Goal: Feedback & Contribution: Contribute content

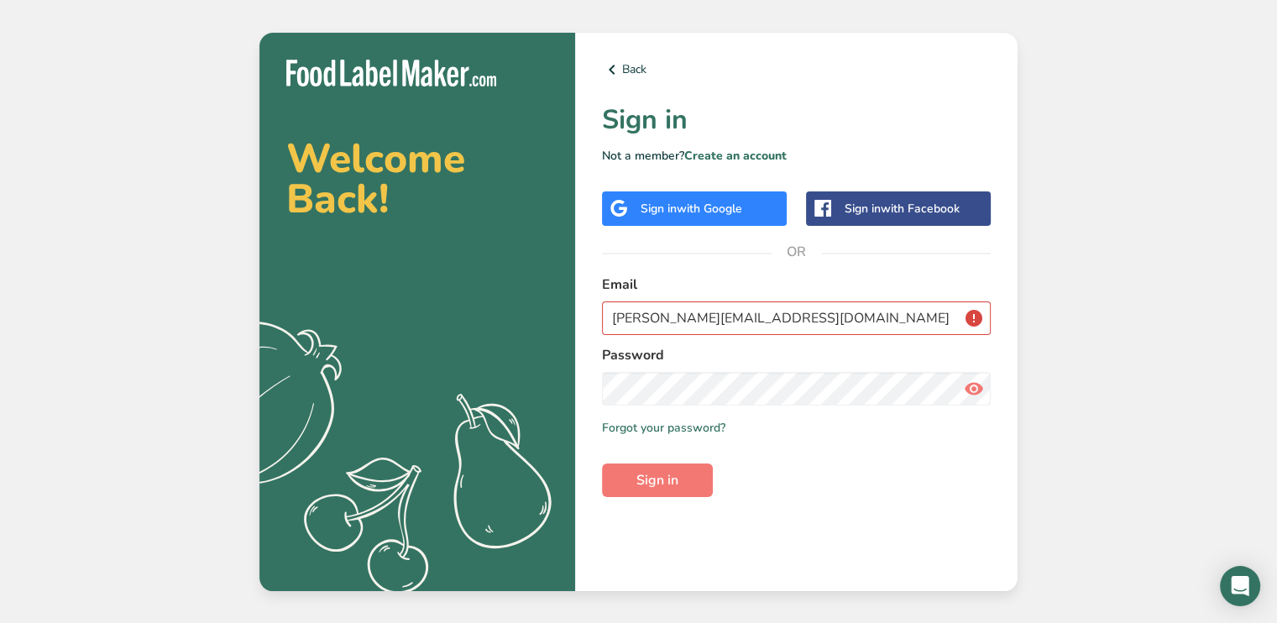
click at [981, 383] on icon at bounding box center [974, 389] width 20 height 30
click at [974, 317] on input "[PERSON_NAME][EMAIL_ADDRESS][DOMAIN_NAME]" at bounding box center [796, 318] width 389 height 34
click at [625, 489] on button "Sign in" at bounding box center [657, 481] width 111 height 34
click at [668, 479] on span "Sign in" at bounding box center [658, 480] width 42 height 20
drag, startPoint x: 858, startPoint y: 318, endPoint x: 578, endPoint y: 315, distance: 280.5
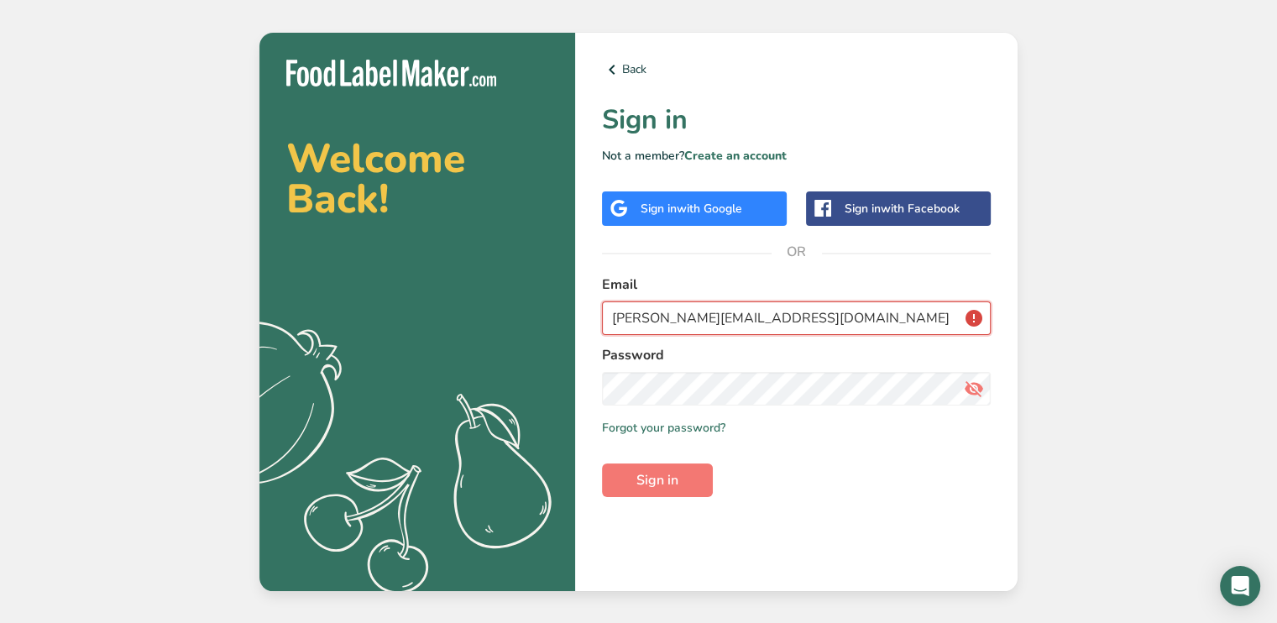
click at [579, 315] on div "Back Sign in Not a member? Create an account Sign in with Google Sign in with F…" at bounding box center [796, 312] width 443 height 558
type input "[PERSON_NAME][EMAIL_ADDRESS][DOMAIN_NAME]"
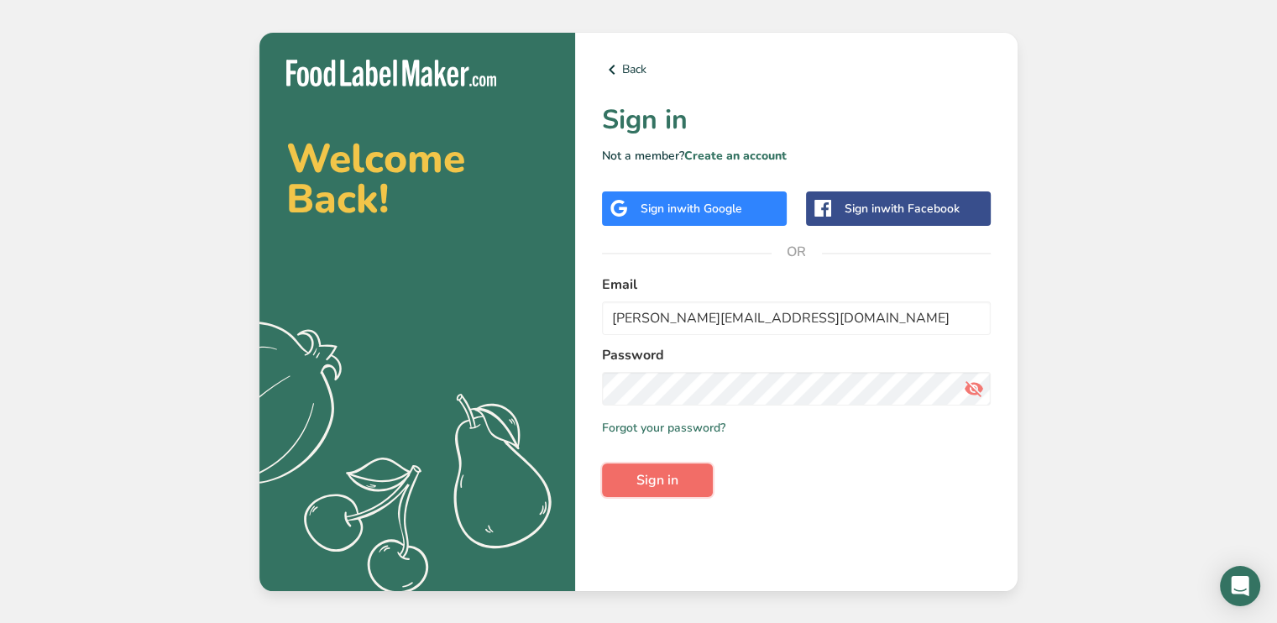
click at [679, 480] on button "Sign in" at bounding box center [657, 481] width 111 height 34
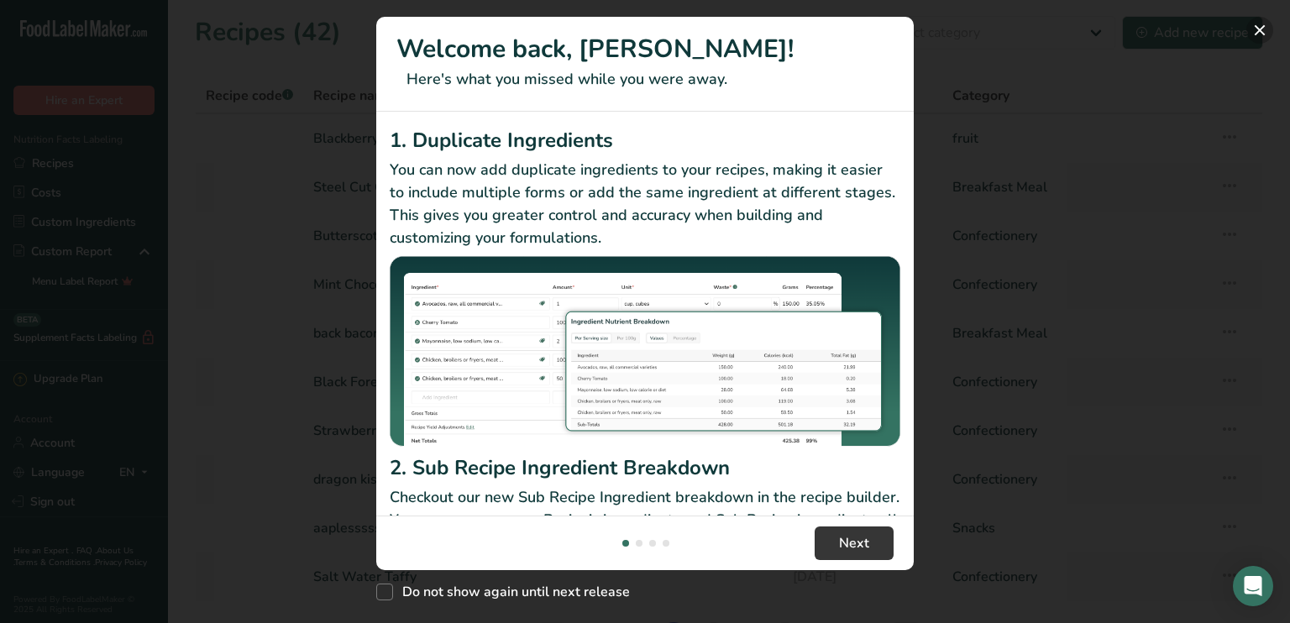
click at [1271, 23] on button "New Features" at bounding box center [1259, 30] width 27 height 27
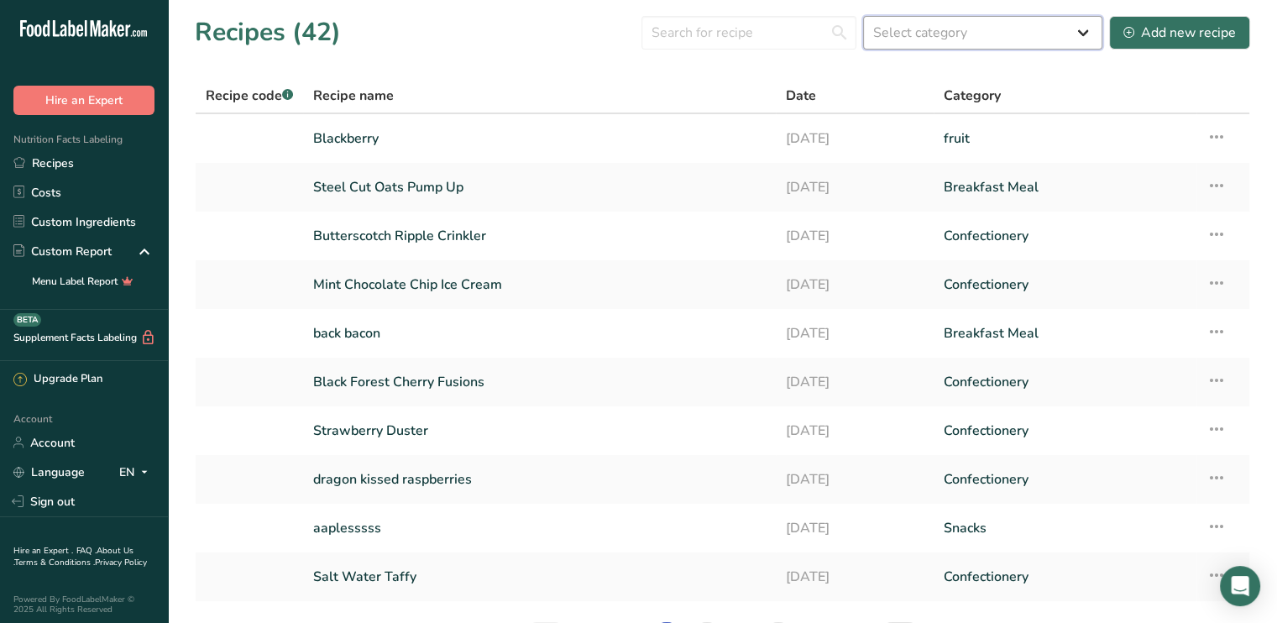
drag, startPoint x: 994, startPoint y: 33, endPoint x: 989, endPoint y: 46, distance: 14.4
click at [994, 33] on select "Select category All Baked Goods [GEOGRAPHIC_DATA] Breakfast Meal Confectionery …" at bounding box center [982, 33] width 239 height 34
select select "9"
click at [864, 16] on select "Select category All Baked Goods [GEOGRAPHIC_DATA] Breakfast Meal Confectionery …" at bounding box center [982, 33] width 239 height 34
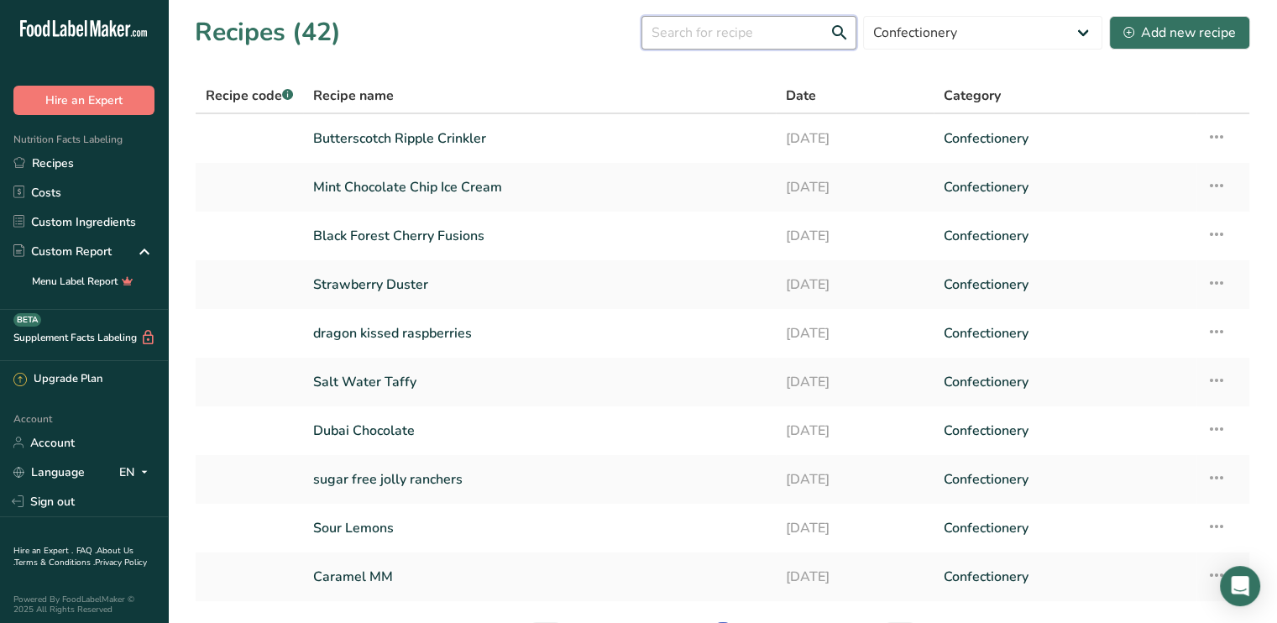
click at [687, 33] on input "text" at bounding box center [749, 33] width 215 height 34
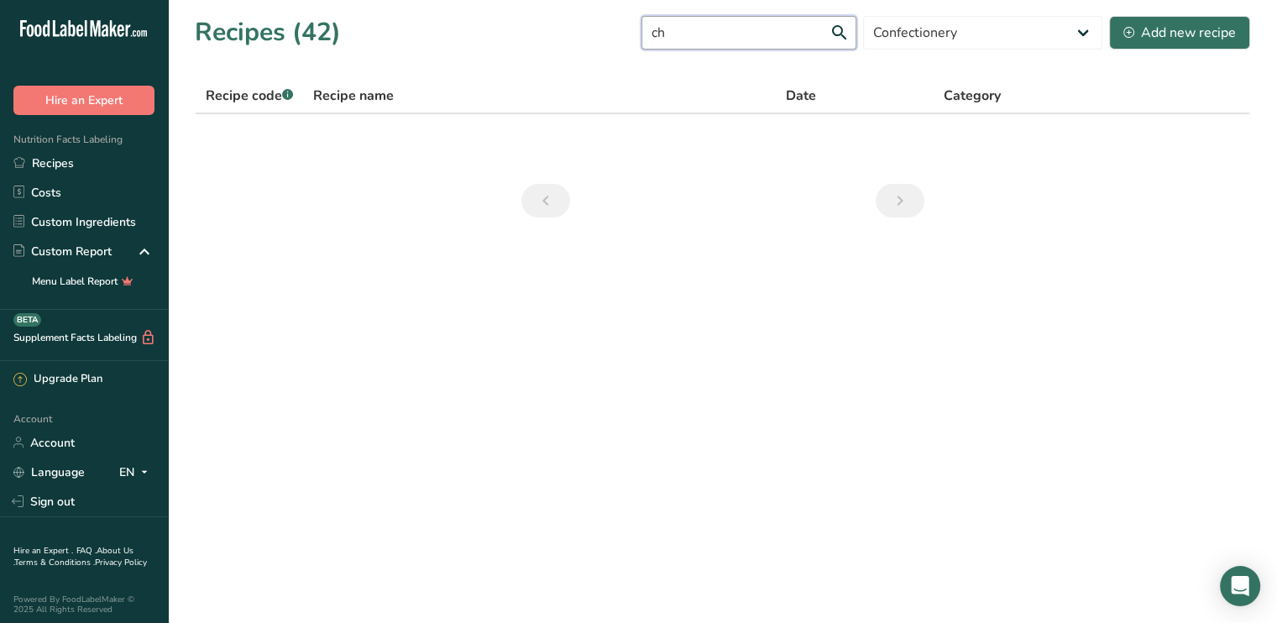
type input "c"
type input "[GEOGRAPHIC_DATA]"
drag, startPoint x: 1182, startPoint y: 19, endPoint x: 1156, endPoint y: 49, distance: 39.8
click at [1182, 19] on button "Add new recipe" at bounding box center [1179, 33] width 141 height 34
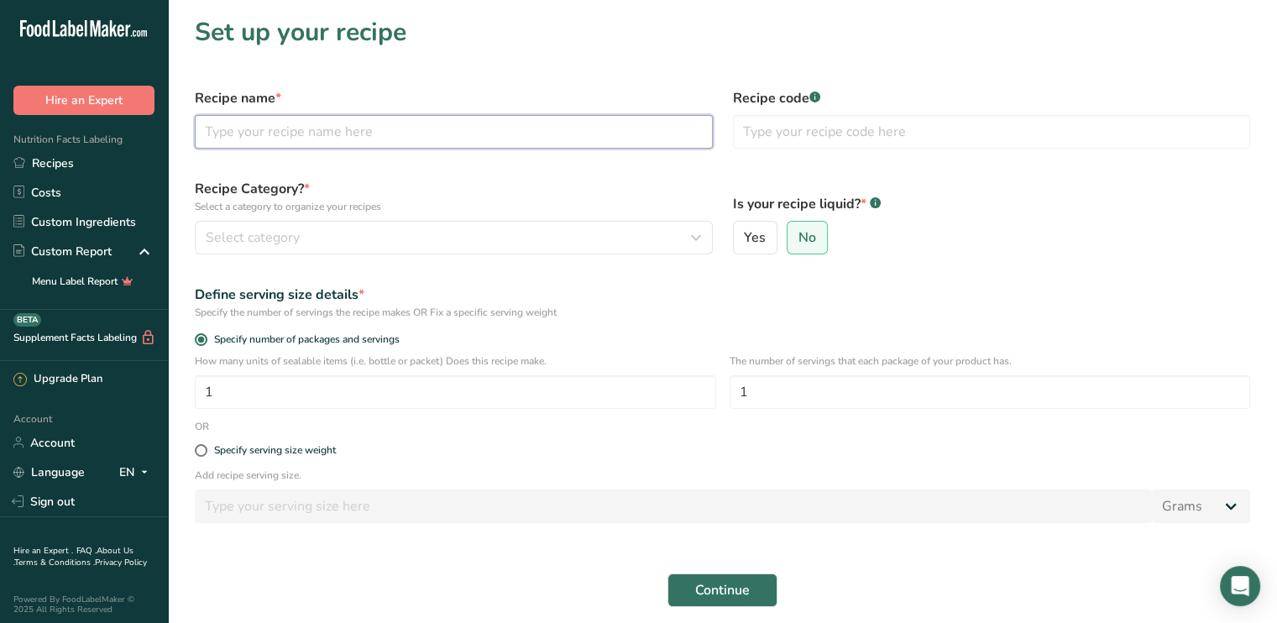
click at [232, 128] on input "text" at bounding box center [454, 132] width 518 height 34
type input "[PERSON_NAME]"
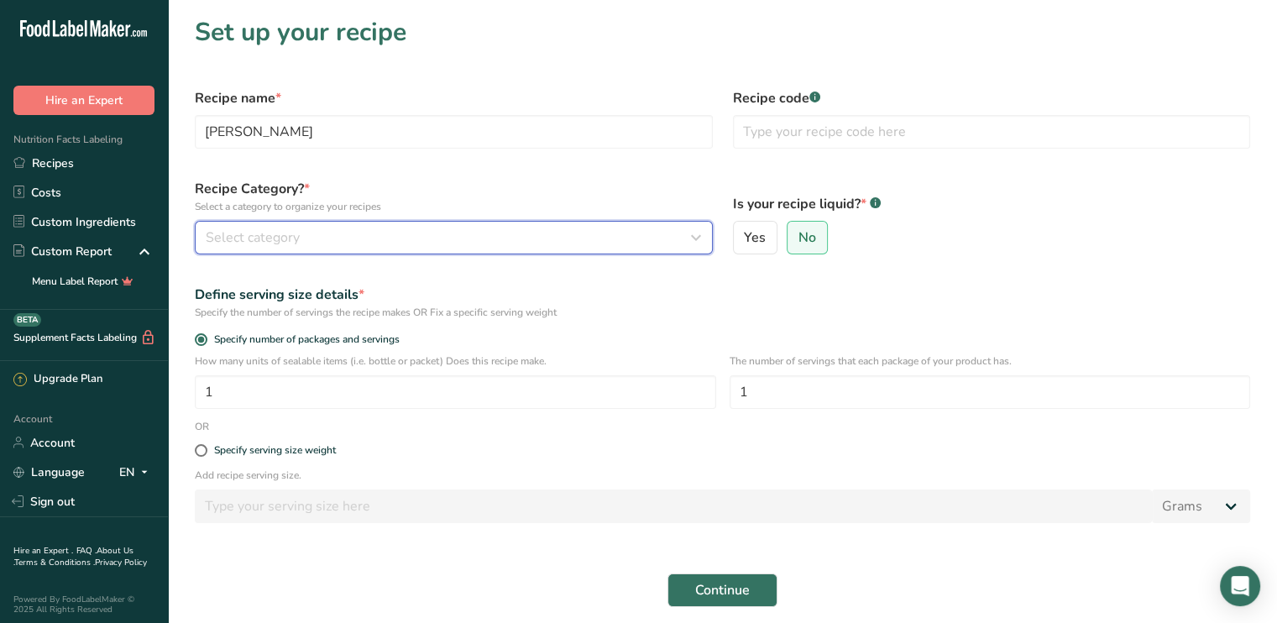
click at [249, 253] on button "Select category" at bounding box center [454, 238] width 518 height 34
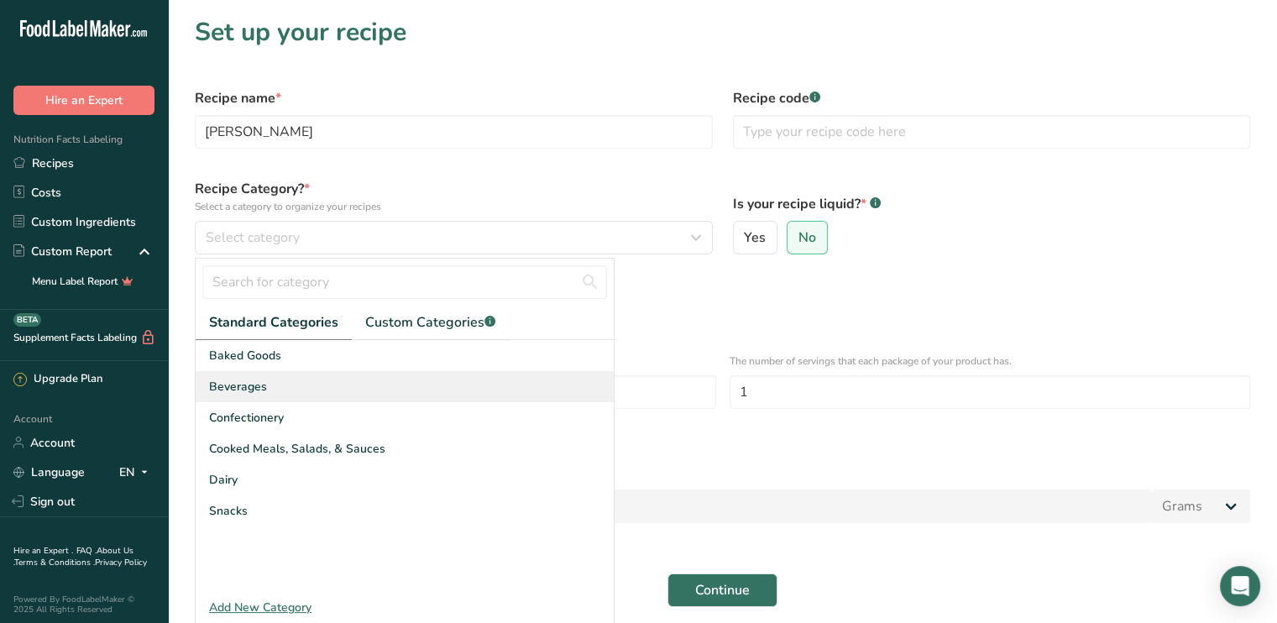
drag, startPoint x: 244, startPoint y: 422, endPoint x: 376, endPoint y: 385, distance: 137.7
click at [244, 422] on span "Confectionery" at bounding box center [246, 418] width 75 height 18
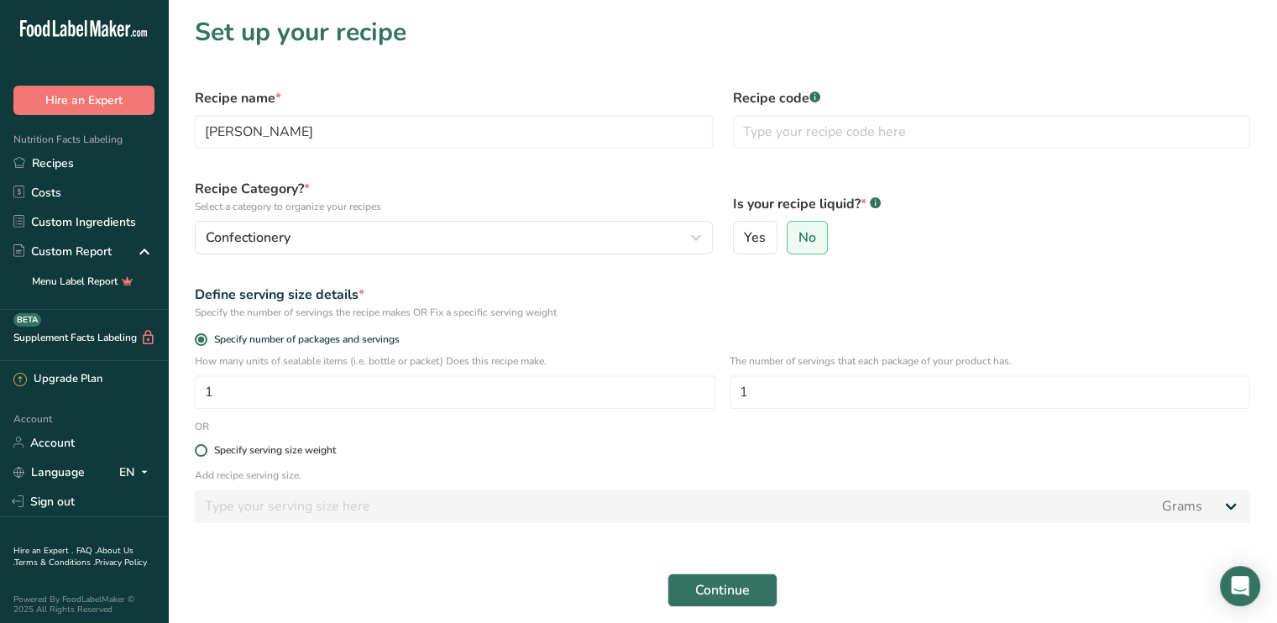
click at [202, 454] on span at bounding box center [201, 450] width 13 height 13
click at [202, 454] on input "Specify serving size weight" at bounding box center [200, 450] width 11 height 11
radio input "true"
radio input "false"
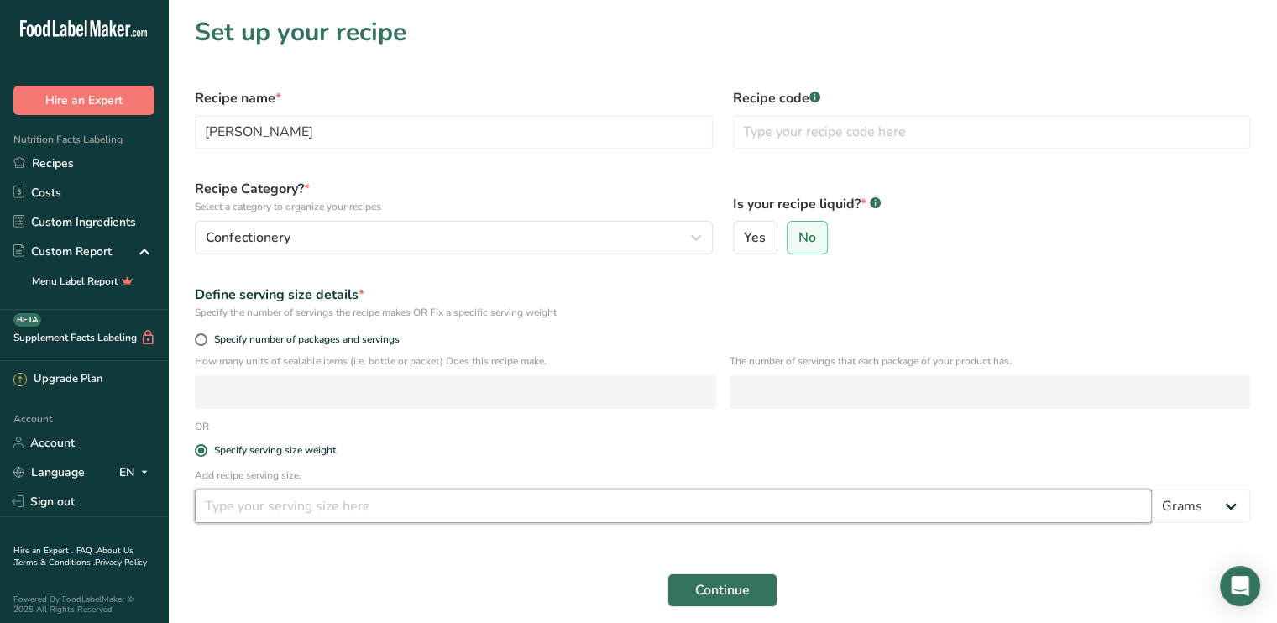
click at [215, 516] on input "number" at bounding box center [673, 507] width 957 height 34
type input "60"
click at [728, 585] on span "Continue" at bounding box center [722, 590] width 55 height 20
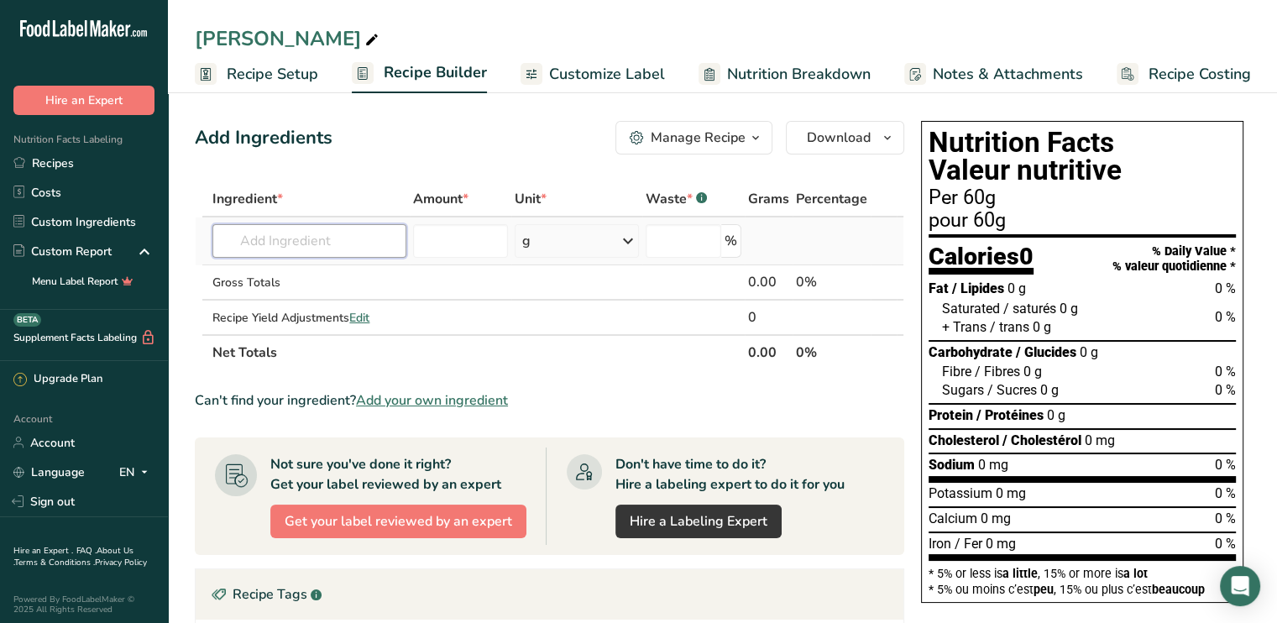
click at [265, 235] on input "text" at bounding box center [308, 241] width 193 height 34
type input "charleston chew"
click at [328, 305] on div "Add your own ingredient" at bounding box center [309, 303] width 166 height 18
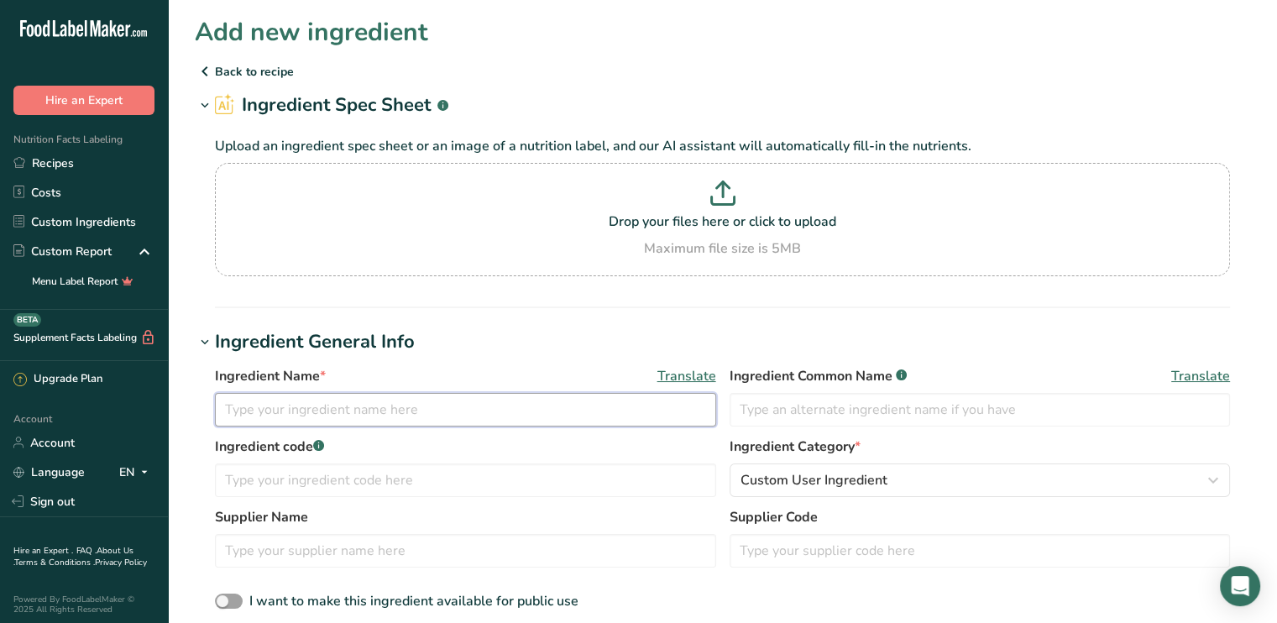
click at [262, 406] on input "text" at bounding box center [465, 410] width 501 height 34
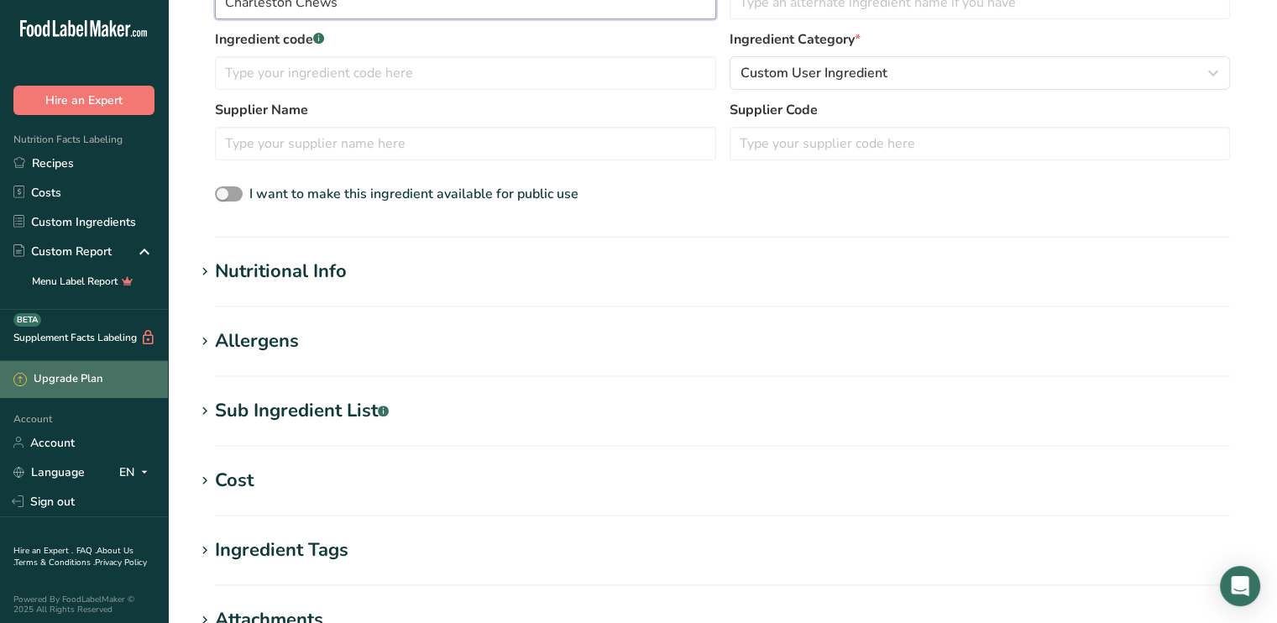
scroll to position [420, 0]
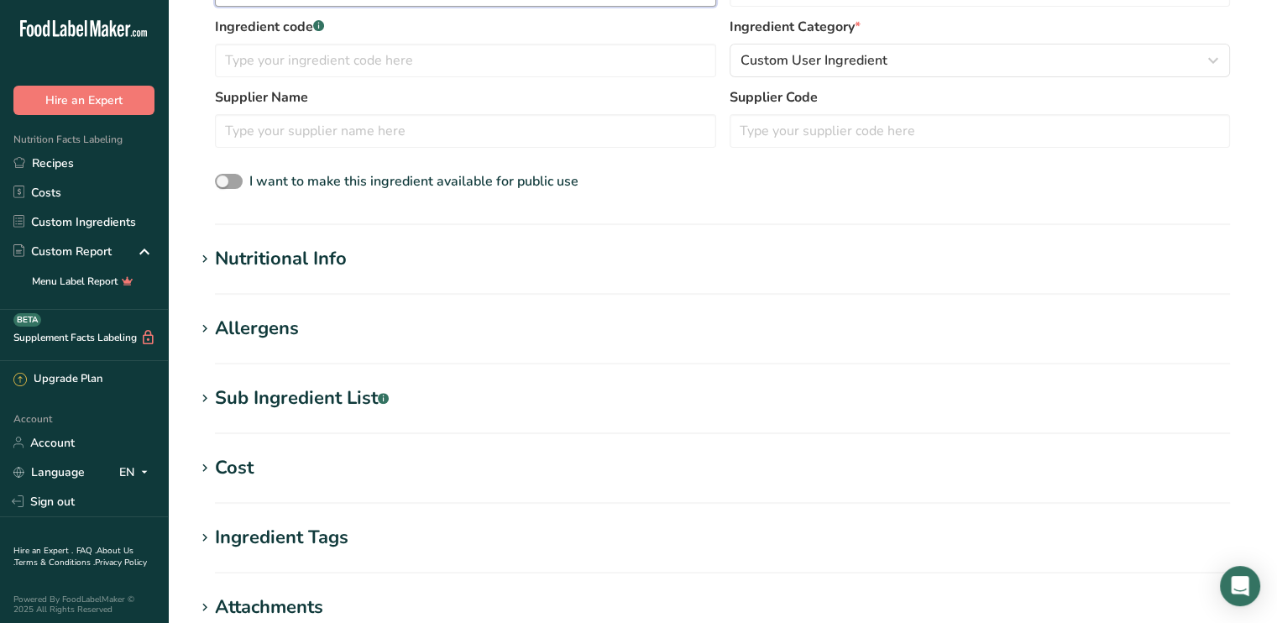
type input "Charleston Chews"
click at [356, 255] on h1 "Nutritional Info" at bounding box center [723, 259] width 1056 height 28
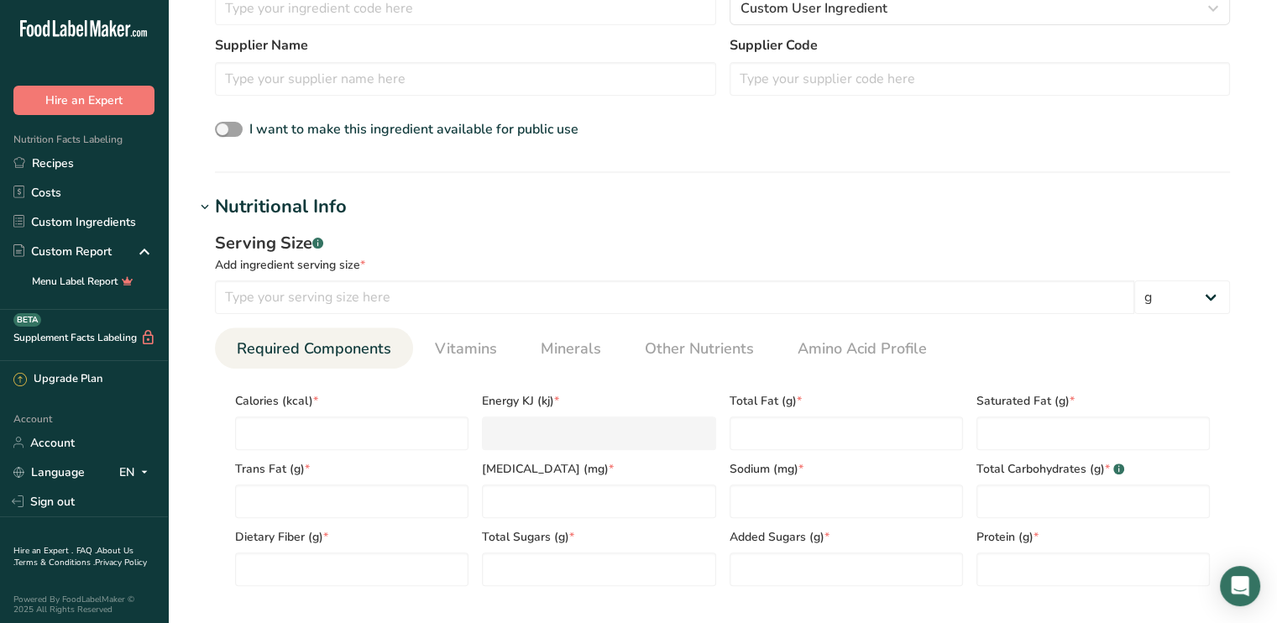
scroll to position [588, 0]
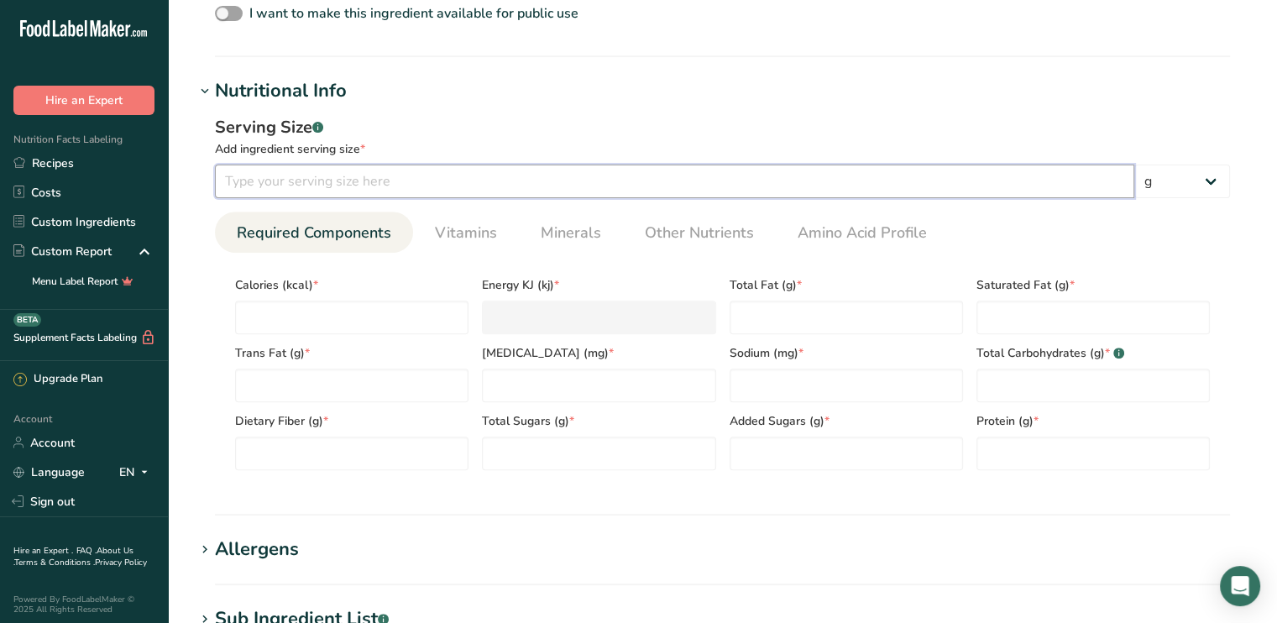
click at [250, 179] on input "number" at bounding box center [675, 182] width 920 height 34
type input "30"
click at [281, 317] on input "number" at bounding box center [351, 318] width 233 height 34
type input "1"
type KJ "4.2"
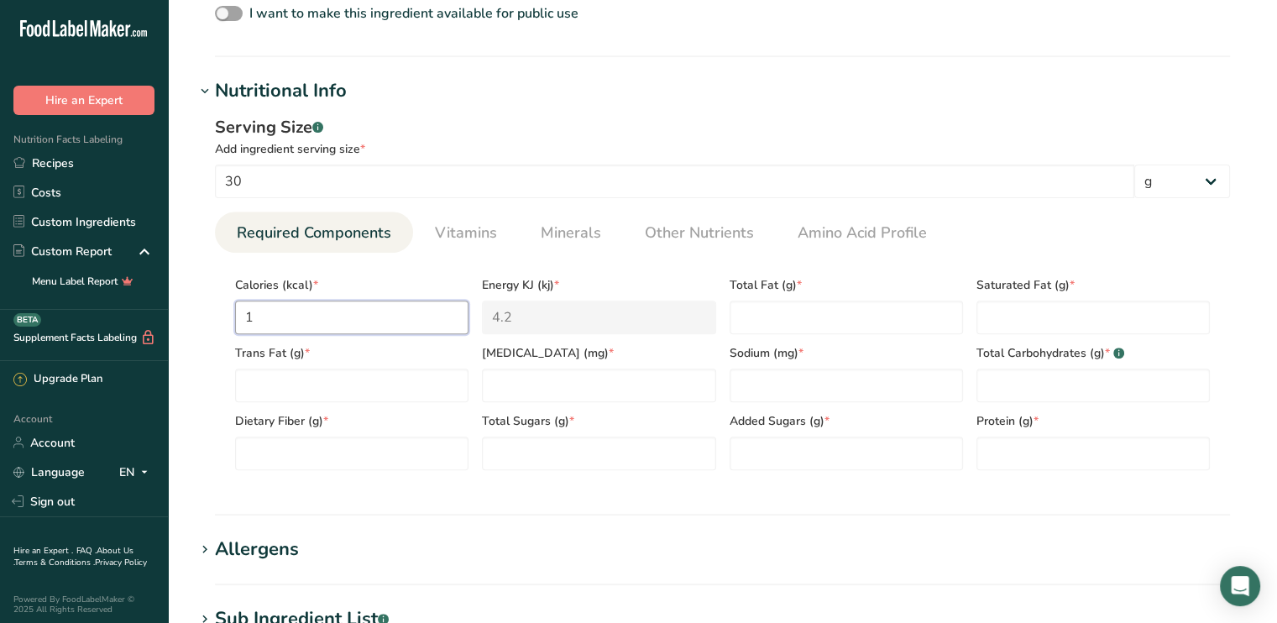
type input "13"
type KJ "54.4"
type input "130"
type KJ "543.9"
type input "130"
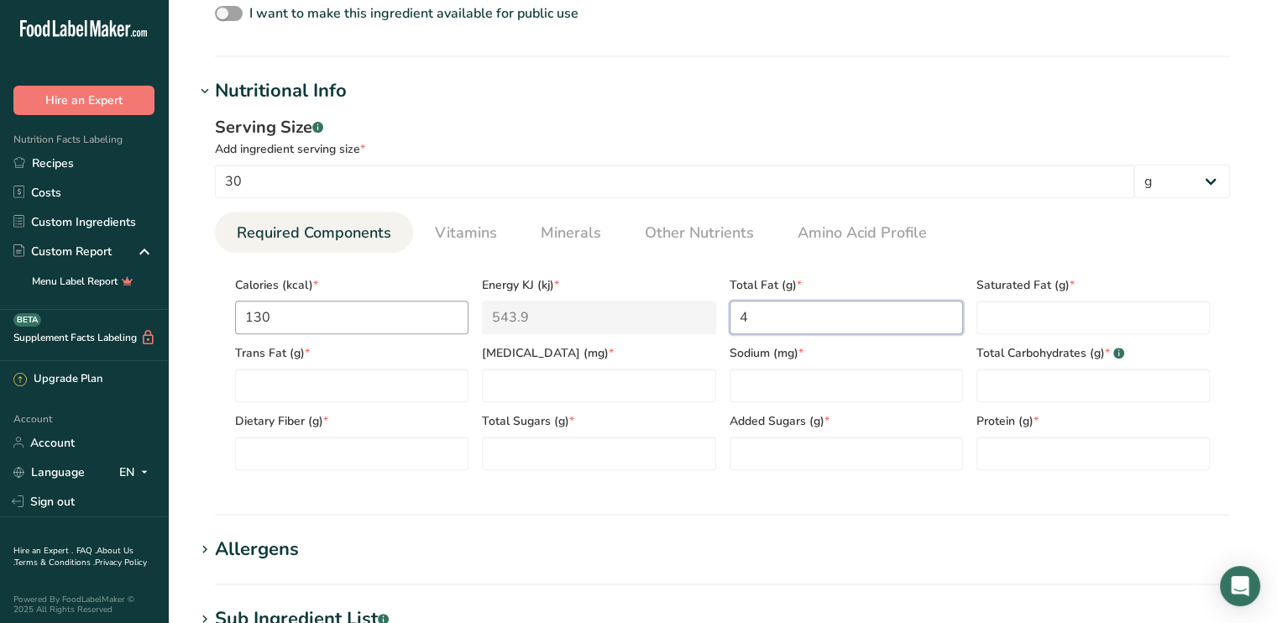
type Fat "4"
type Fat "3.5"
type Fat "0"
type input "0"
type input "10"
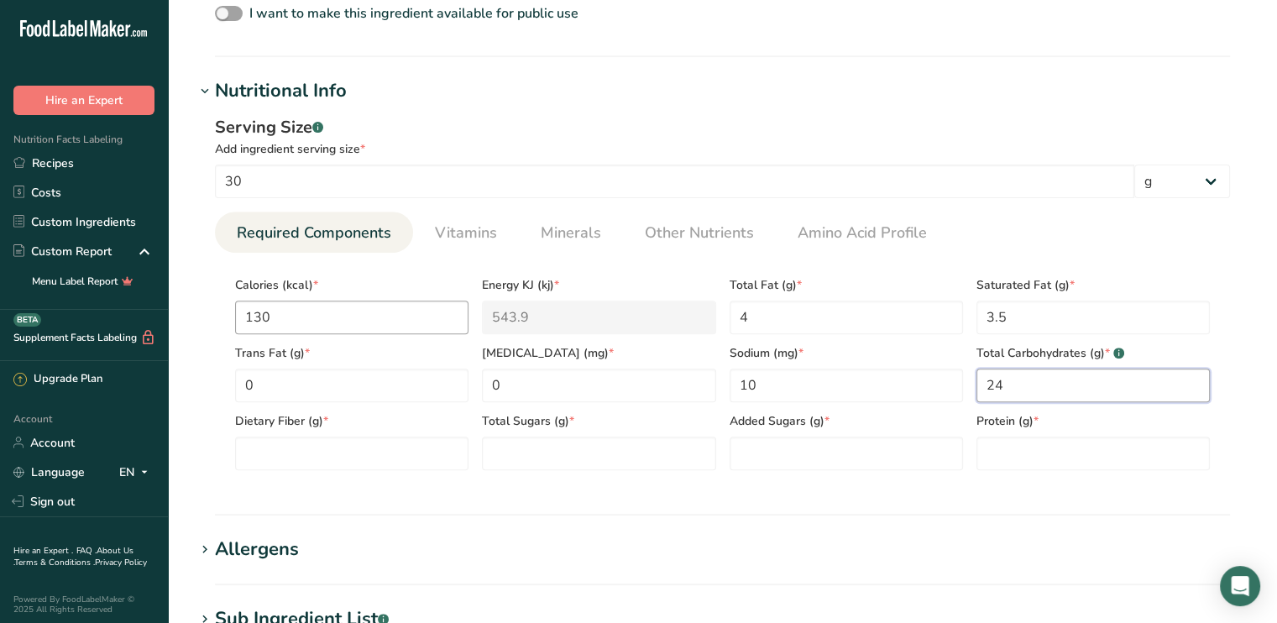
type Carbohydrates "24"
type Fiber "0"
type Sugars "18"
type Sugars "17"
type input "1"
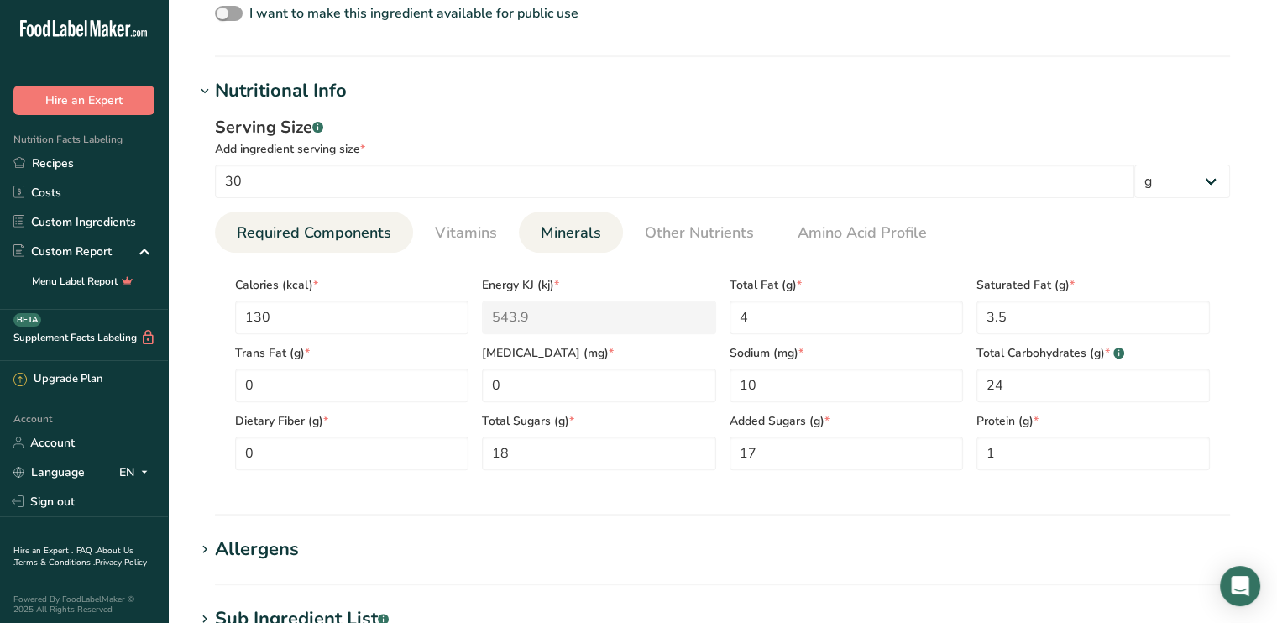
click at [569, 236] on span "Minerals" at bounding box center [571, 233] width 60 height 23
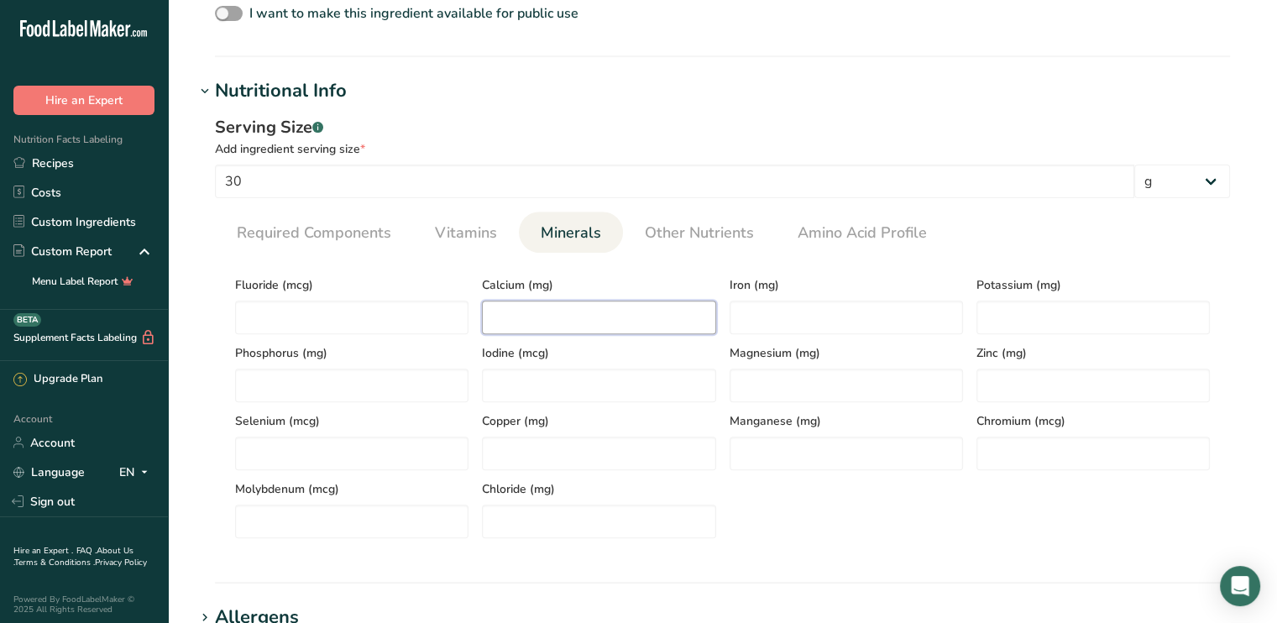
click at [511, 314] on input "number" at bounding box center [598, 318] width 233 height 34
type input "15"
click at [1024, 324] on input "number" at bounding box center [1093, 318] width 233 height 34
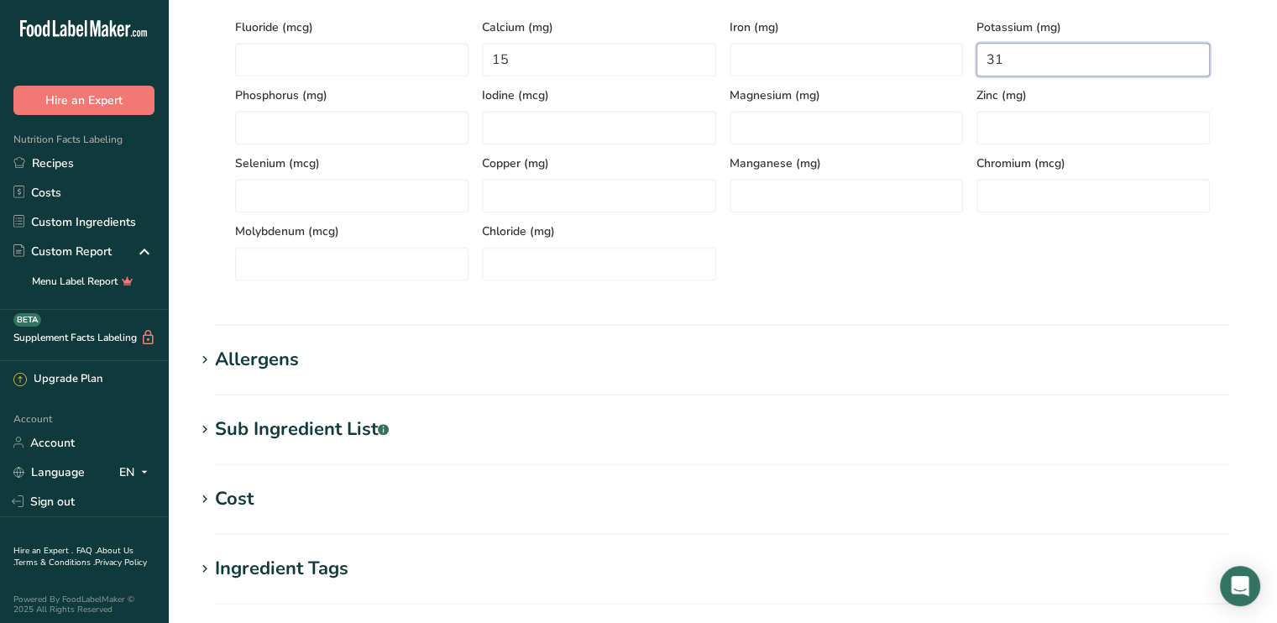
scroll to position [924, 0]
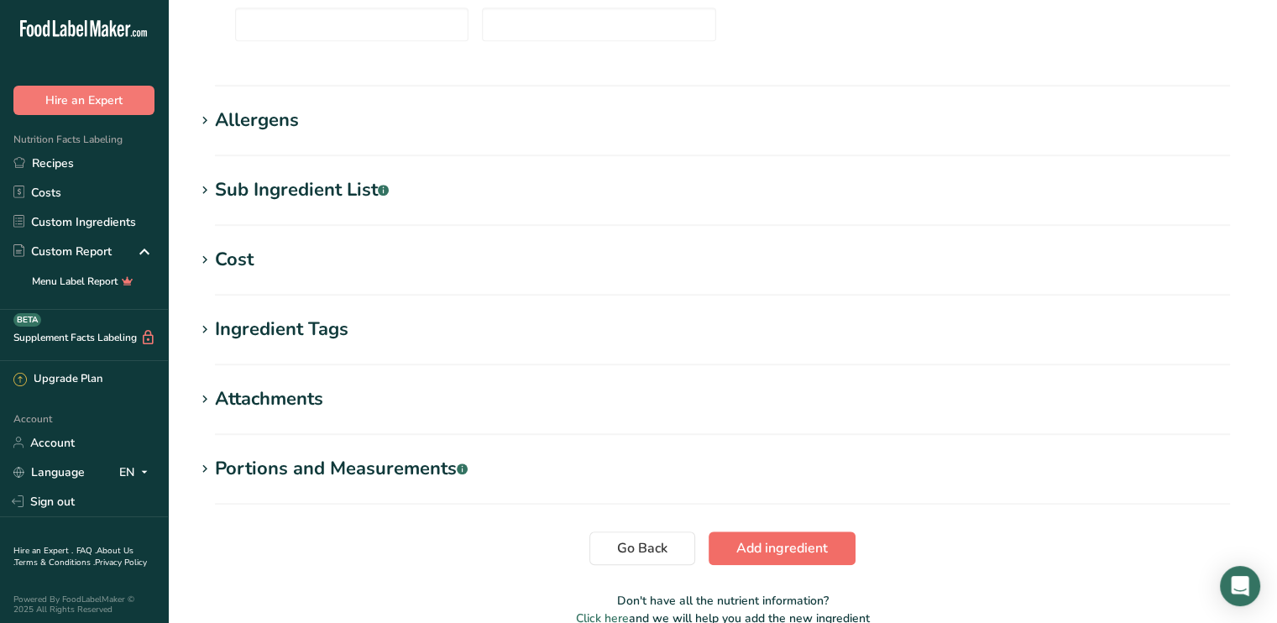
type input "31"
click at [817, 548] on span "Add ingredient" at bounding box center [783, 548] width 92 height 20
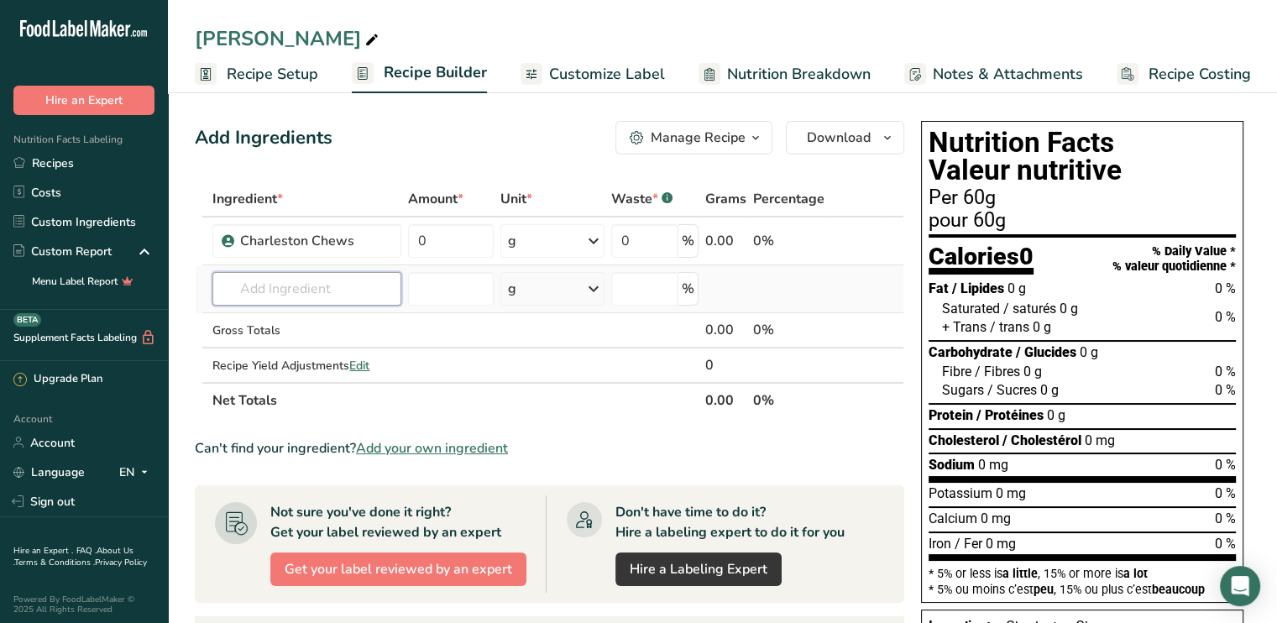
click at [278, 291] on input "text" at bounding box center [306, 289] width 189 height 34
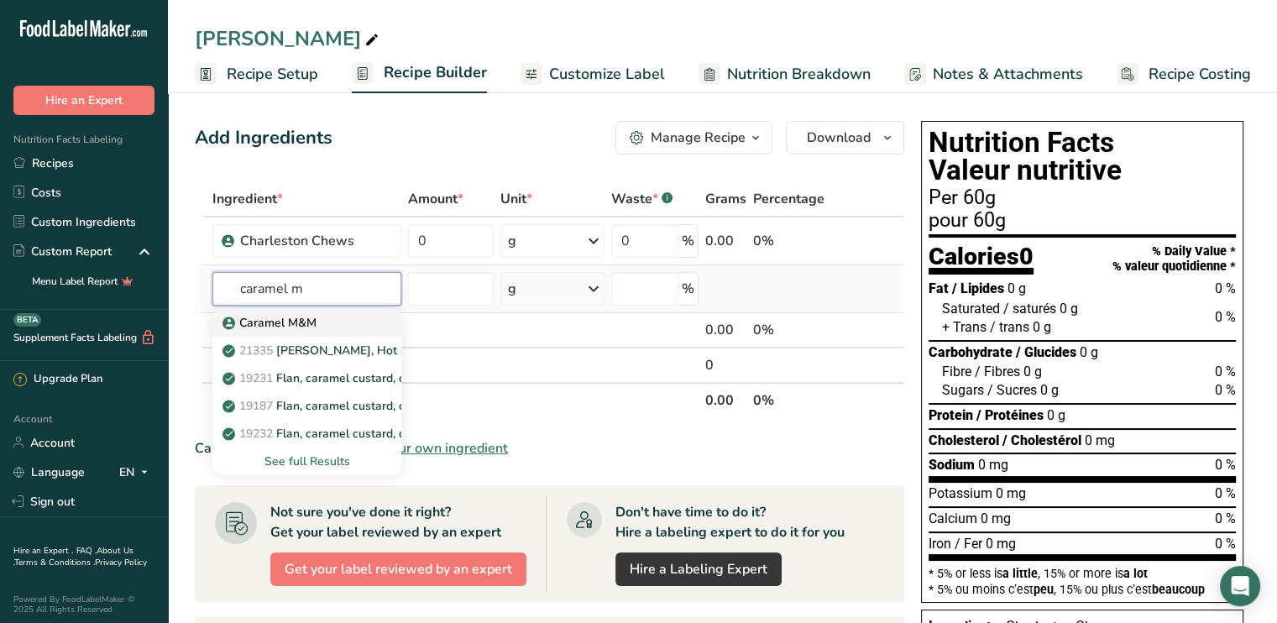
type input "caramel m"
click at [282, 322] on p "Caramel M&M" at bounding box center [271, 323] width 91 height 18
type input "Caramel M&M"
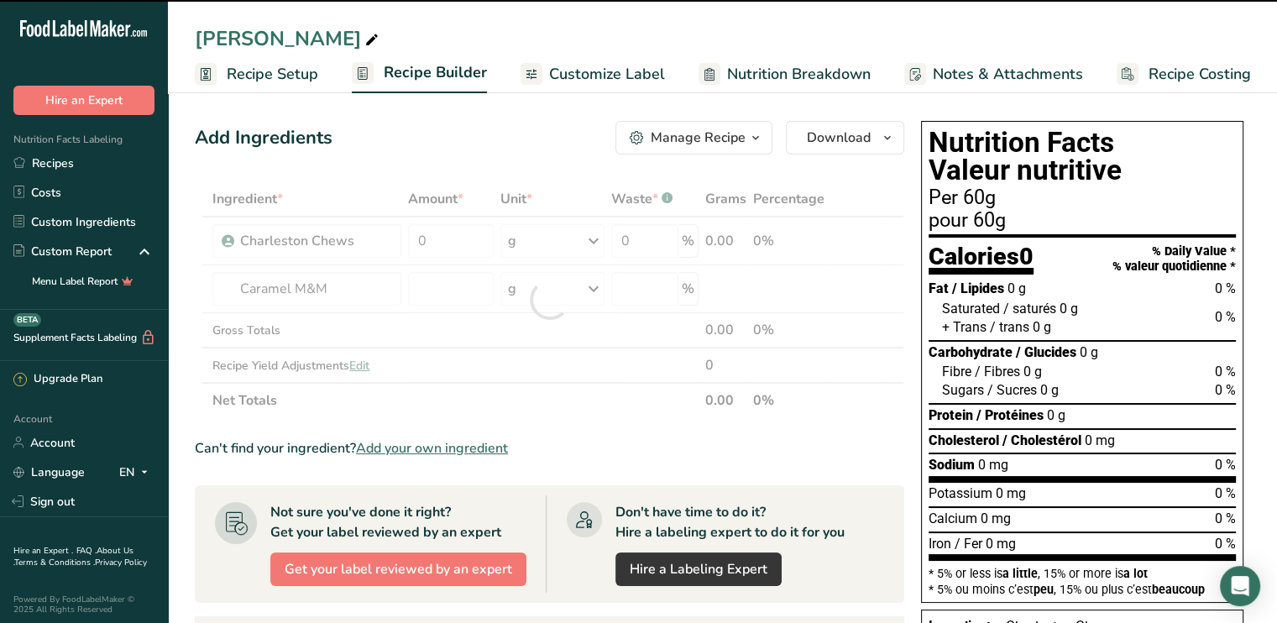
type input "0"
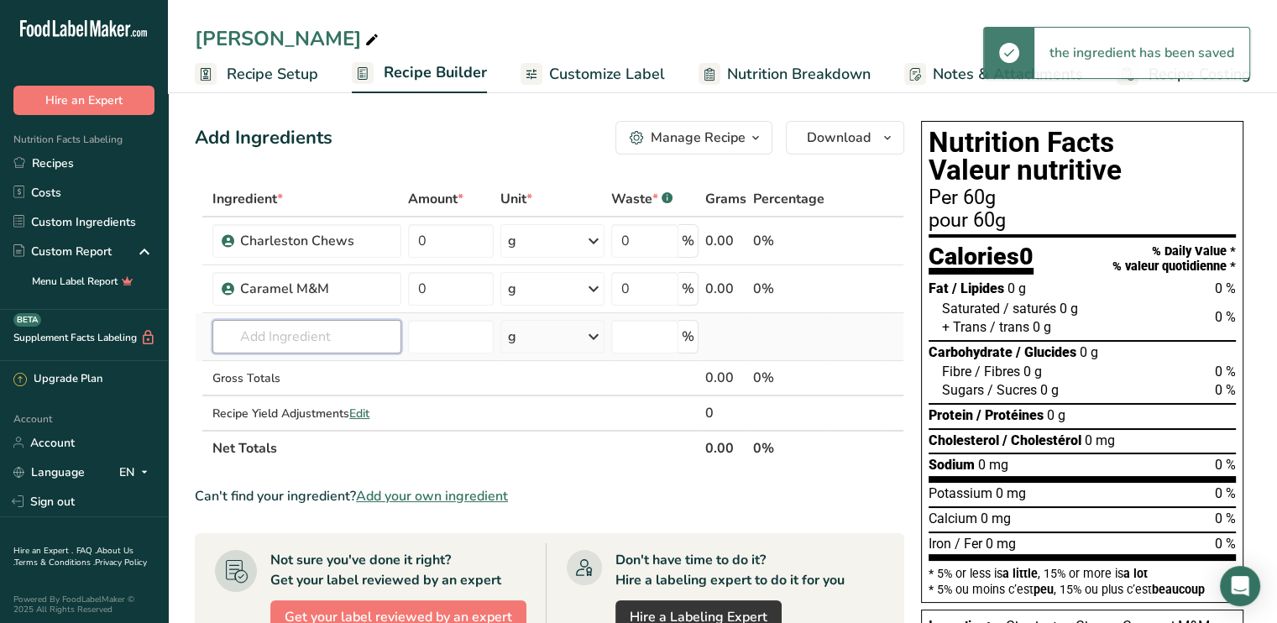
click at [252, 338] on input "text" at bounding box center [306, 337] width 189 height 34
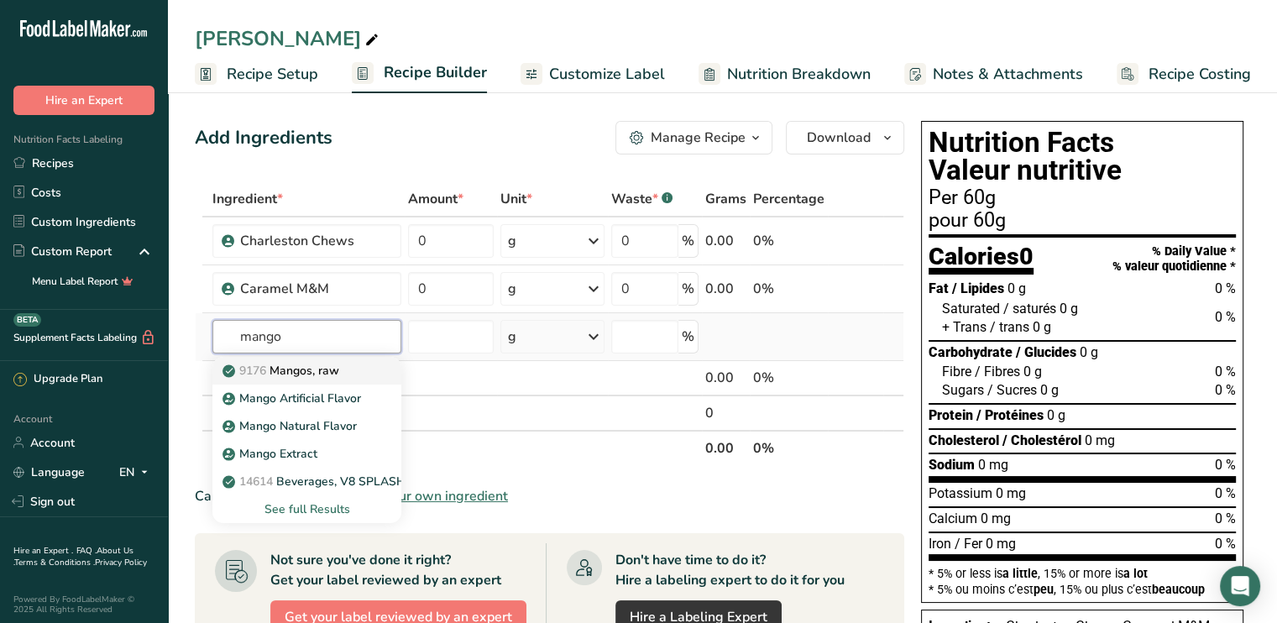
type input "mango"
click at [343, 371] on div "9176 Mangos, raw" at bounding box center [293, 371] width 135 height 18
type input "Mangos, raw"
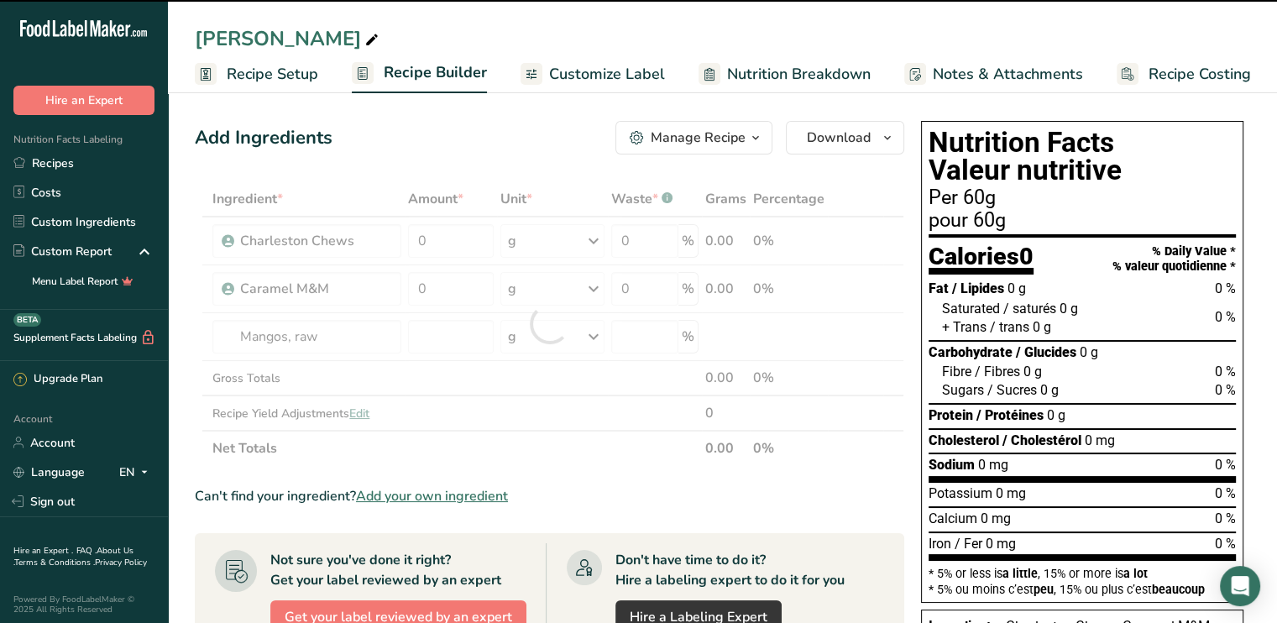
type input "0"
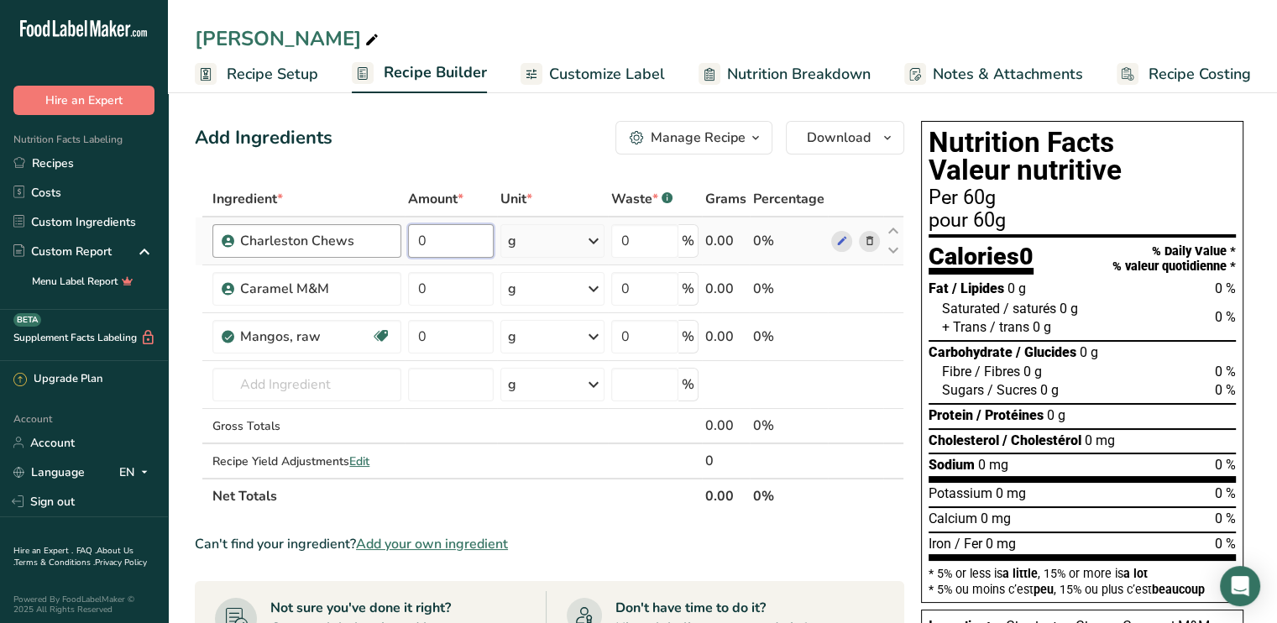
drag, startPoint x: 440, startPoint y: 239, endPoint x: 401, endPoint y: 240, distance: 39.5
click at [401, 240] on tr "Charleston Chews 0 g Weight Units g kg mg See more Volume Units l mL fl oz See …" at bounding box center [550, 242] width 708 height 48
type input "30"
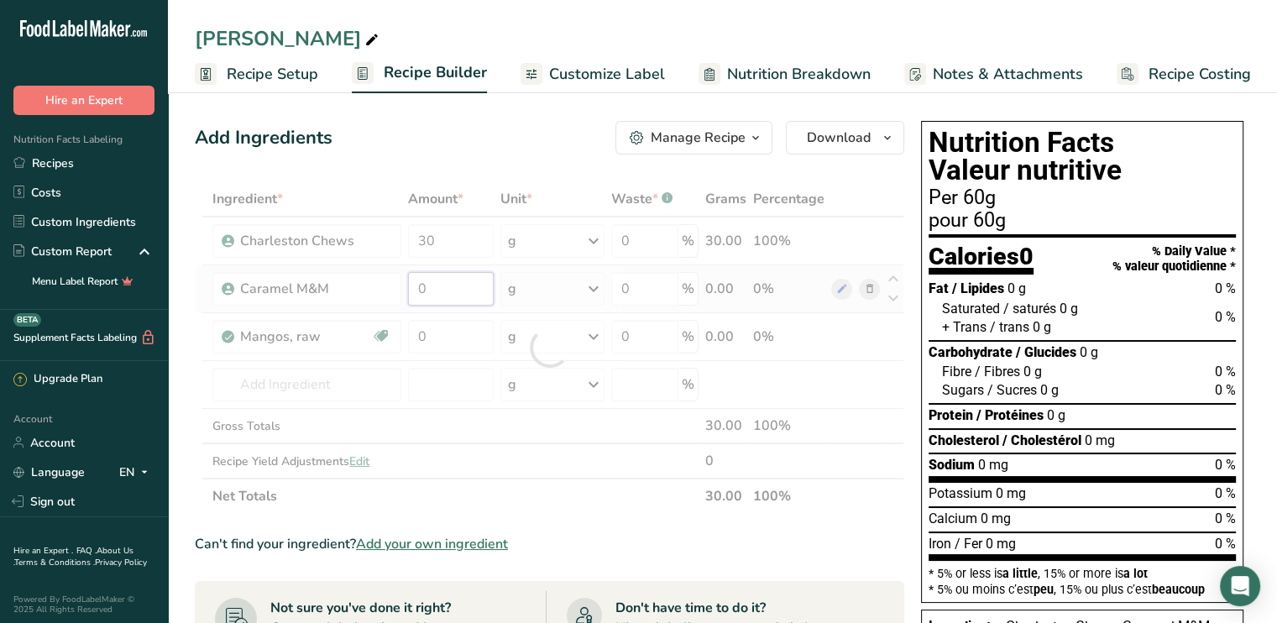
click at [443, 286] on div "Ingredient * Amount * Unit * Waste * .a-a{fill:#347362;}.b-a{fill:#fff;} Grams …" at bounding box center [550, 347] width 710 height 333
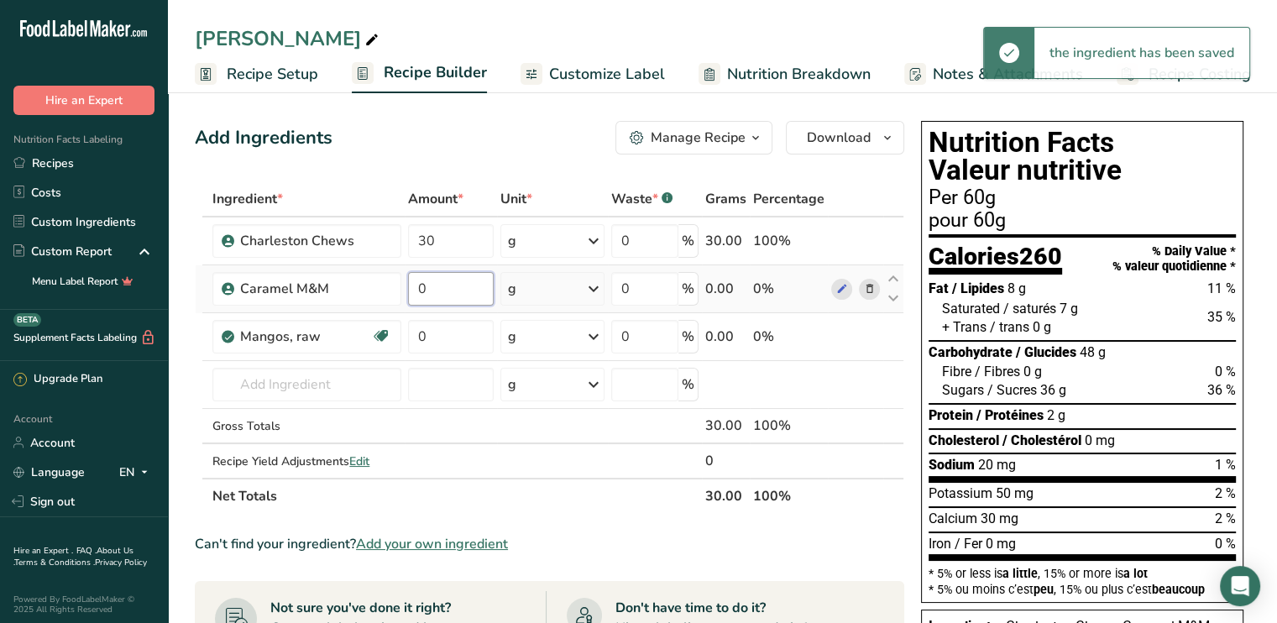
drag, startPoint x: 433, startPoint y: 286, endPoint x: 405, endPoint y: 293, distance: 29.3
click at [405, 293] on td "0" at bounding box center [451, 289] width 92 height 48
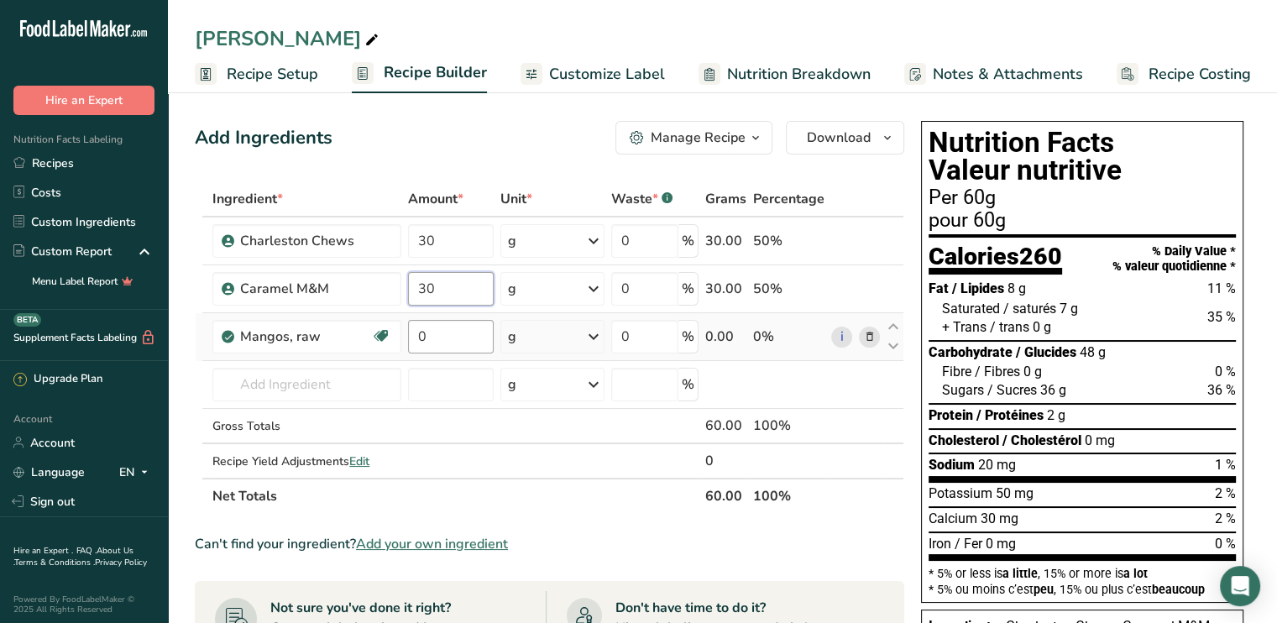
type input "30"
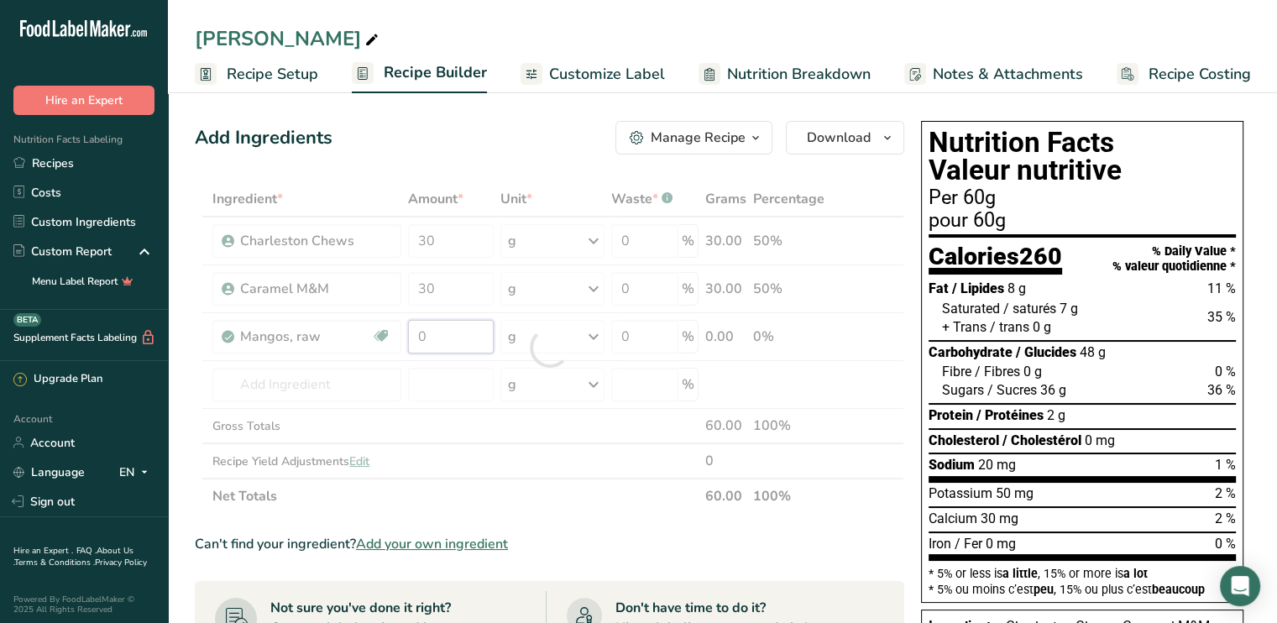
drag, startPoint x: 433, startPoint y: 334, endPoint x: 407, endPoint y: 338, distance: 25.5
click at [407, 338] on div "Ingredient * Amount * Unit * Waste * .a-a{fill:#347362;}.b-a{fill:#fff;} Grams …" at bounding box center [550, 347] width 710 height 333
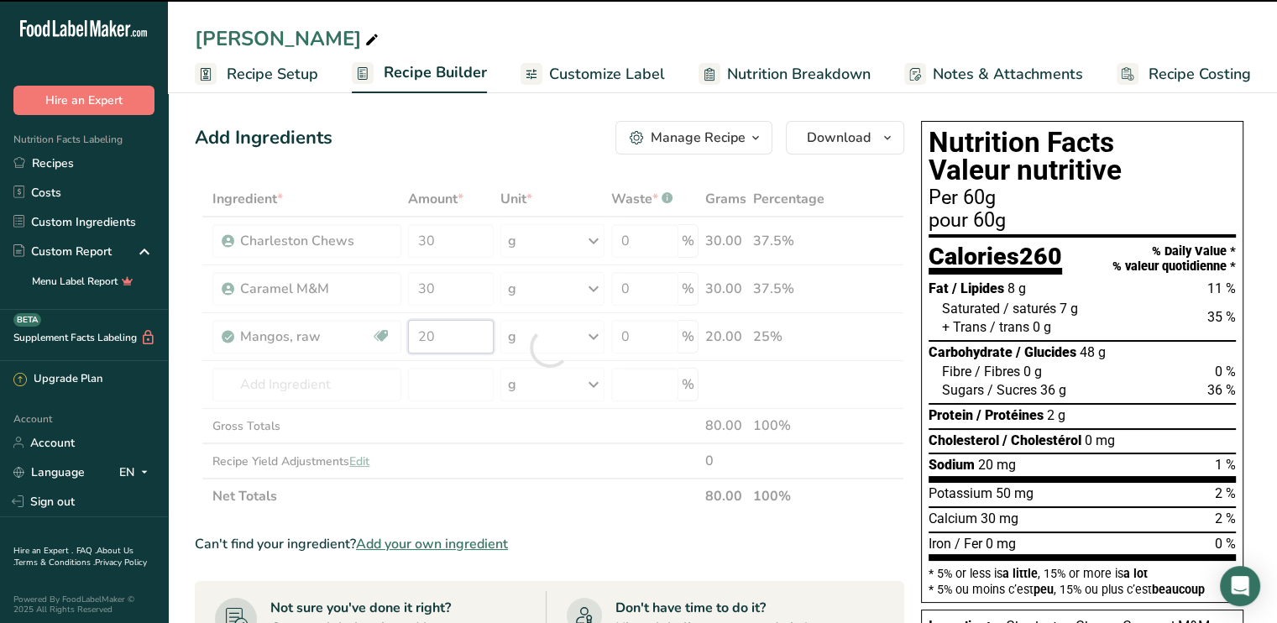
type input "0"
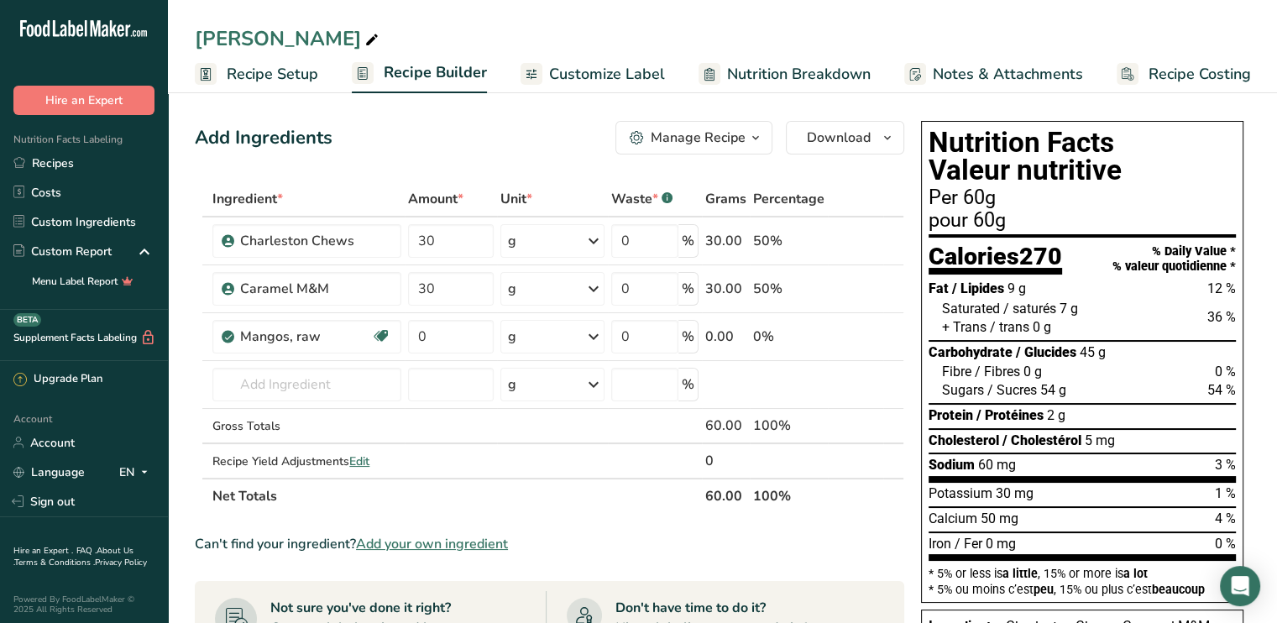
click at [275, 76] on span "Recipe Setup" at bounding box center [273, 74] width 92 height 23
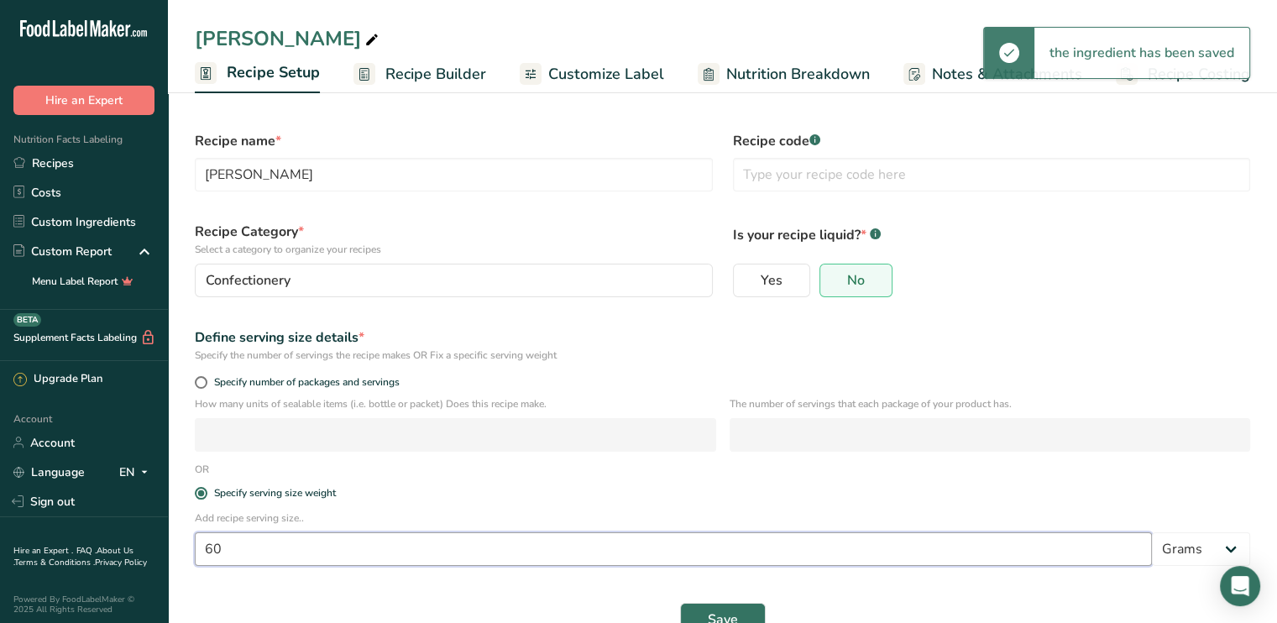
drag, startPoint x: 208, startPoint y: 554, endPoint x: 198, endPoint y: 556, distance: 10.2
click at [198, 556] on input "60" at bounding box center [673, 549] width 957 height 34
type input "80"
click at [739, 614] on button "Save" at bounding box center [723, 620] width 86 height 34
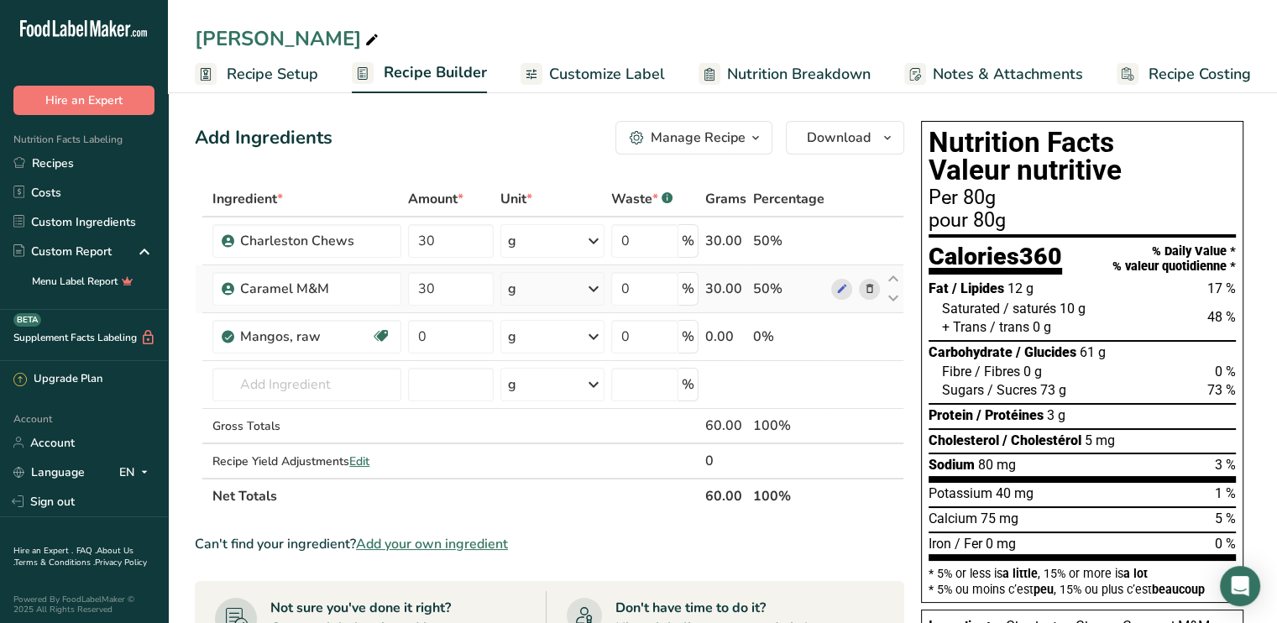
click at [871, 291] on icon at bounding box center [869, 289] width 12 height 18
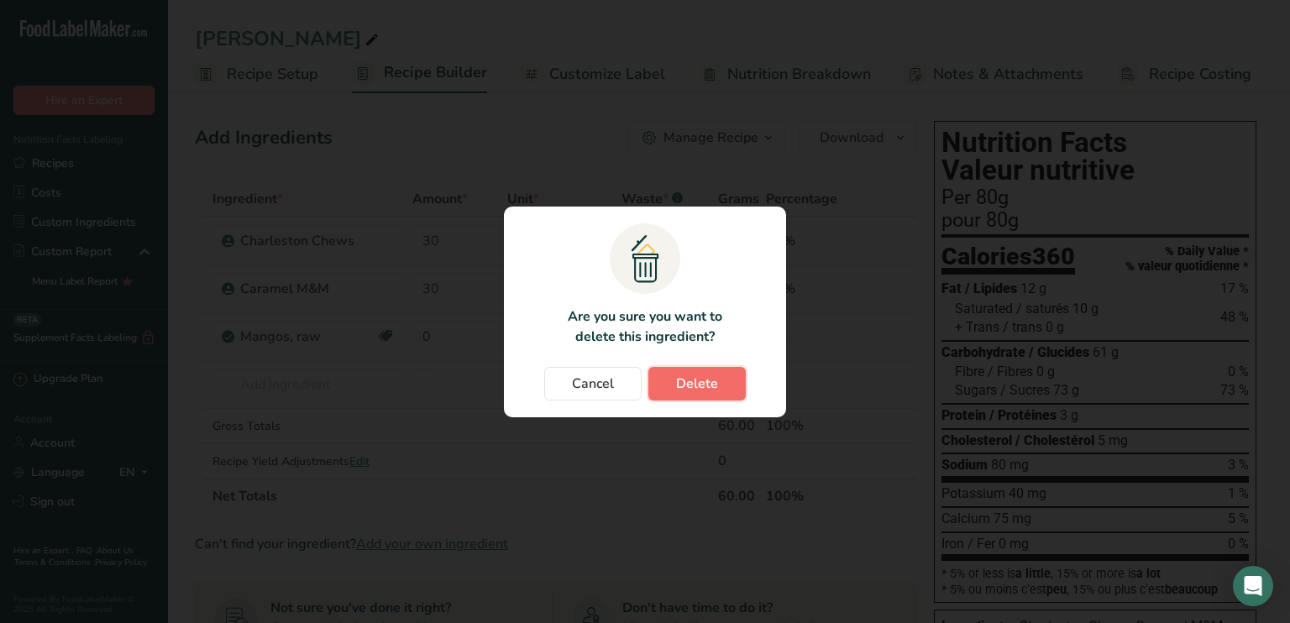
click at [710, 388] on span "Delete" at bounding box center [697, 384] width 42 height 20
type input "0"
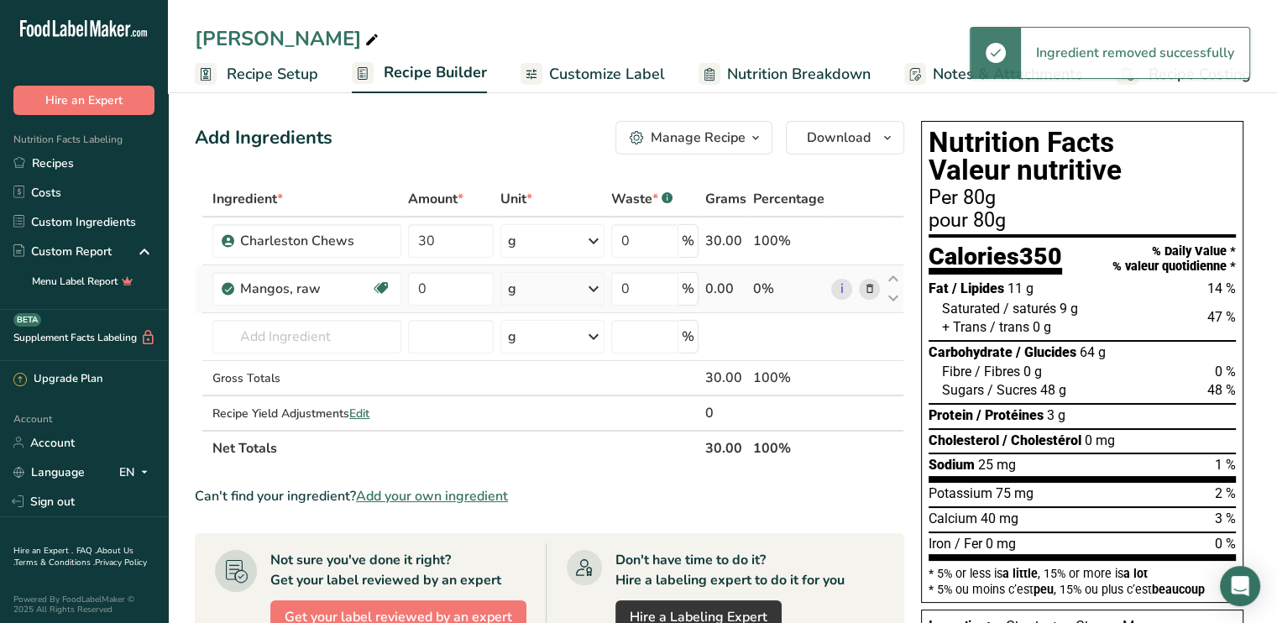
click at [873, 294] on icon at bounding box center [869, 289] width 12 height 18
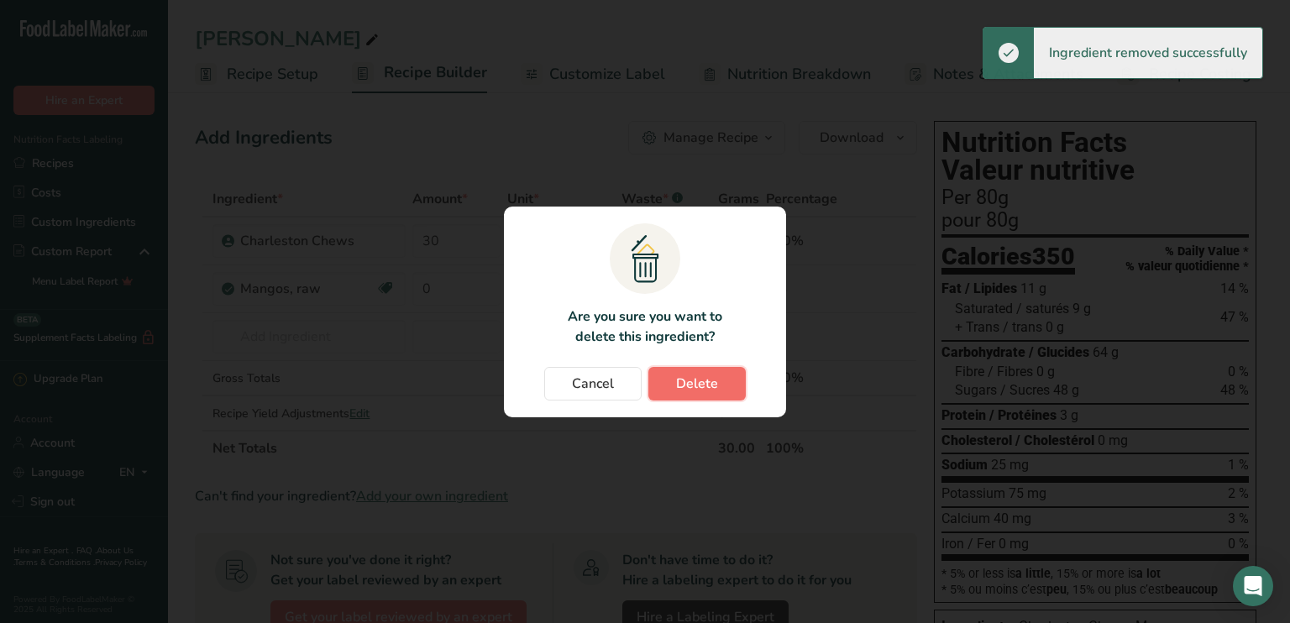
click at [707, 389] on span "Delete" at bounding box center [697, 384] width 42 height 20
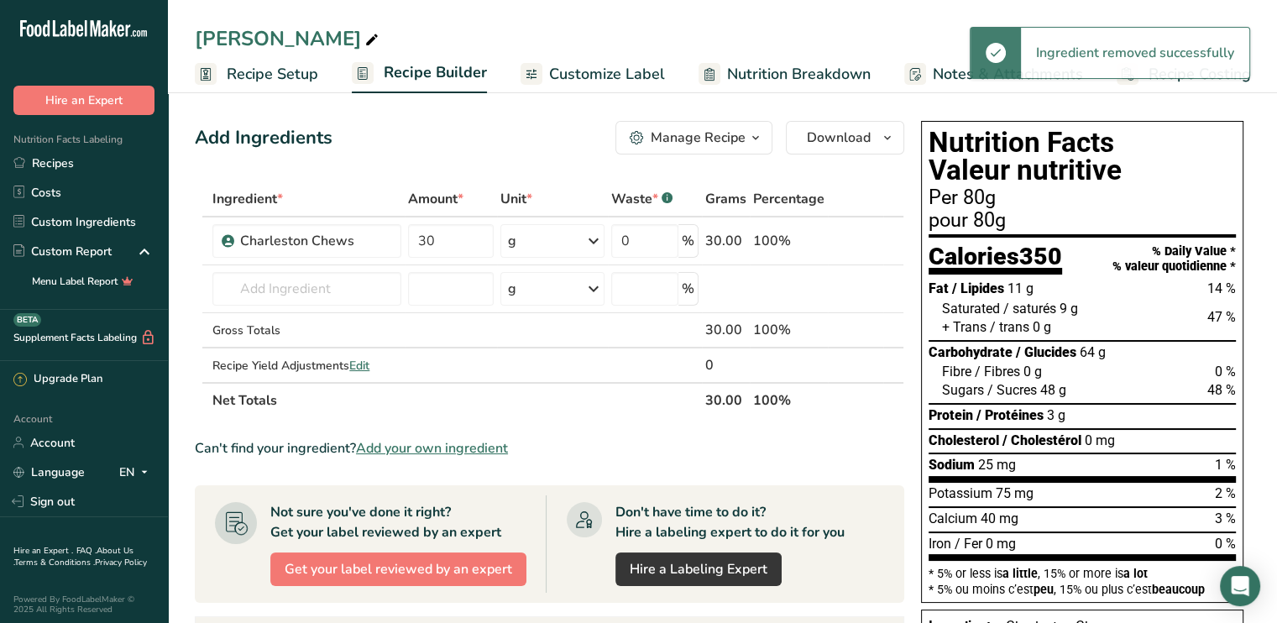
click at [269, 76] on span "Recipe Setup" at bounding box center [273, 74] width 92 height 23
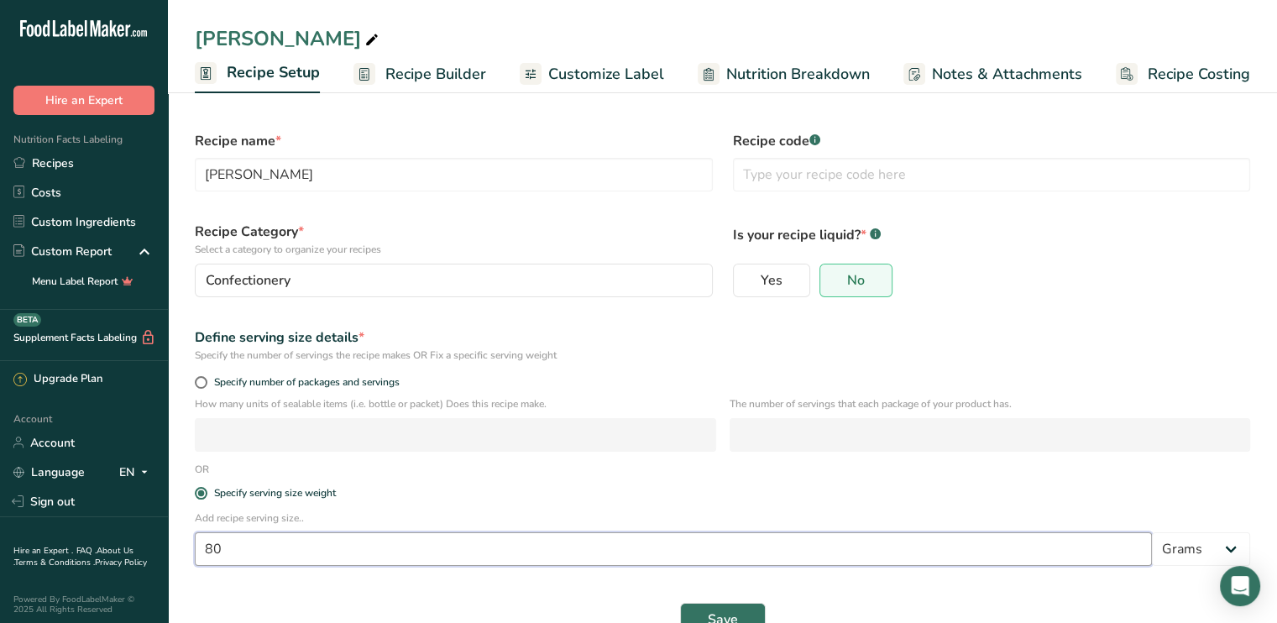
drag, startPoint x: 208, startPoint y: 558, endPoint x: 167, endPoint y: 545, distance: 43.0
click at [174, 566] on section "Recipe name * [PERSON_NAME] Recipe code .a-a{fill:#347362;}.b-a{fill:#fff;} Rec…" at bounding box center [722, 375] width 1109 height 576
type input "60"
click at [680, 603] on button "Save" at bounding box center [723, 620] width 86 height 34
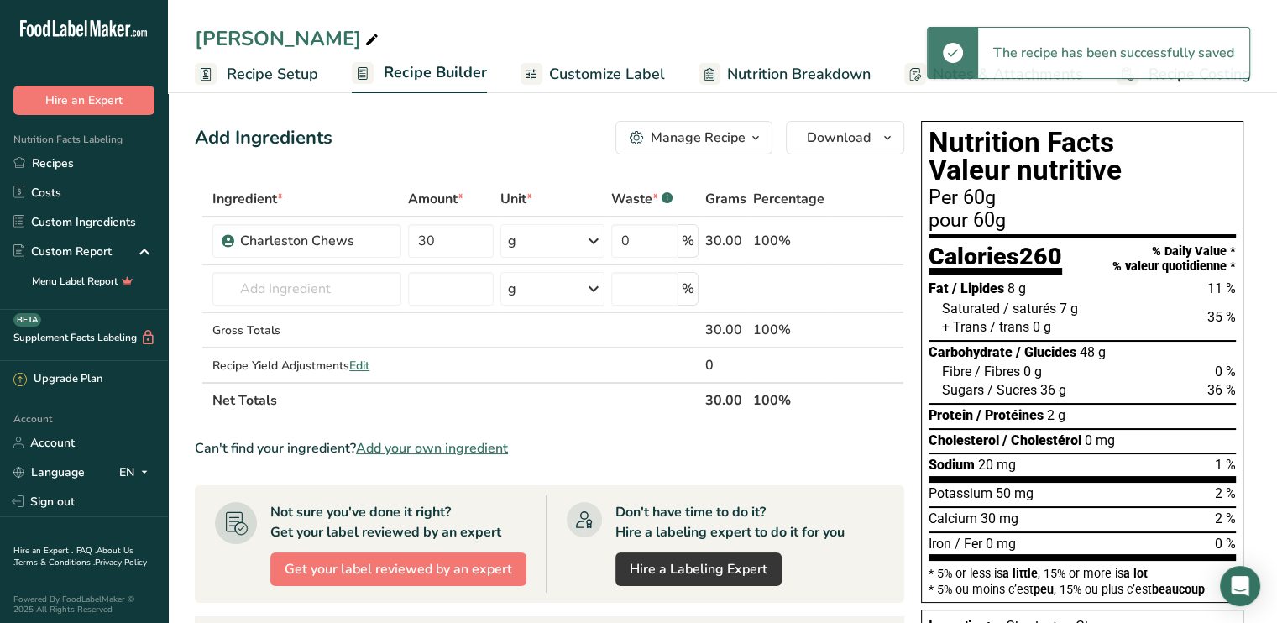
click at [277, 80] on span "Recipe Setup" at bounding box center [273, 74] width 92 height 23
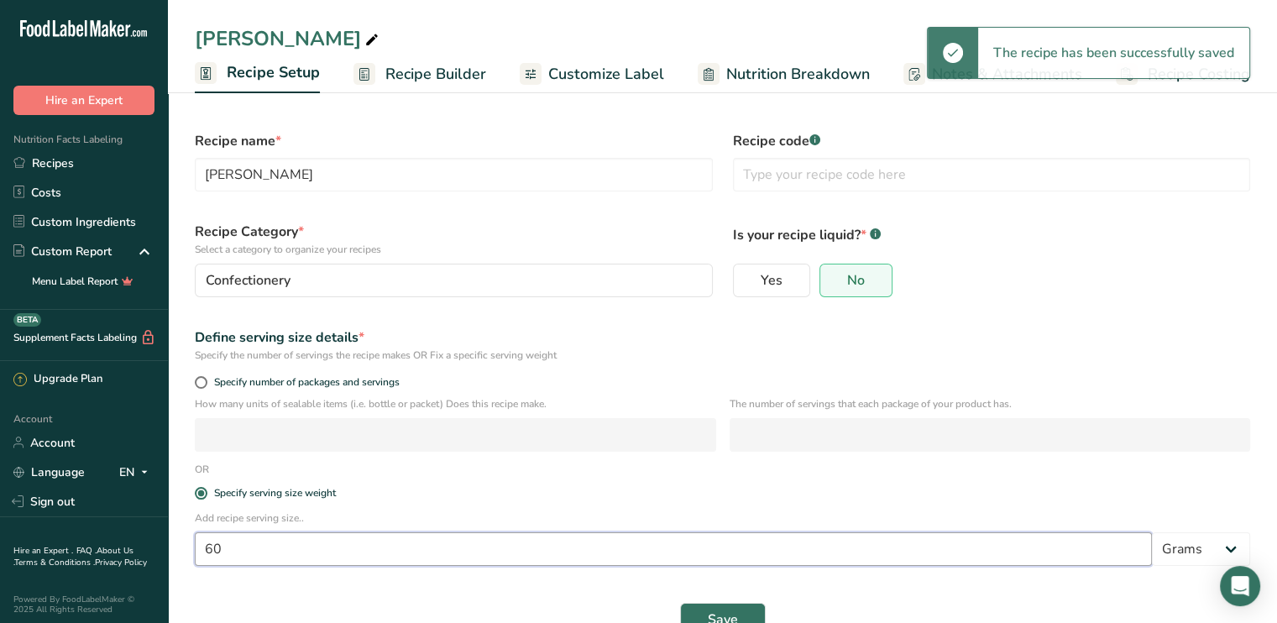
drag, startPoint x: 239, startPoint y: 540, endPoint x: 173, endPoint y: 550, distance: 66.3
click at [170, 564] on section "Recipe name * [PERSON_NAME] Recipe code .a-a{fill:#347362;}.b-a{fill:#fff;} Rec…" at bounding box center [722, 375] width 1109 height 576
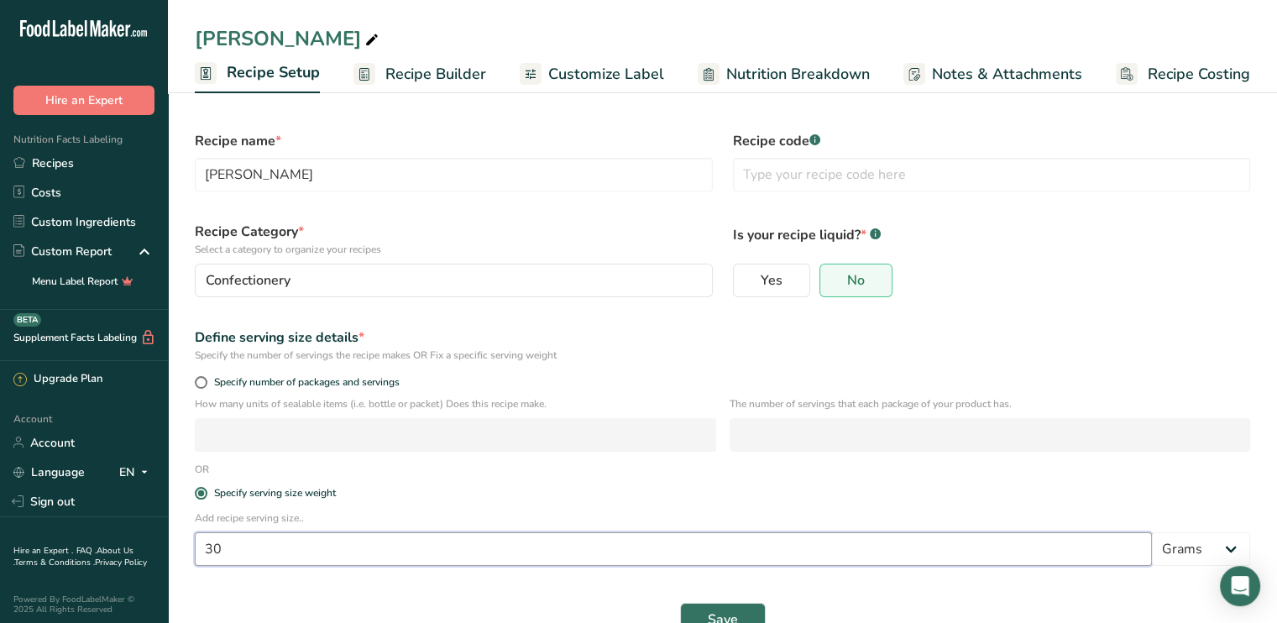
type input "30"
click at [680, 603] on button "Save" at bounding box center [723, 620] width 86 height 34
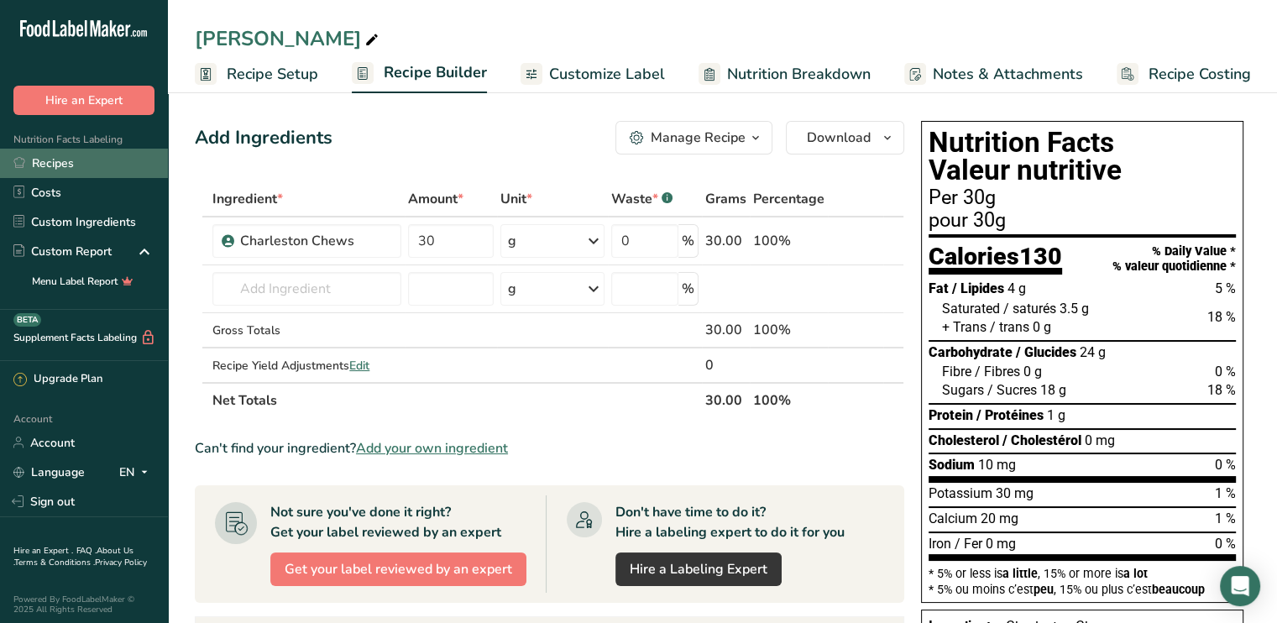
click at [41, 165] on link "Recipes" at bounding box center [84, 163] width 168 height 29
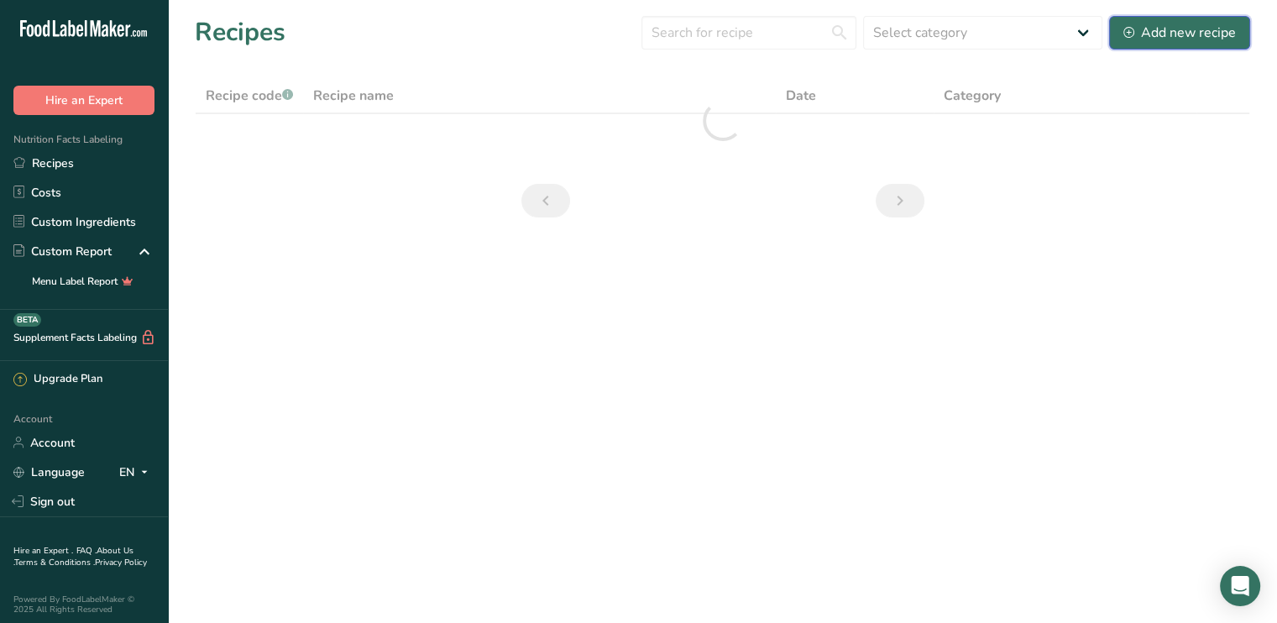
drag, startPoint x: 1198, startPoint y: 29, endPoint x: 1187, endPoint y: 39, distance: 14.9
click at [1197, 30] on div "Add new recipe" at bounding box center [1180, 33] width 113 height 20
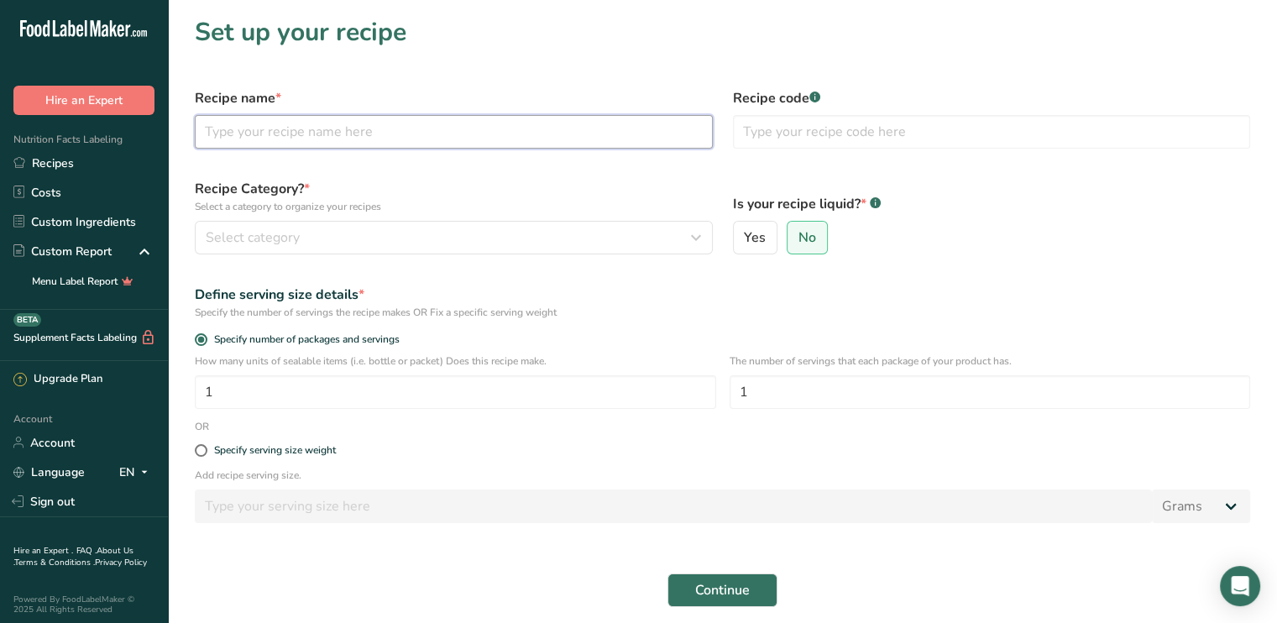
click at [259, 139] on input "text" at bounding box center [454, 132] width 518 height 34
type input "[PERSON_NAME]"
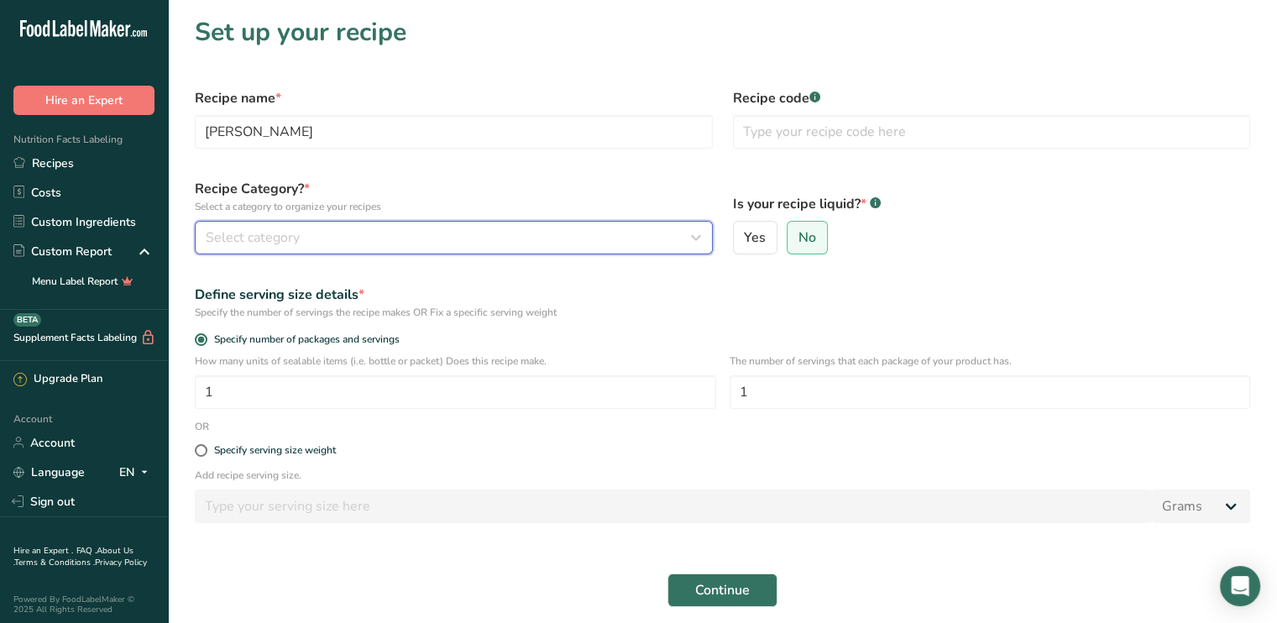
click at [282, 240] on span "Select category" at bounding box center [253, 238] width 94 height 20
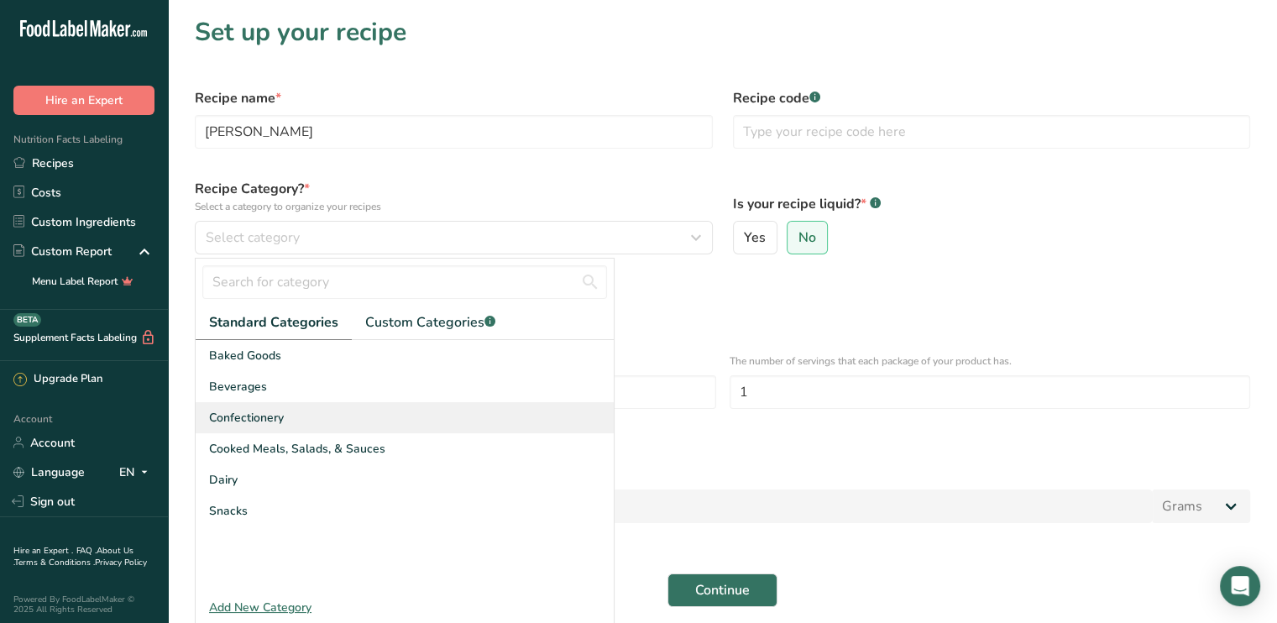
click at [253, 425] on span "Confectionery" at bounding box center [246, 418] width 75 height 18
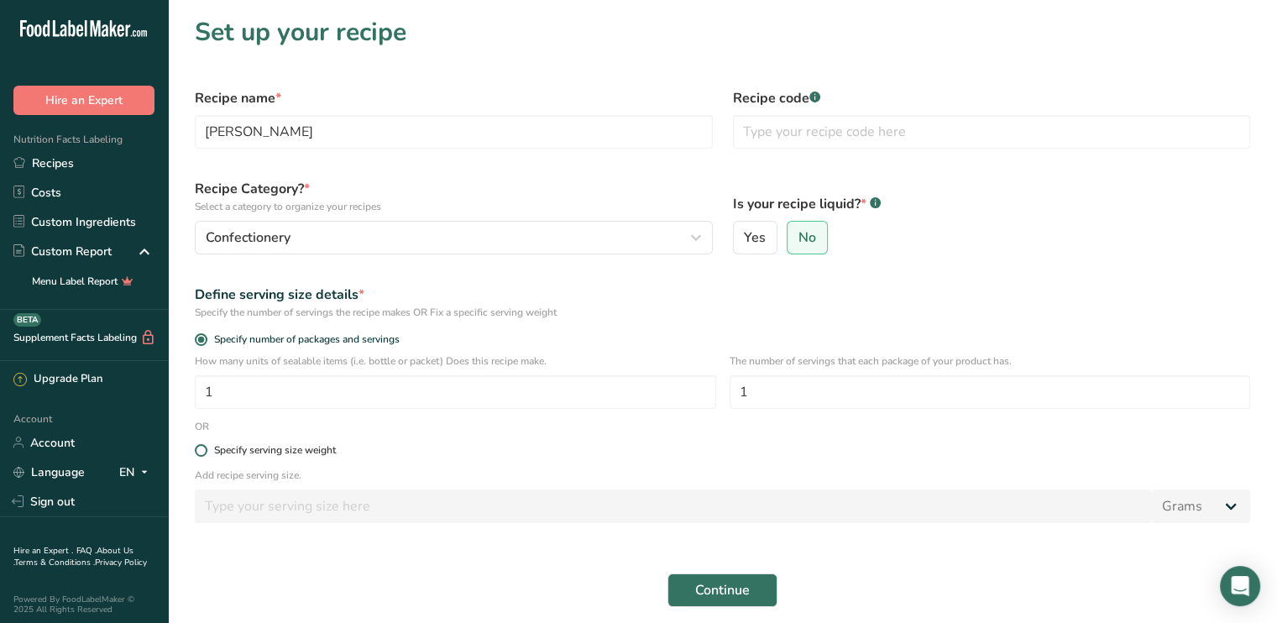
click at [202, 445] on span at bounding box center [201, 450] width 13 height 13
click at [202, 445] on input "Specify serving size weight" at bounding box center [200, 450] width 11 height 11
radio input "true"
radio input "false"
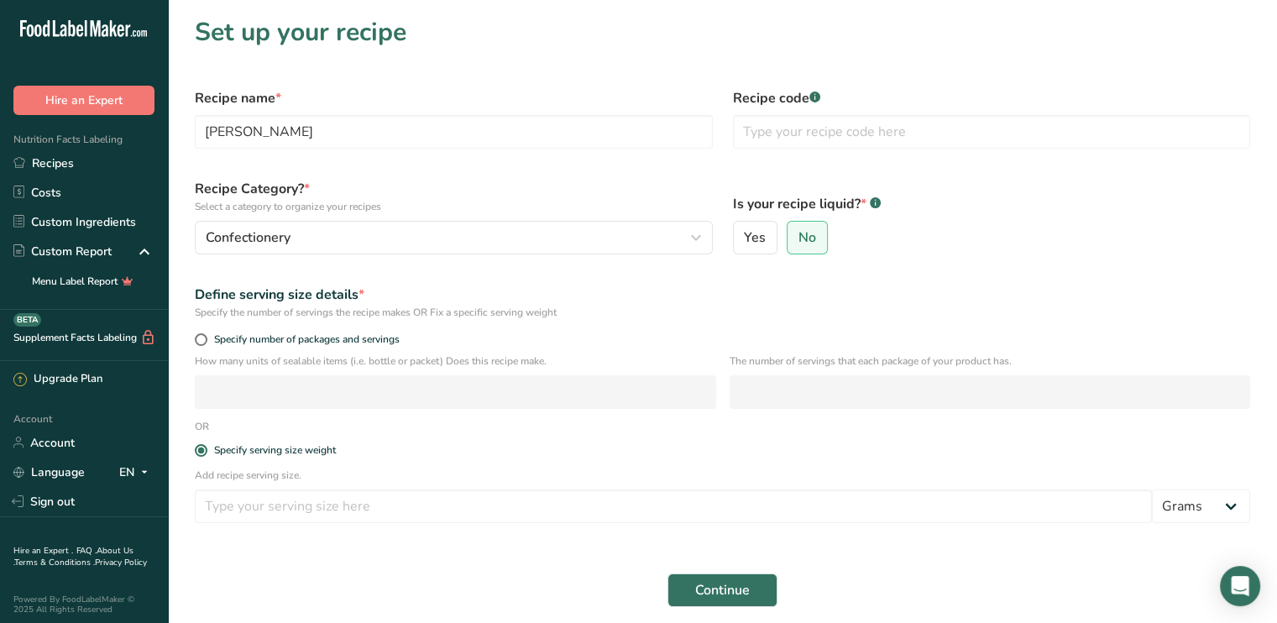
click at [228, 525] on div "Add recipe serving size. Grams kg mg mcg lb oz l mL fl oz tbsp tsp cup qt gallon" at bounding box center [723, 501] width 1076 height 66
click at [225, 511] on input "number" at bounding box center [673, 507] width 957 height 34
type input "80"
click at [725, 590] on span "Continue" at bounding box center [722, 590] width 55 height 20
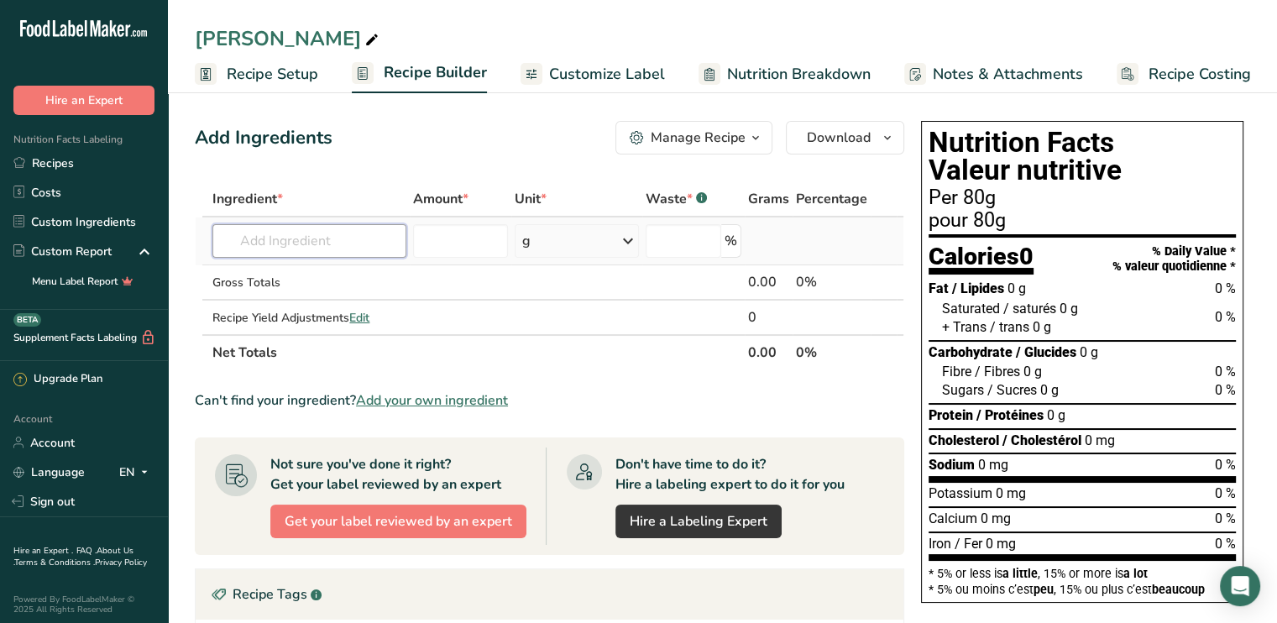
click at [294, 244] on input "text" at bounding box center [308, 241] width 193 height 34
type input "c"
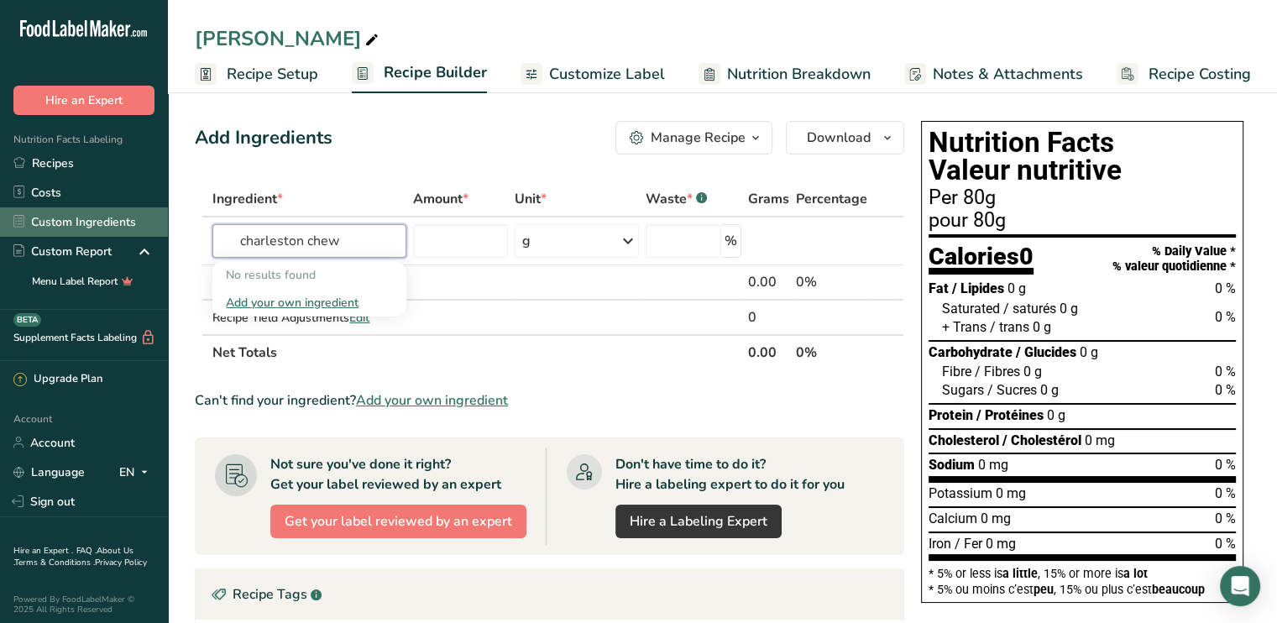
type input "charleston chew"
click at [87, 218] on link "Custom Ingredients" at bounding box center [84, 221] width 168 height 29
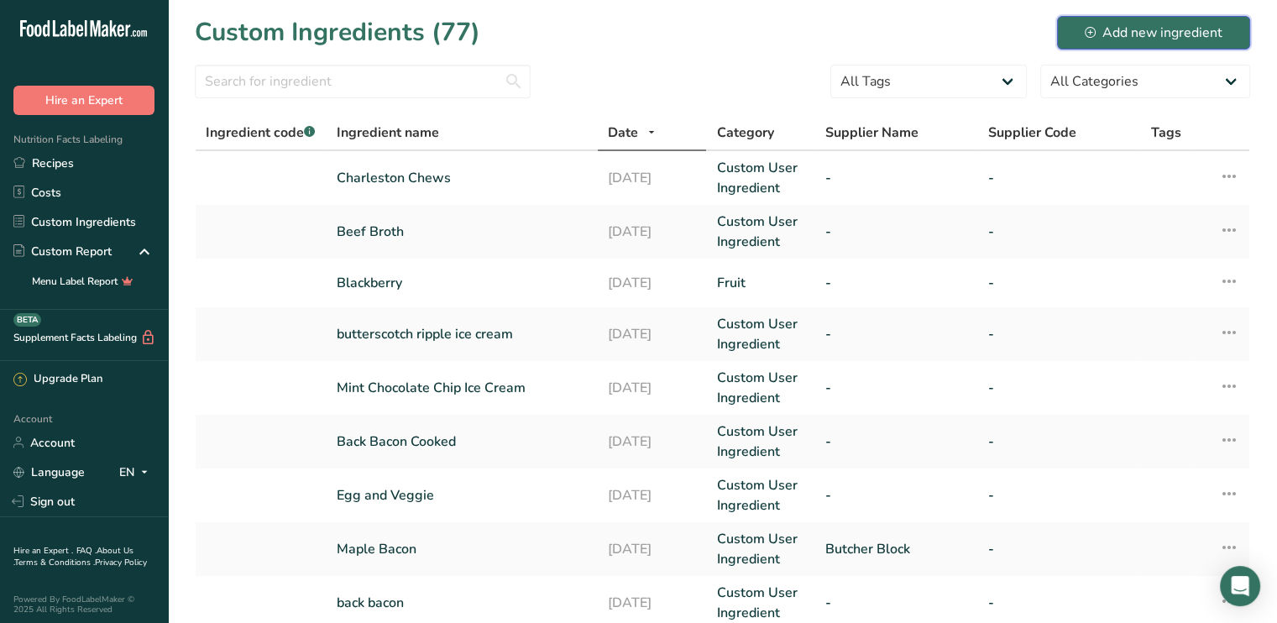
click at [1145, 36] on div "Add new ingredient" at bounding box center [1154, 33] width 138 height 20
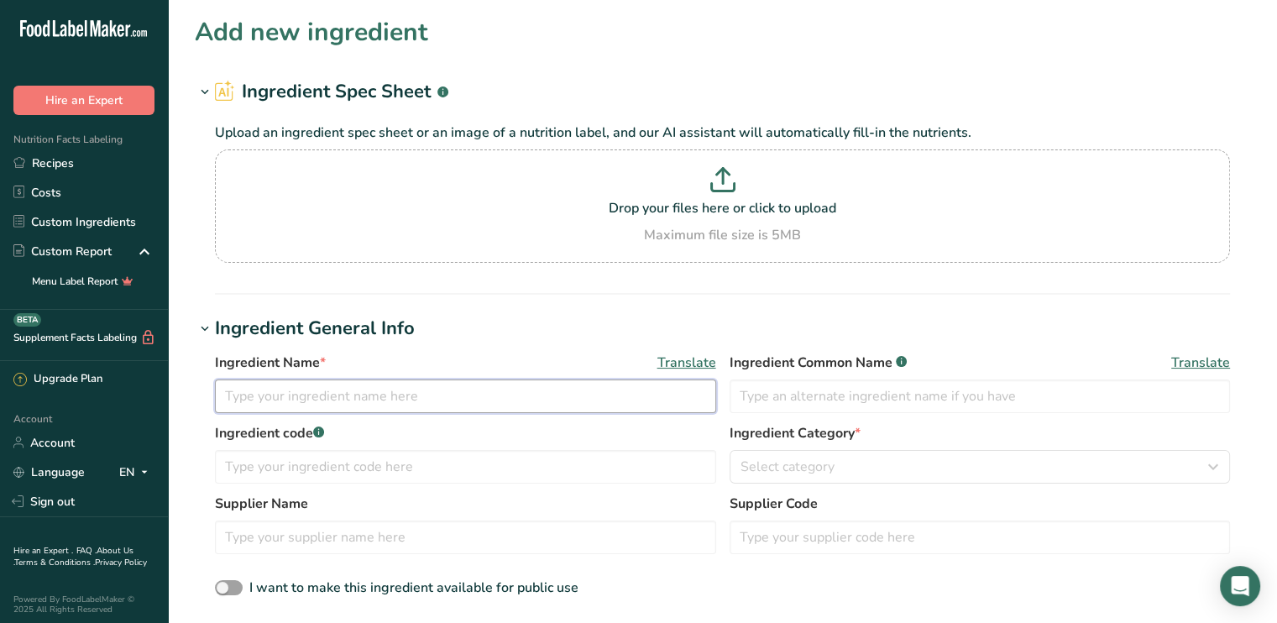
click at [253, 403] on input "text" at bounding box center [465, 397] width 501 height 34
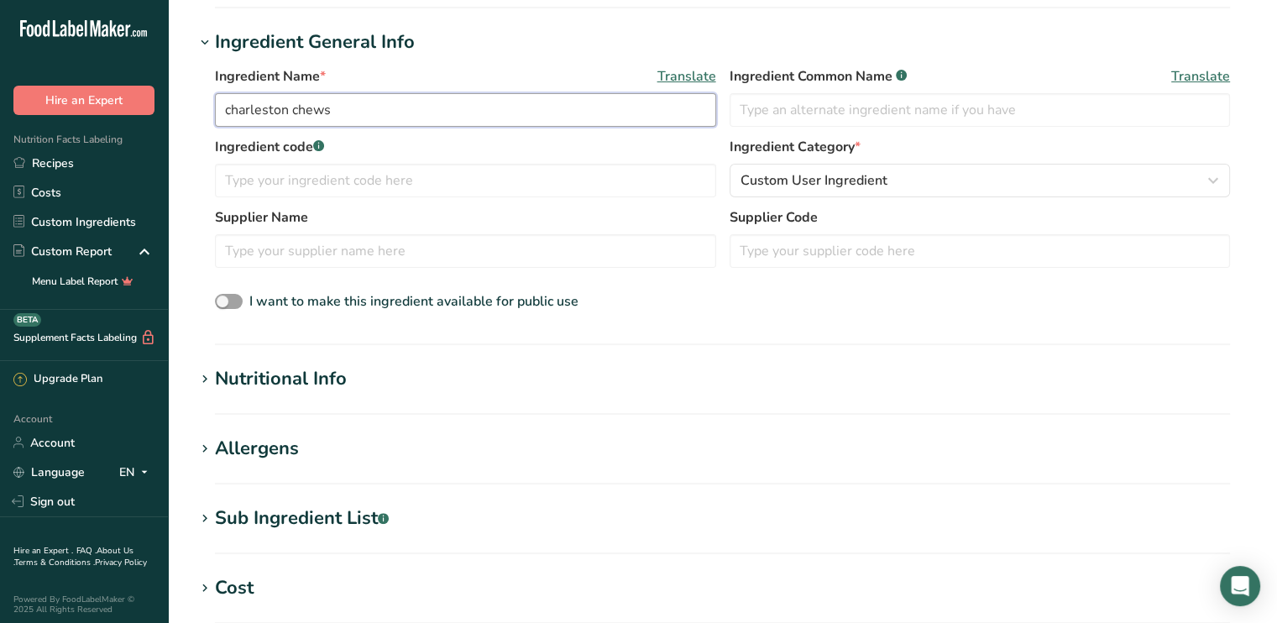
scroll to position [336, 0]
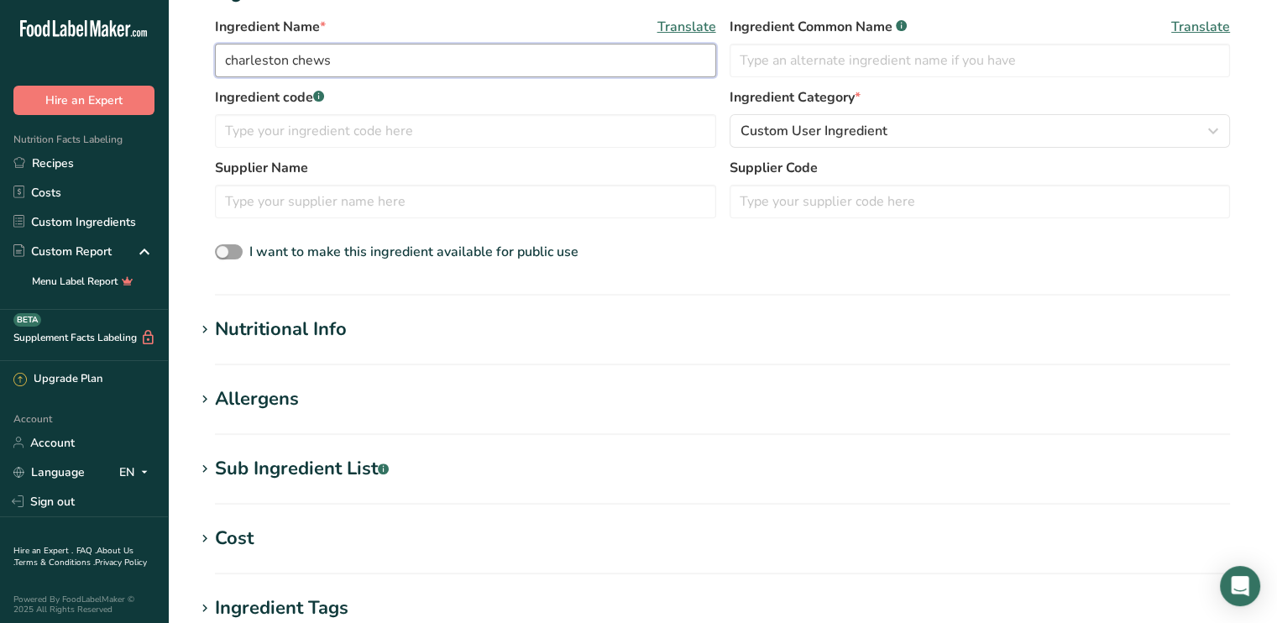
type input "charleston chews"
click at [312, 333] on div "Nutritional Info" at bounding box center [281, 330] width 132 height 28
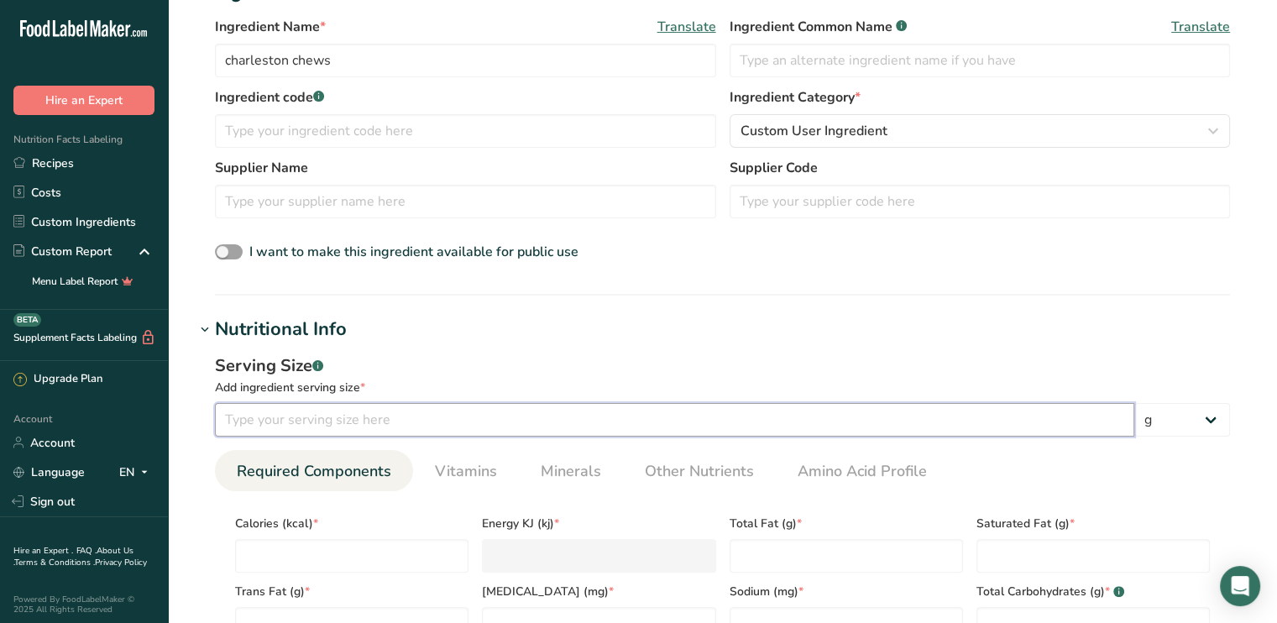
click at [277, 421] on input "number" at bounding box center [675, 420] width 920 height 34
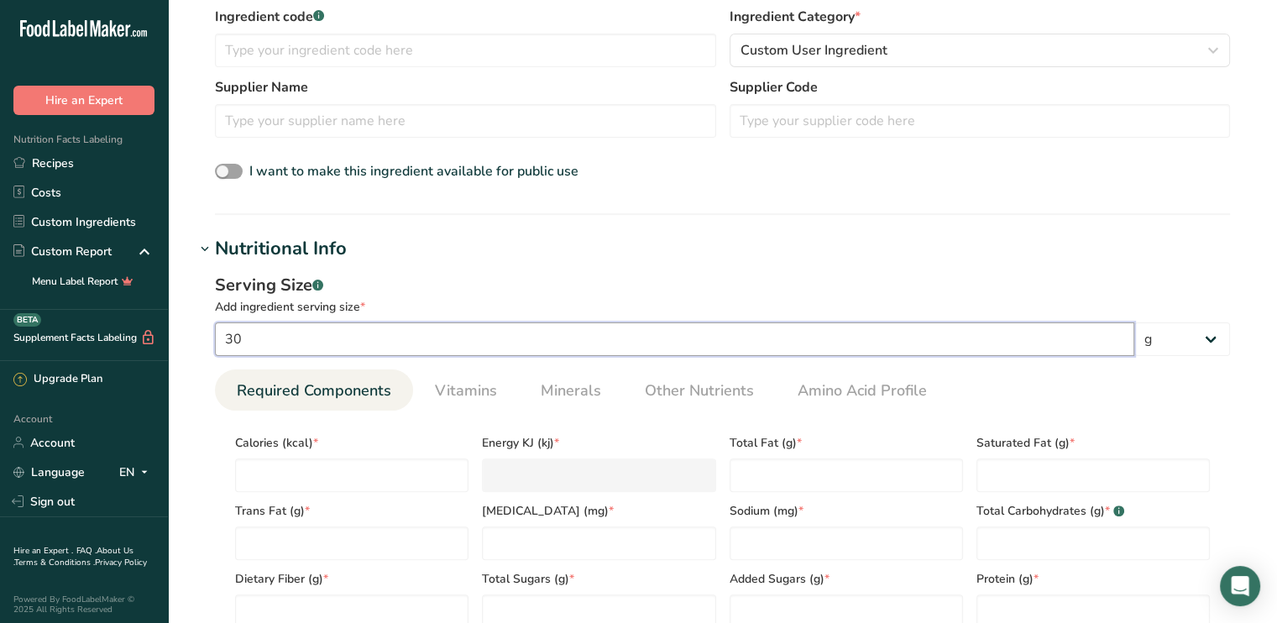
scroll to position [420, 0]
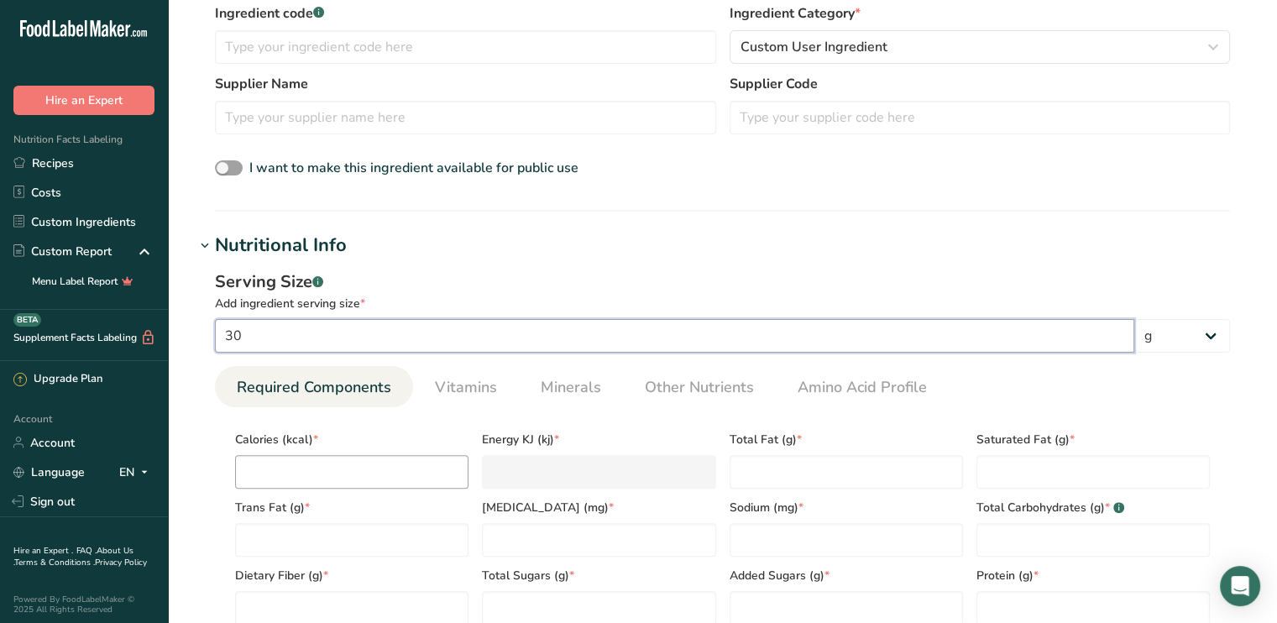
type input "30"
click at [256, 479] on input "number" at bounding box center [351, 472] width 233 height 34
type input "1"
type KJ "4.2"
type input "13"
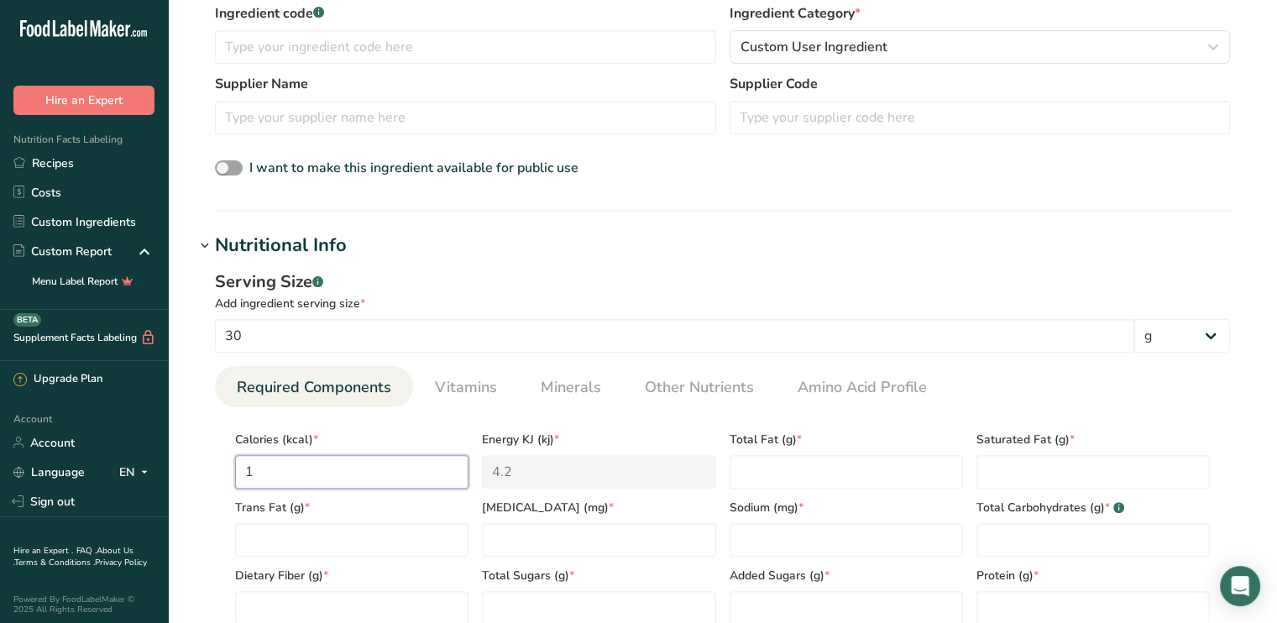
type KJ "54.4"
type input "130"
type KJ "543.9"
type input "130"
type Fat "4"
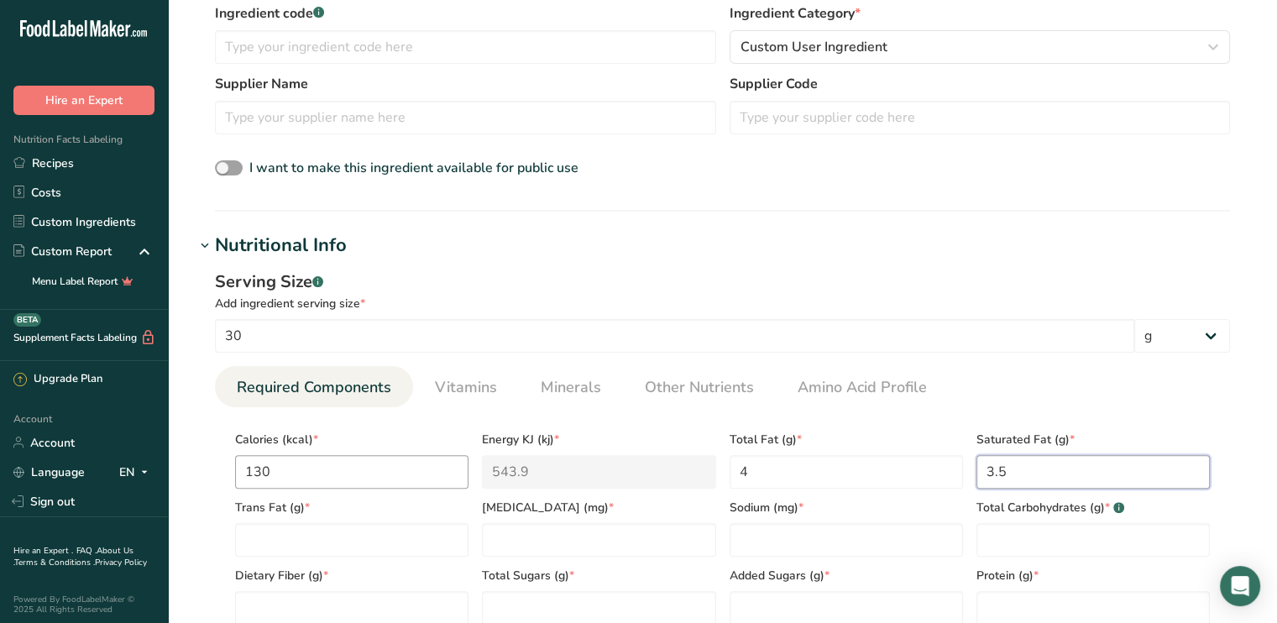
type Fat "3.5"
type Fat "0"
type input "0"
type input "10"
type Carbohydrates "24"
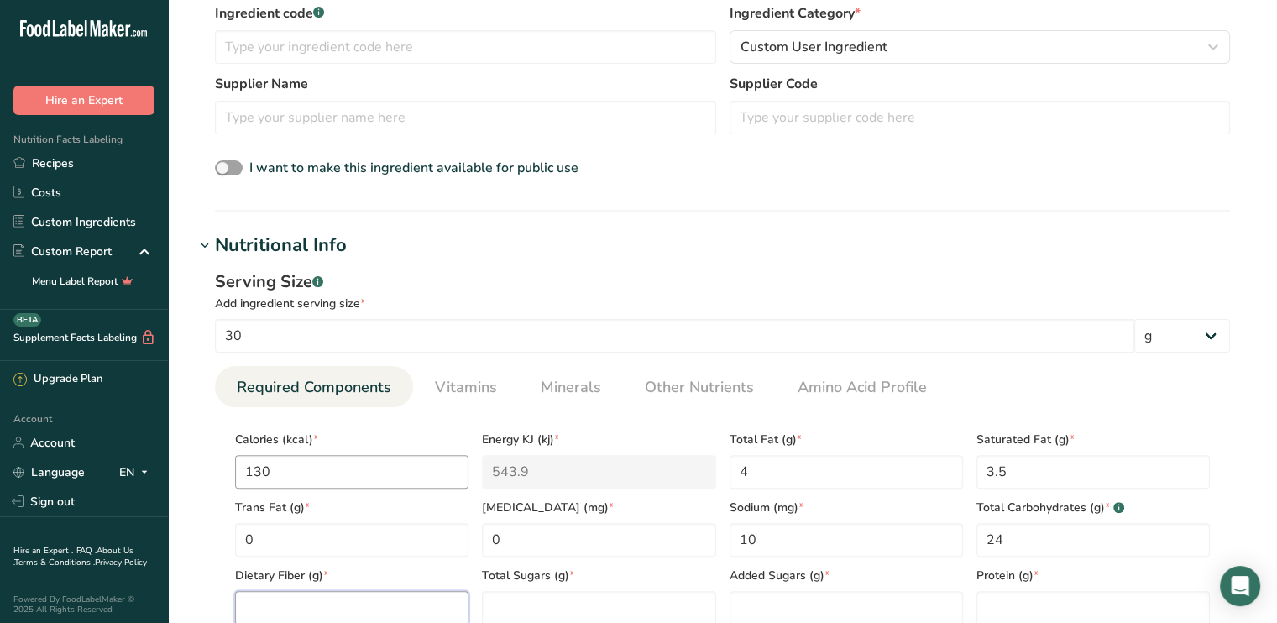
scroll to position [421, 0]
type Fiber "0"
type Sugars "18"
type Sugars "17"
type input "1"
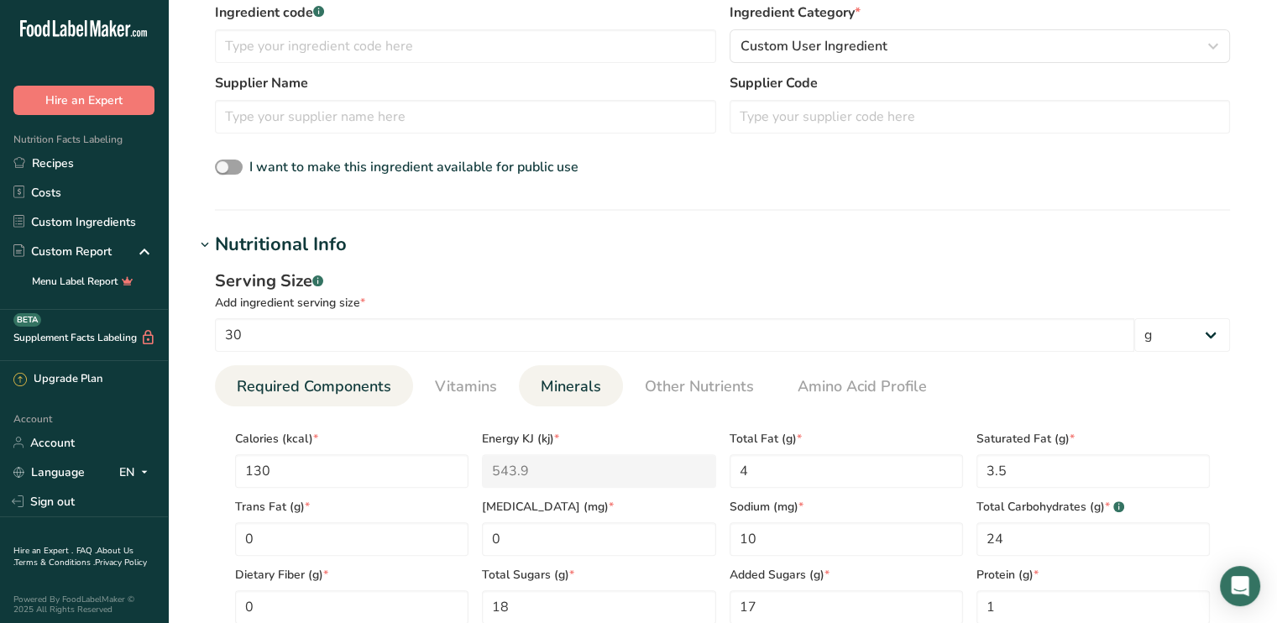
click at [558, 382] on span "Minerals" at bounding box center [571, 386] width 60 height 23
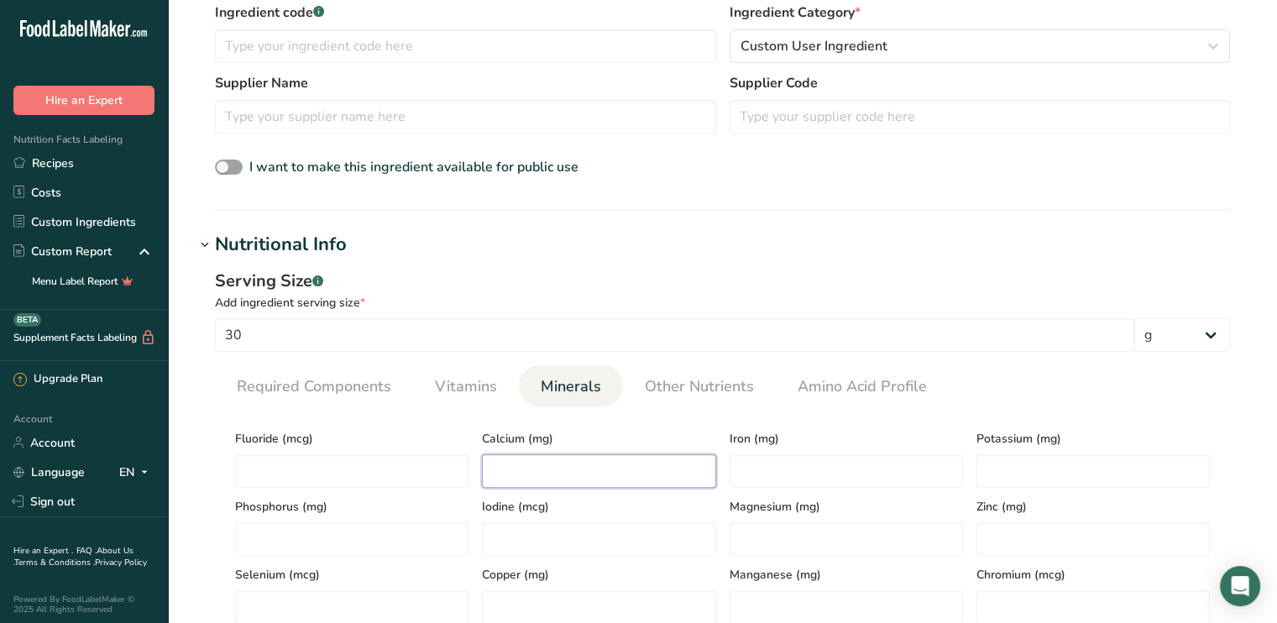
click at [557, 477] on input "number" at bounding box center [598, 471] width 233 height 34
type input "15"
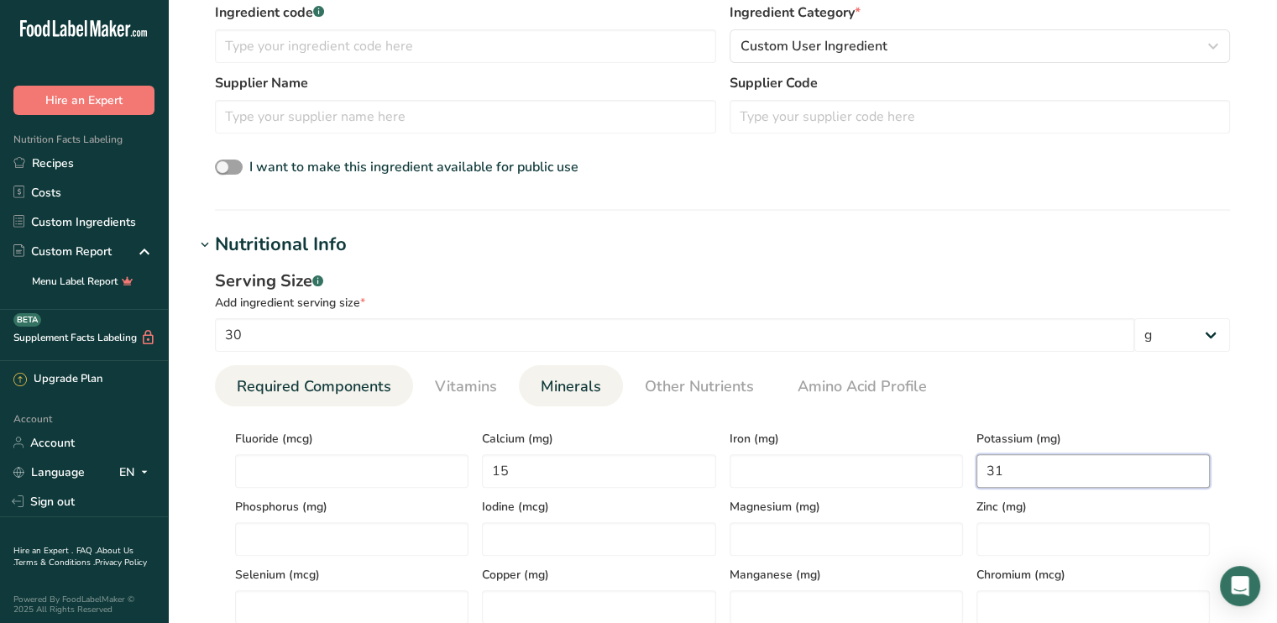
type input "31"
click at [332, 386] on span "Required Components" at bounding box center [314, 386] width 155 height 23
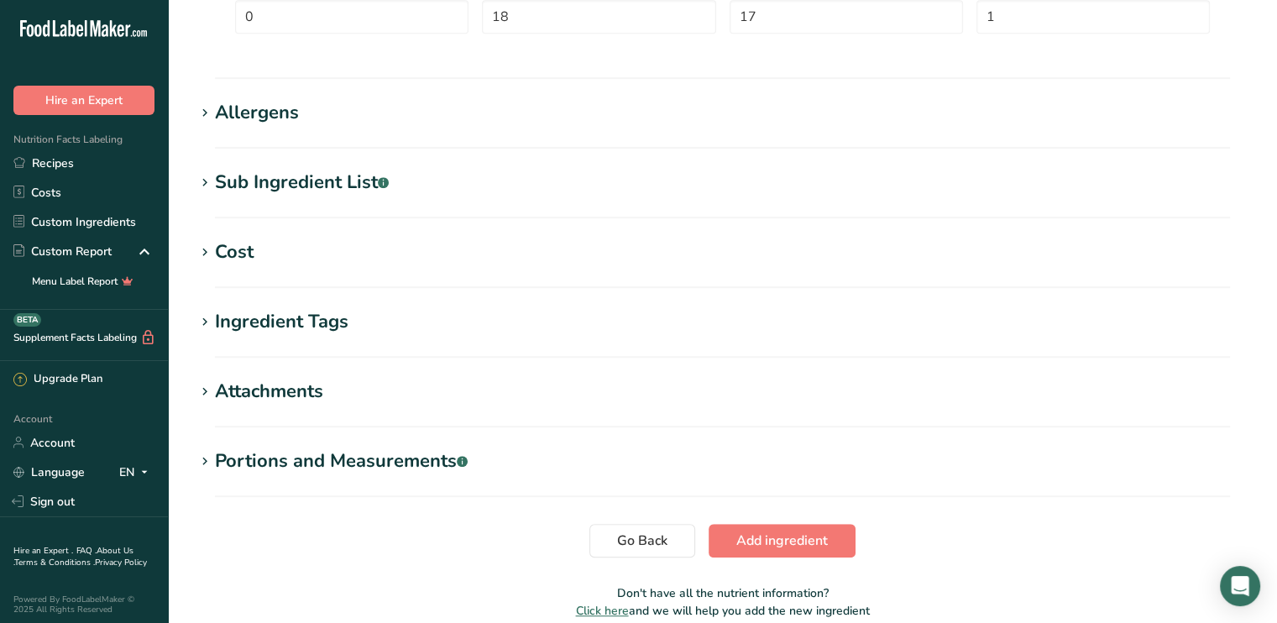
scroll to position [1088, 0]
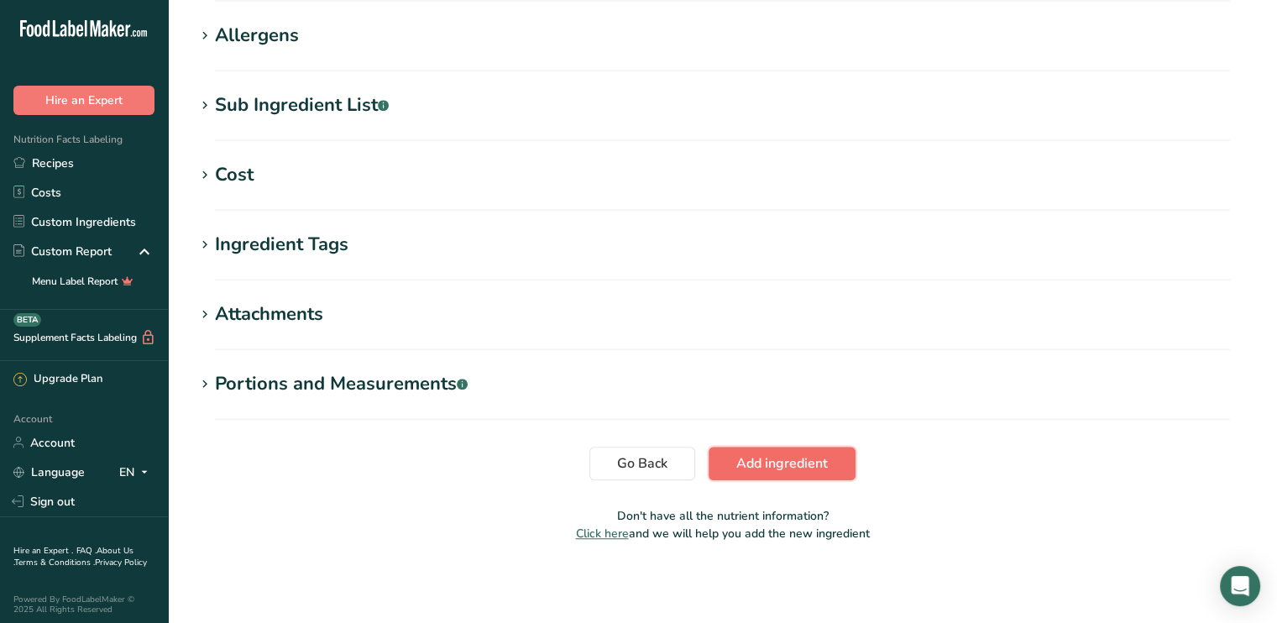
click at [816, 459] on span "Add ingredient" at bounding box center [783, 464] width 92 height 20
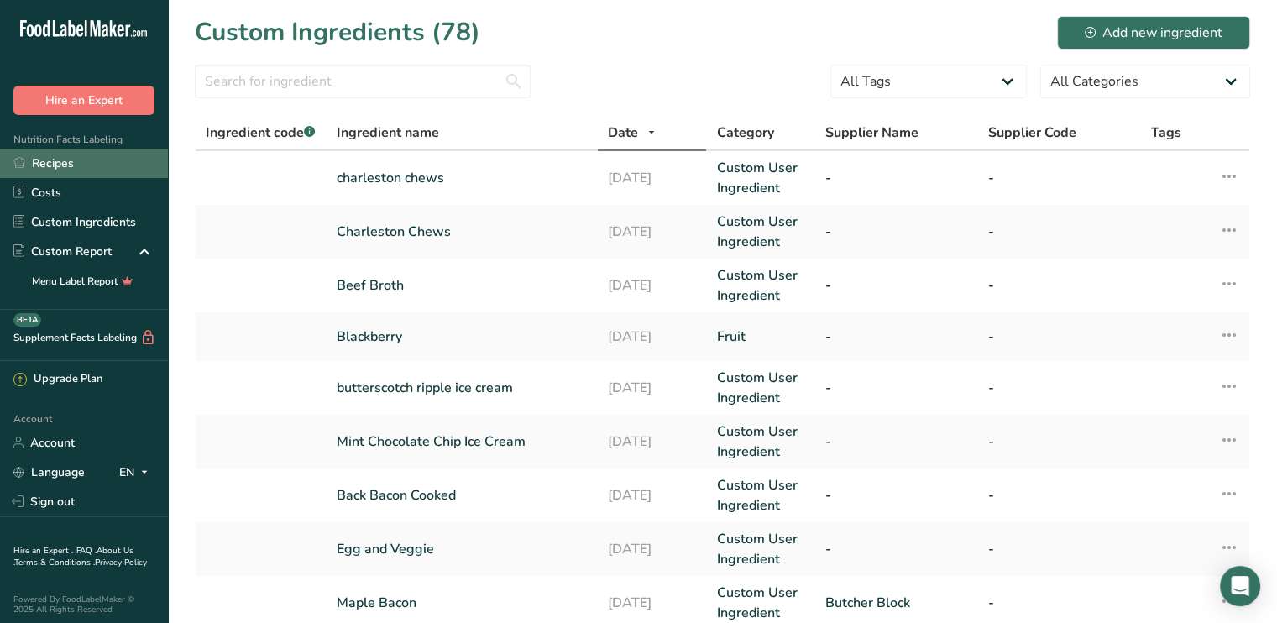
click at [30, 169] on link "Recipes" at bounding box center [84, 163] width 168 height 29
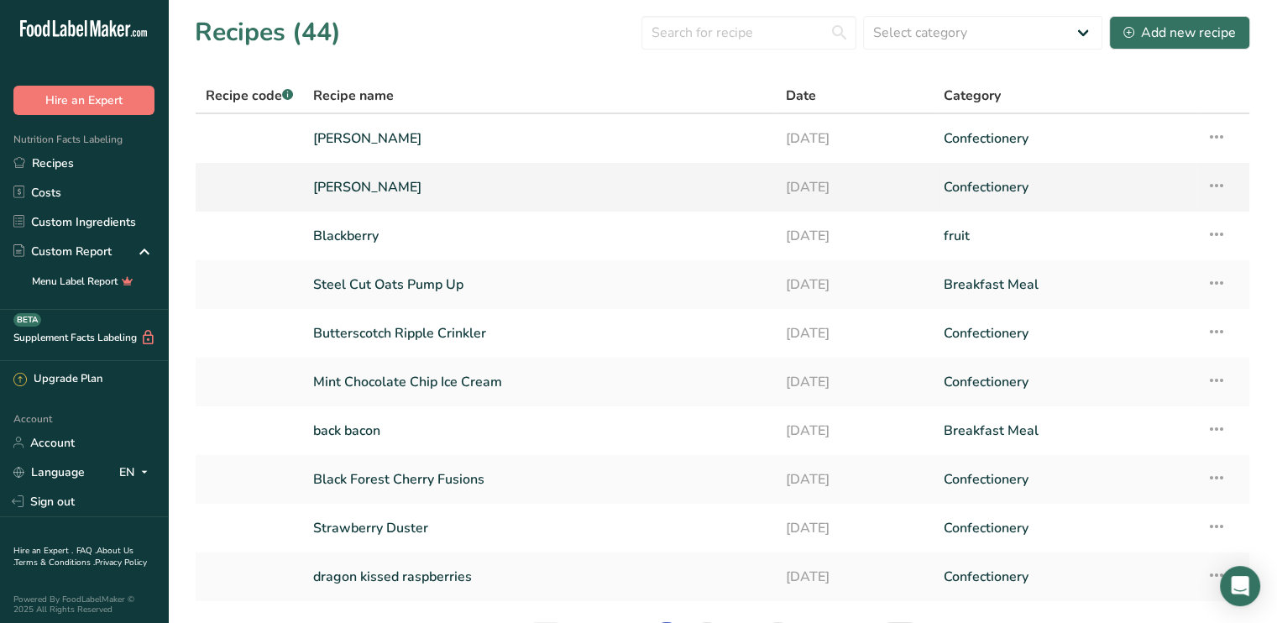
click at [616, 204] on td "[PERSON_NAME]" at bounding box center [539, 187] width 473 height 49
click at [494, 191] on link "[PERSON_NAME]" at bounding box center [539, 187] width 453 height 35
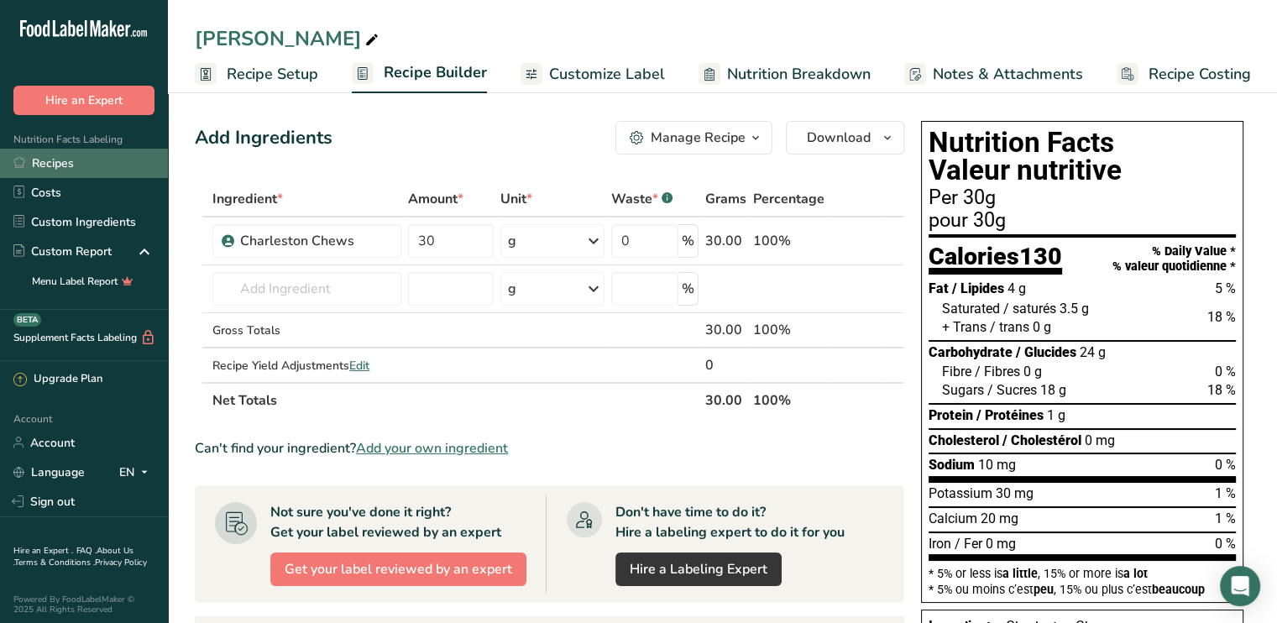
click at [54, 161] on link "Recipes" at bounding box center [84, 163] width 168 height 29
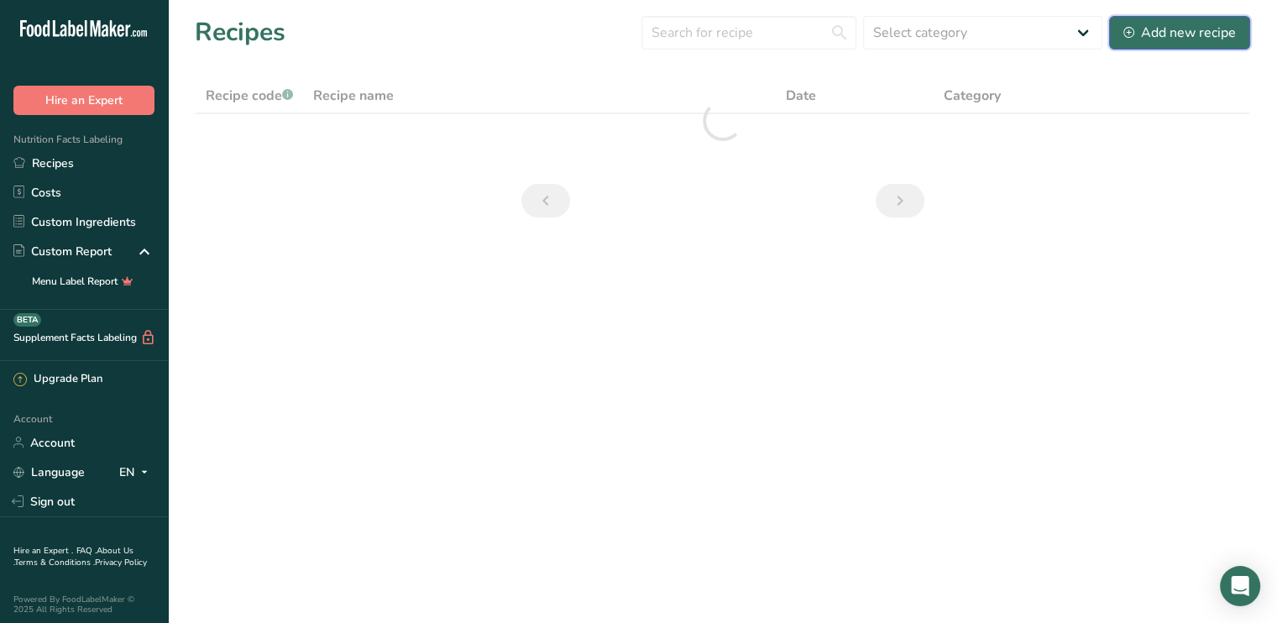
click at [1164, 38] on div "Add new recipe" at bounding box center [1180, 33] width 113 height 20
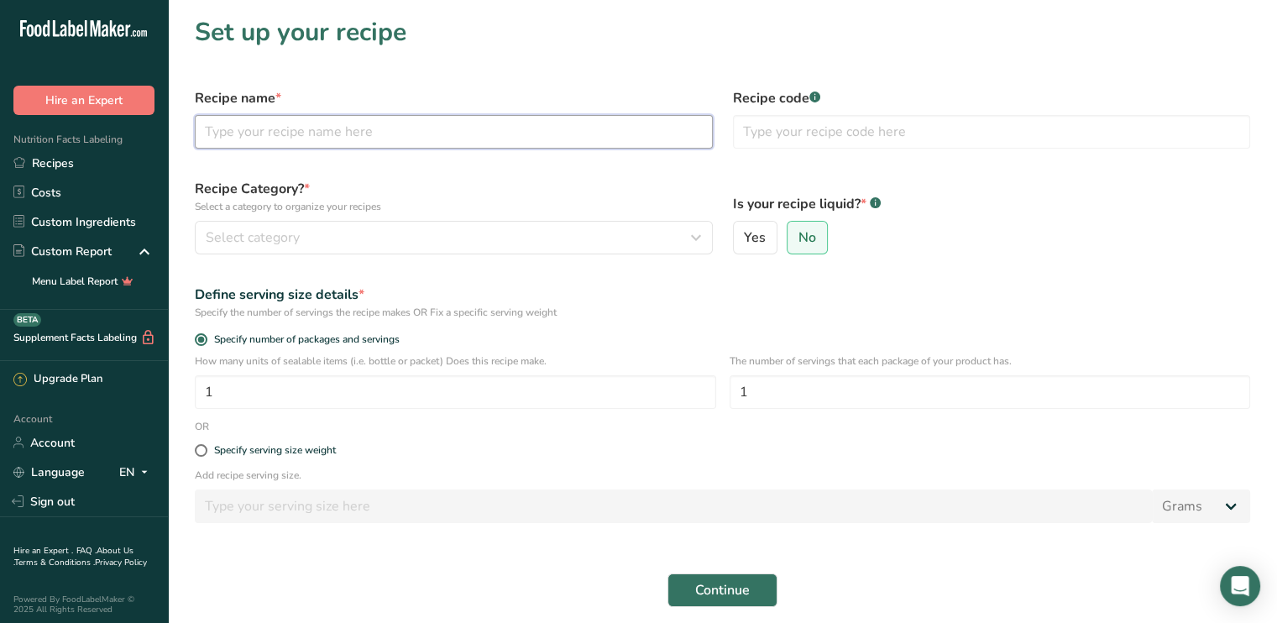
click at [272, 127] on input "text" at bounding box center [454, 132] width 518 height 34
type input "[PERSON_NAME]"
click at [34, 164] on link "Recipes" at bounding box center [84, 163] width 168 height 29
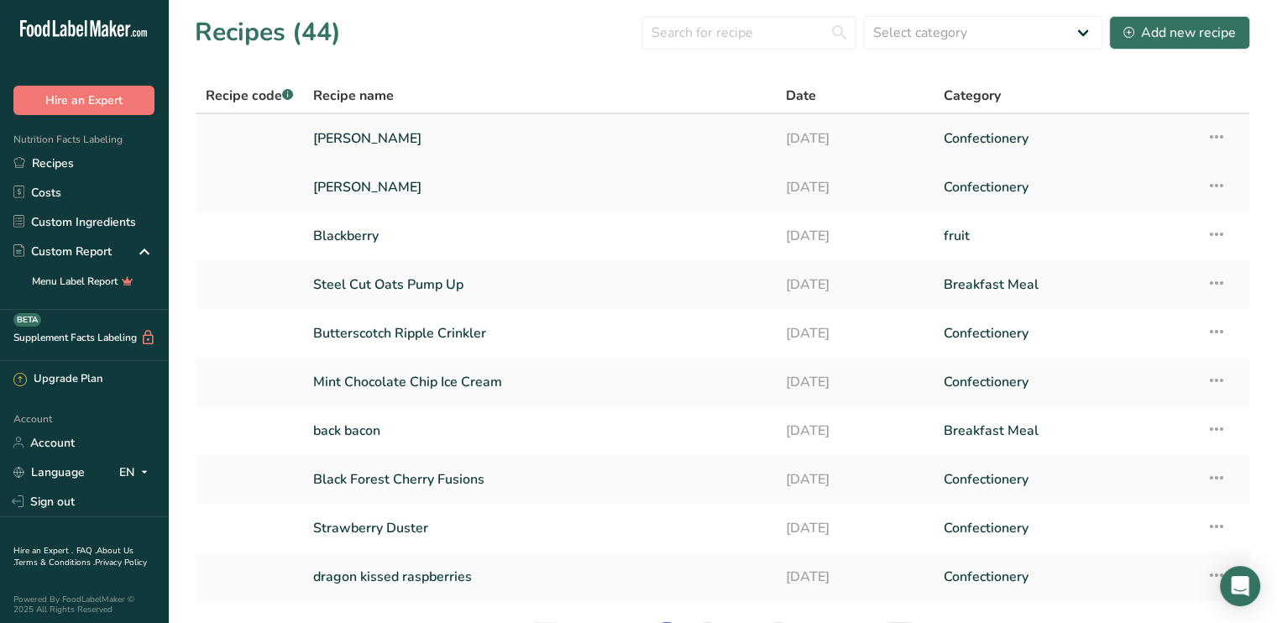
click at [343, 137] on link "[PERSON_NAME]" at bounding box center [539, 138] width 453 height 35
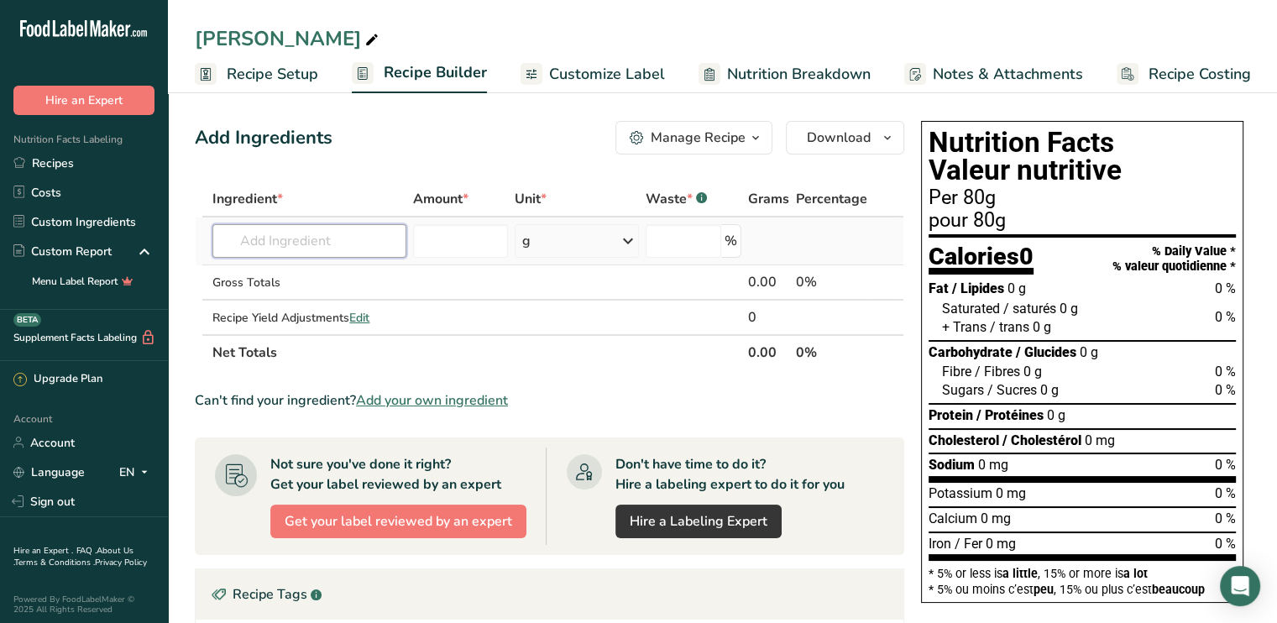
click at [262, 243] on input "text" at bounding box center [308, 241] width 193 height 34
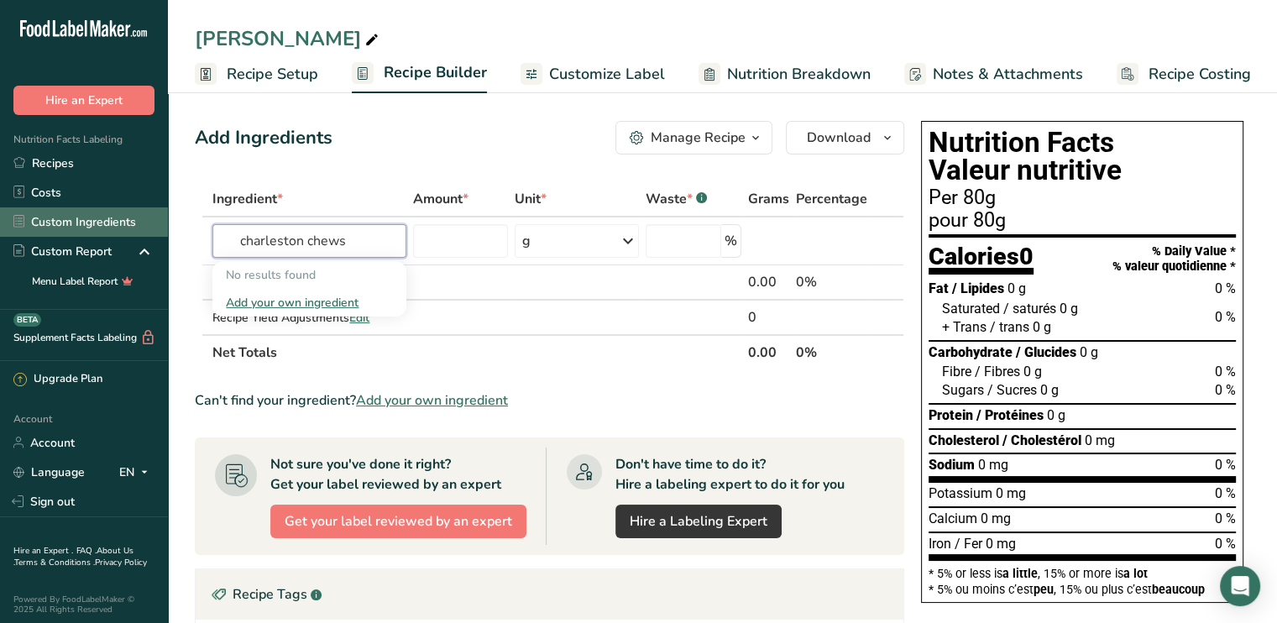
type input "charleston chews"
click at [90, 211] on link "Custom Ingredients" at bounding box center [84, 221] width 168 height 29
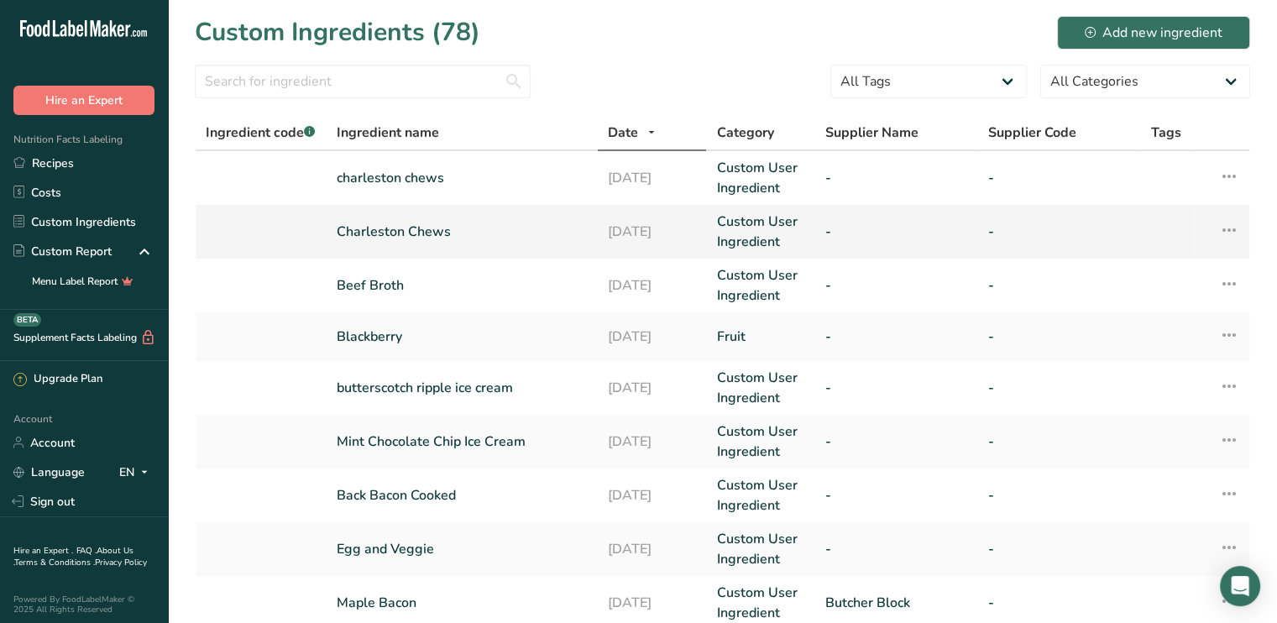
click at [632, 228] on link "[DATE]" at bounding box center [652, 232] width 88 height 20
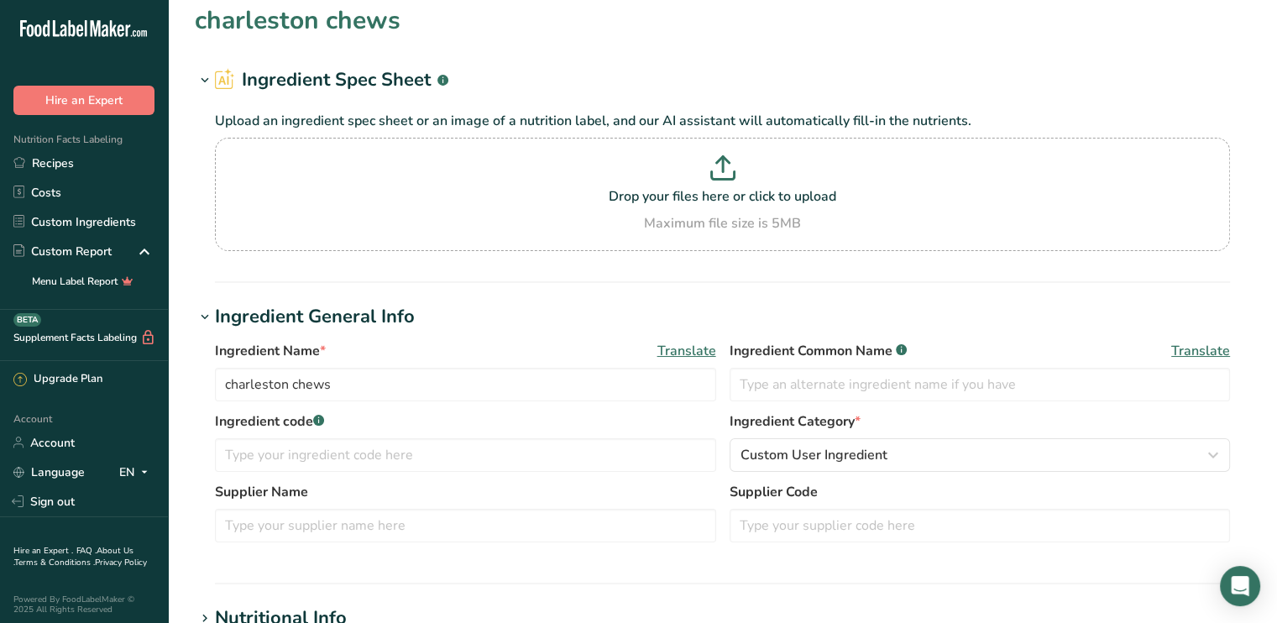
type input "Charleston Chews"
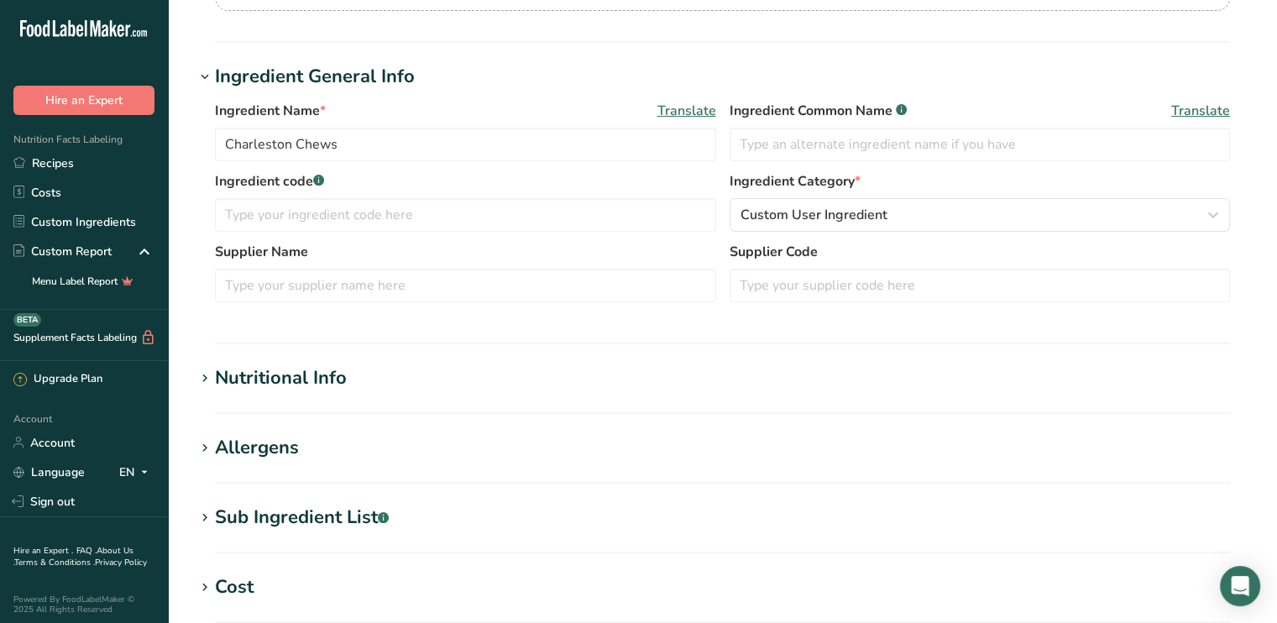
type input "130"
type KJ "543.9"
type Fat "4"
type Fat "3.5"
type Fat "0"
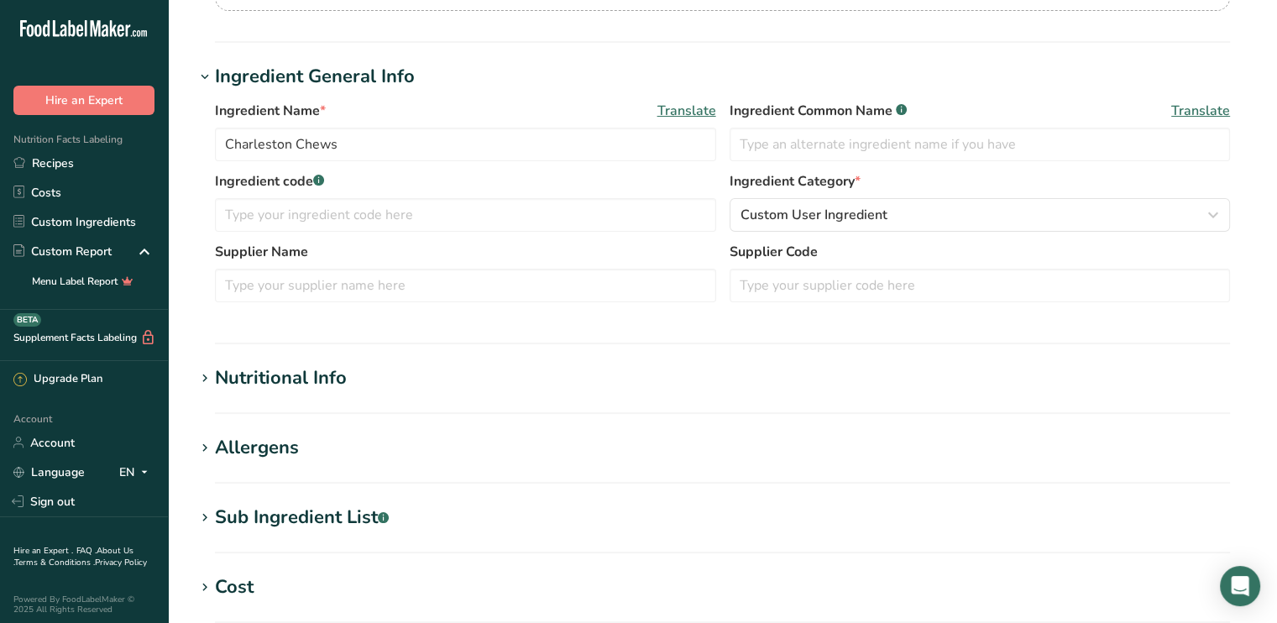
type input "0"
type input "10"
type Carbohydrates "24"
type Fiber "0"
type Sugars "18"
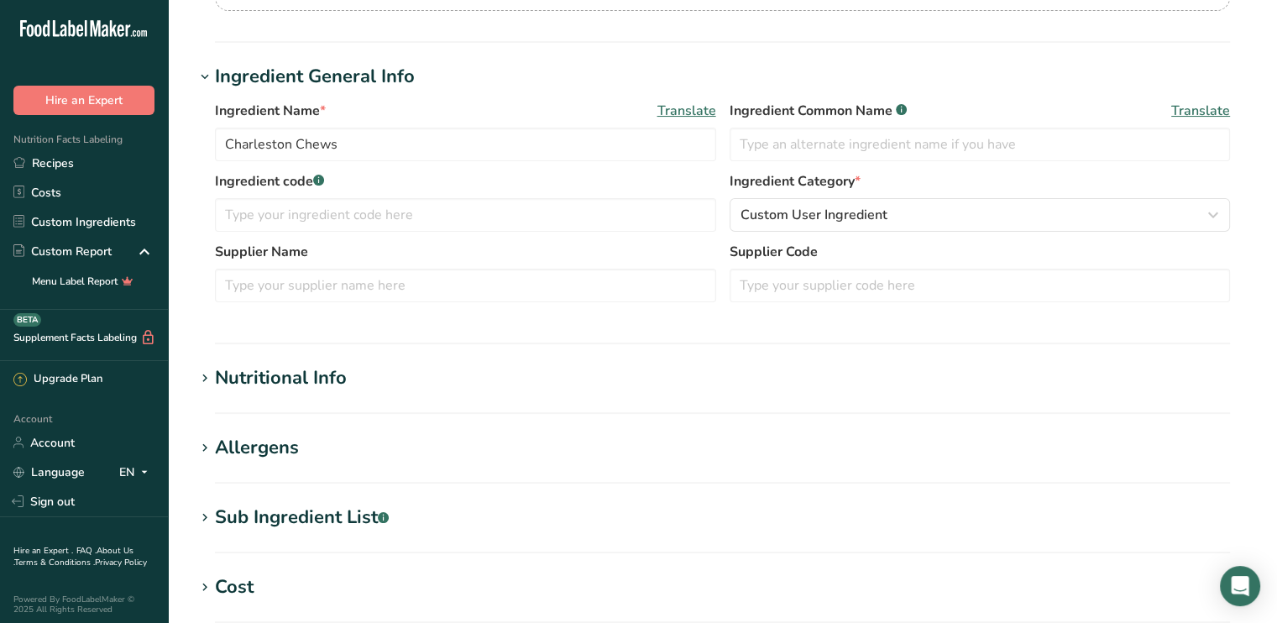
type Sugars "17"
type input "1"
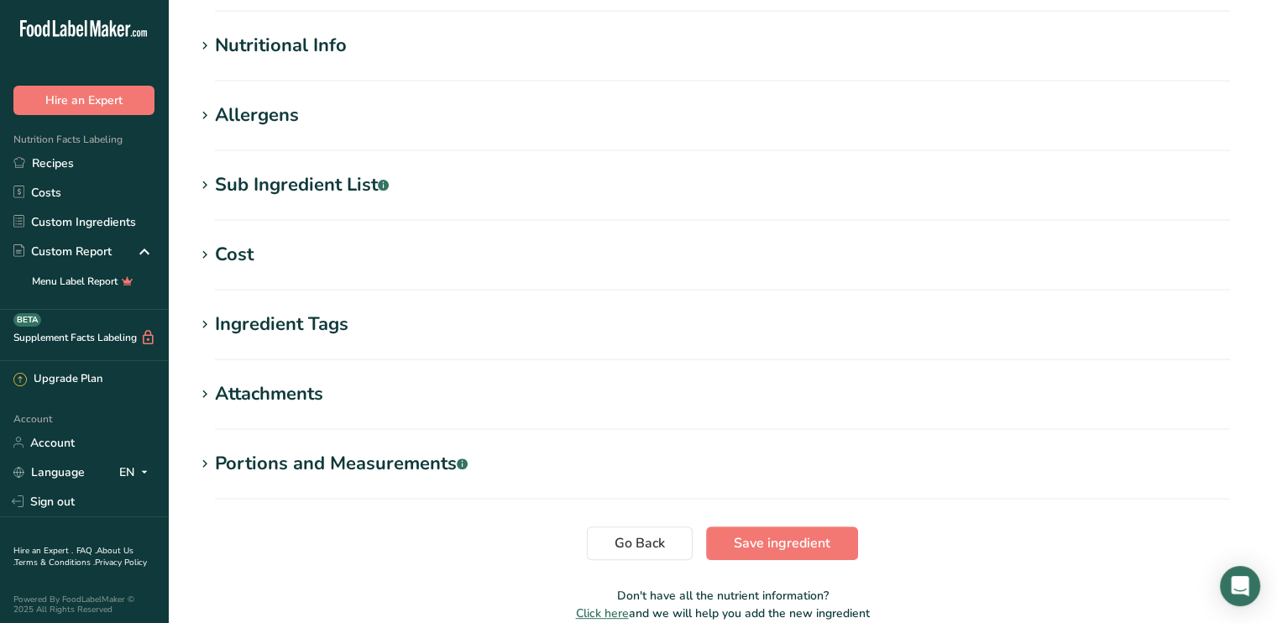
scroll to position [588, 0]
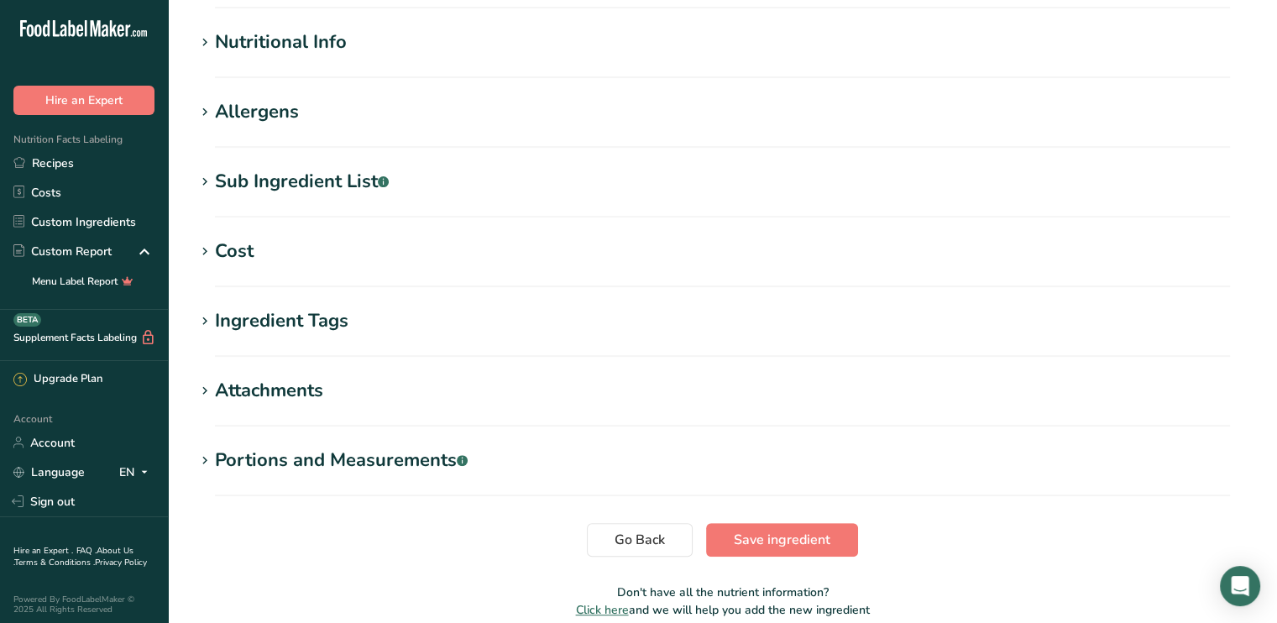
click at [340, 43] on div "Nutritional Info" at bounding box center [281, 43] width 132 height 28
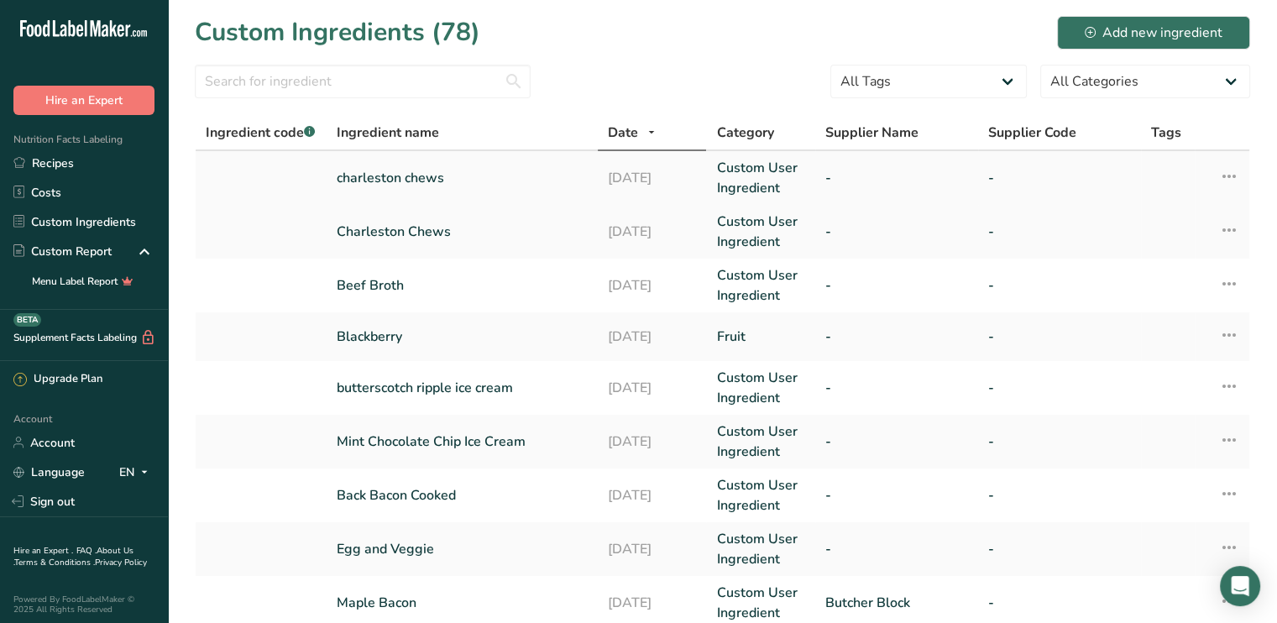
click at [410, 175] on link "charleston chews" at bounding box center [462, 178] width 251 height 20
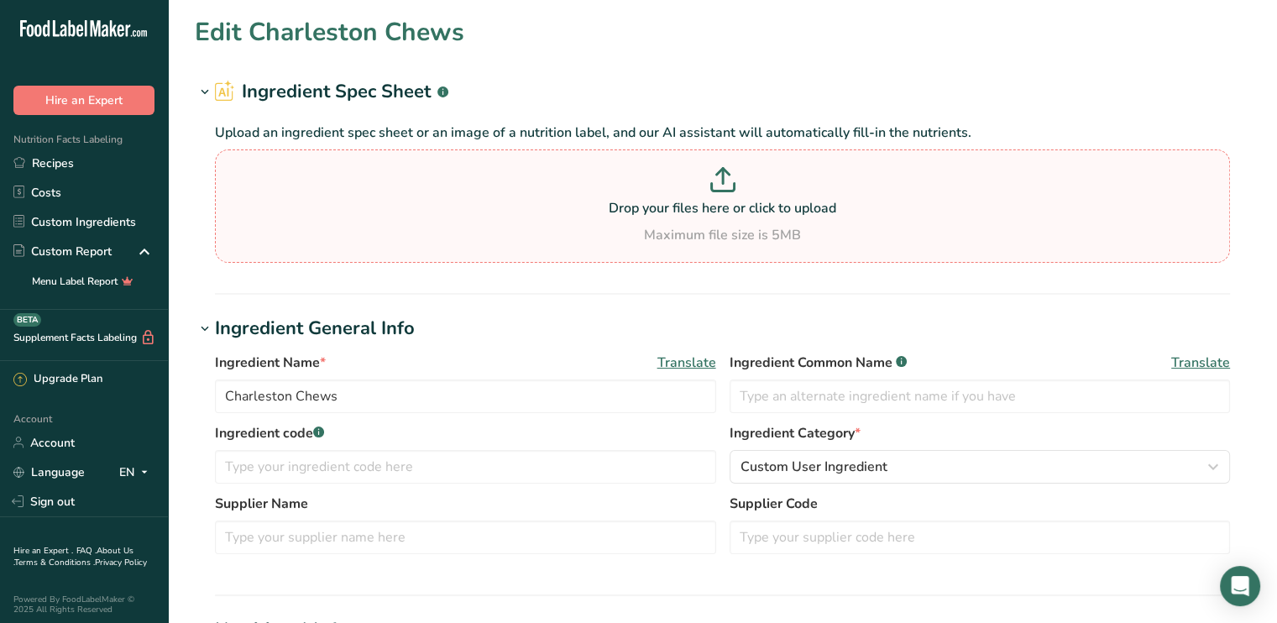
type input "charleston chews"
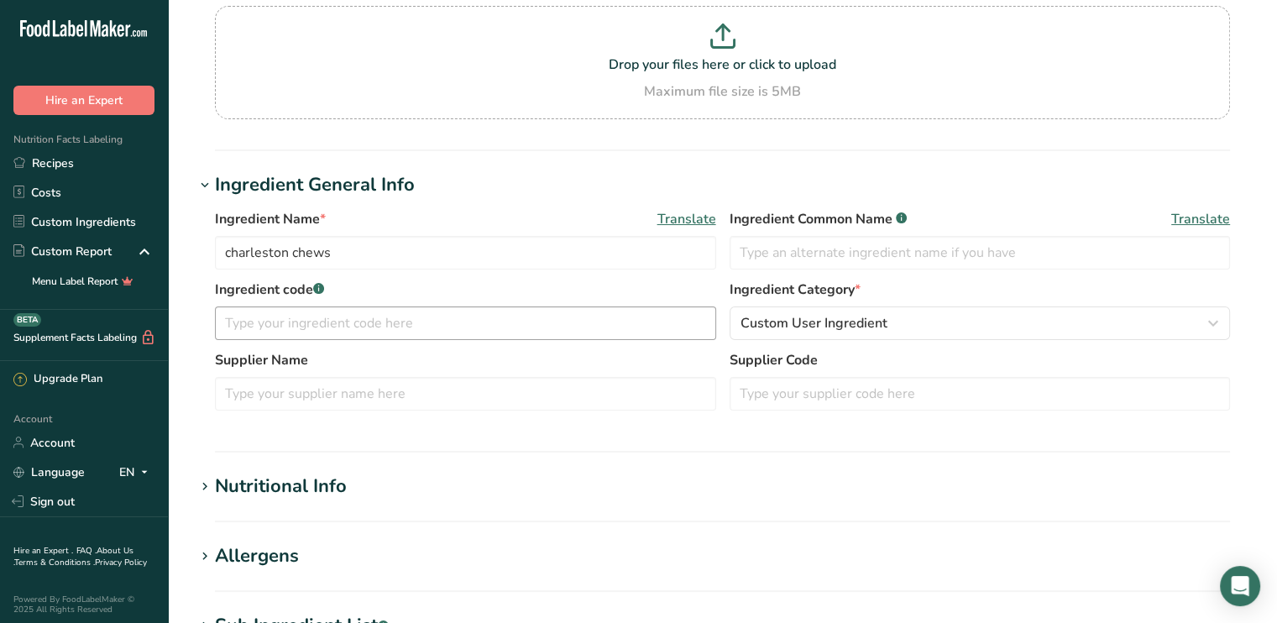
scroll to position [420, 0]
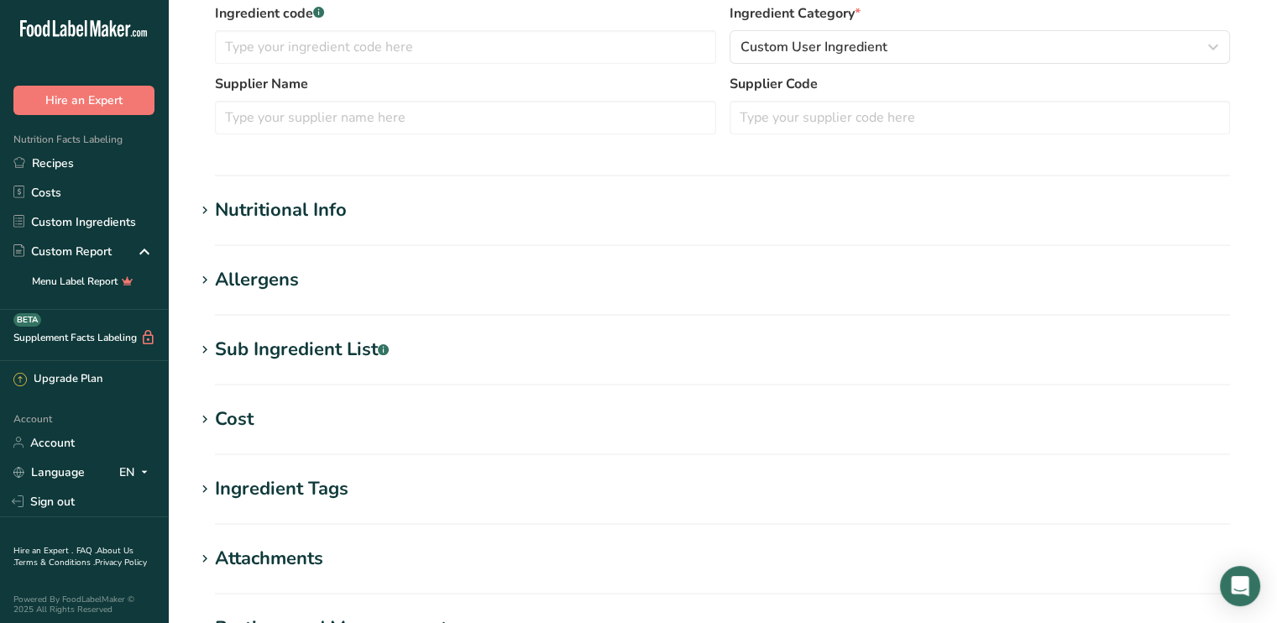
click at [325, 211] on div "Nutritional Info" at bounding box center [281, 211] width 132 height 28
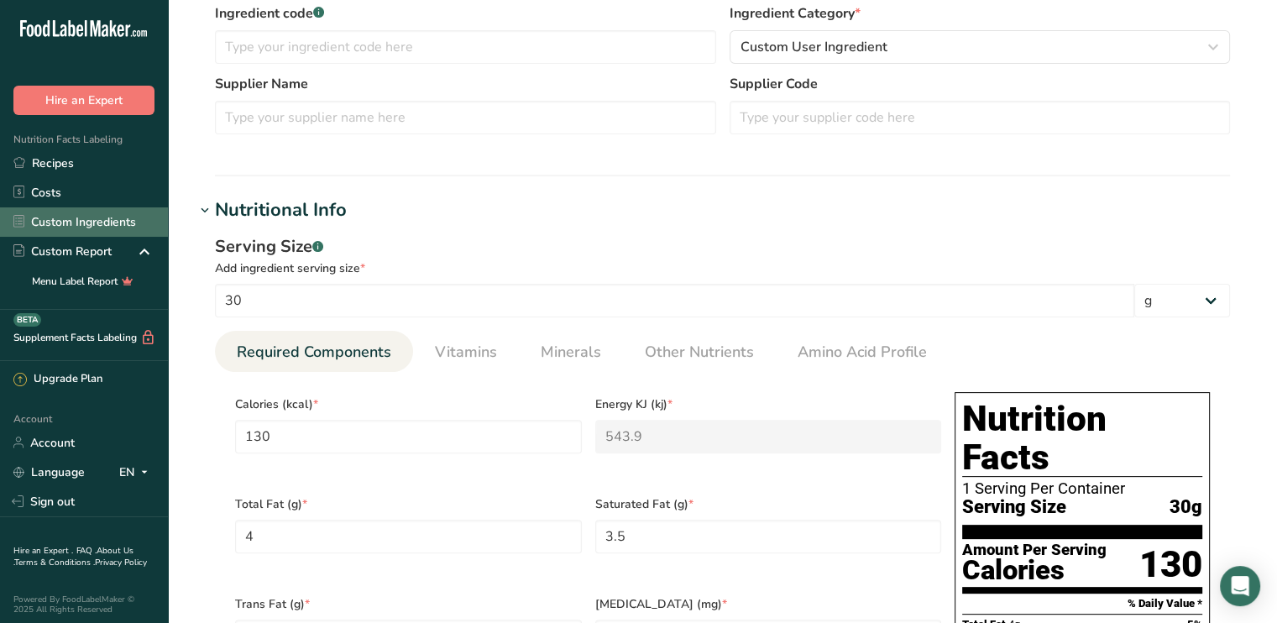
click at [71, 222] on link "Custom Ingredients" at bounding box center [84, 221] width 168 height 29
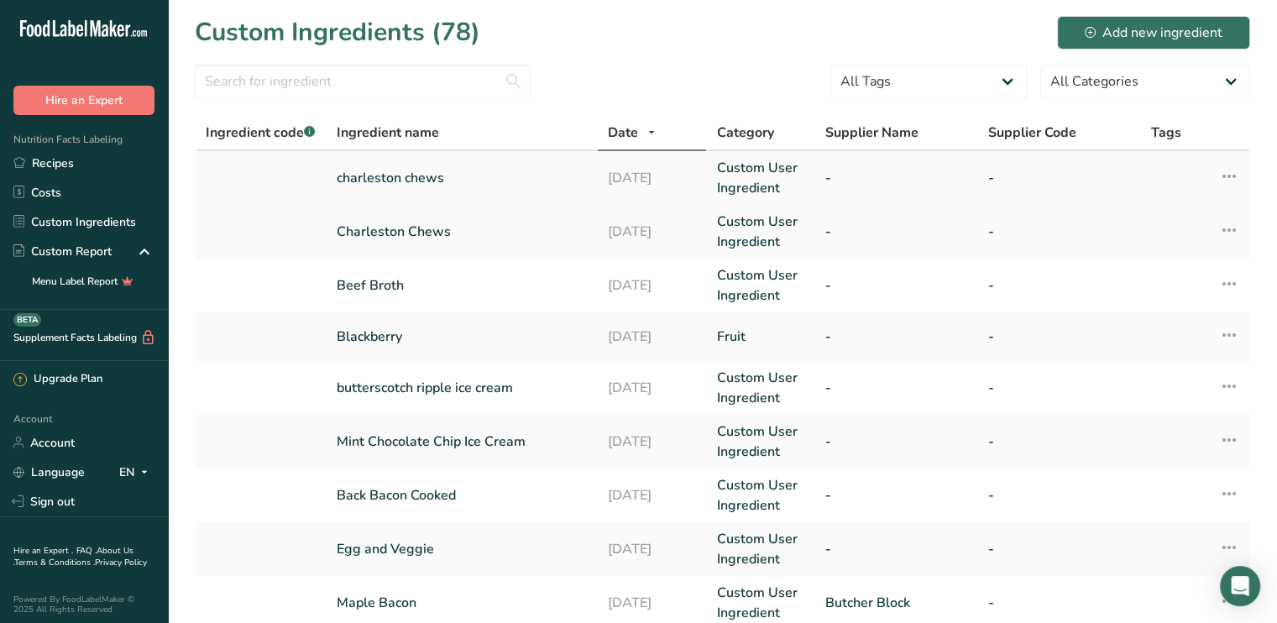
click at [1228, 178] on icon at bounding box center [1229, 176] width 20 height 30
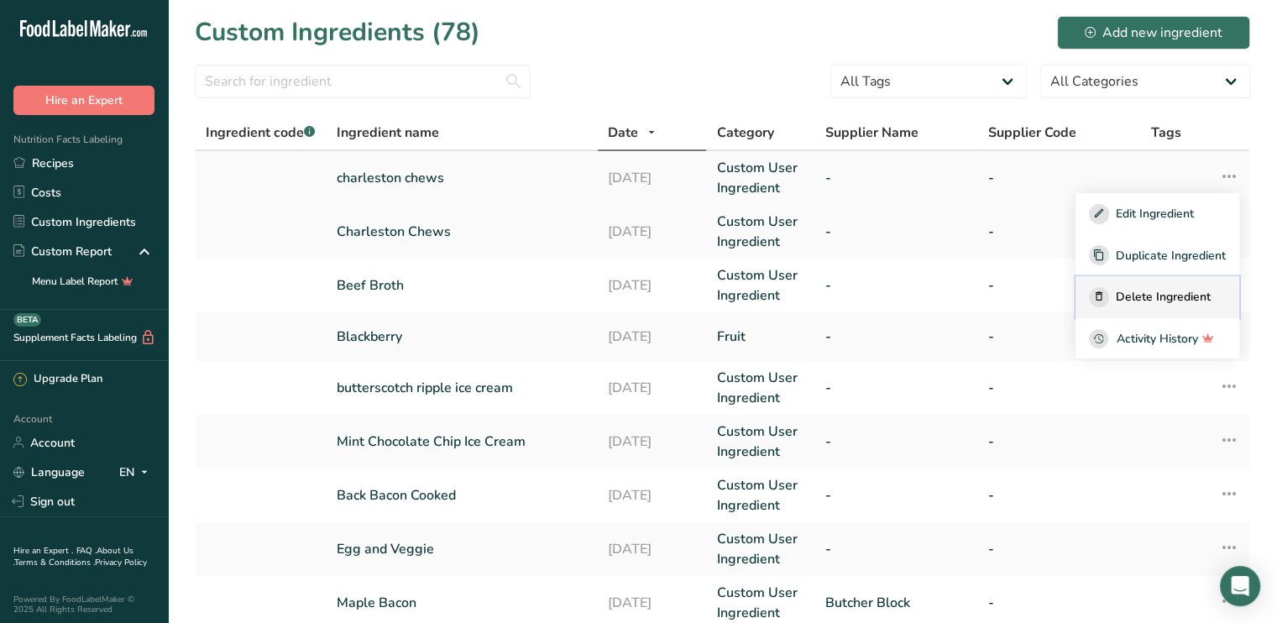
click at [1162, 304] on span "Delete Ingredient" at bounding box center [1163, 297] width 95 height 18
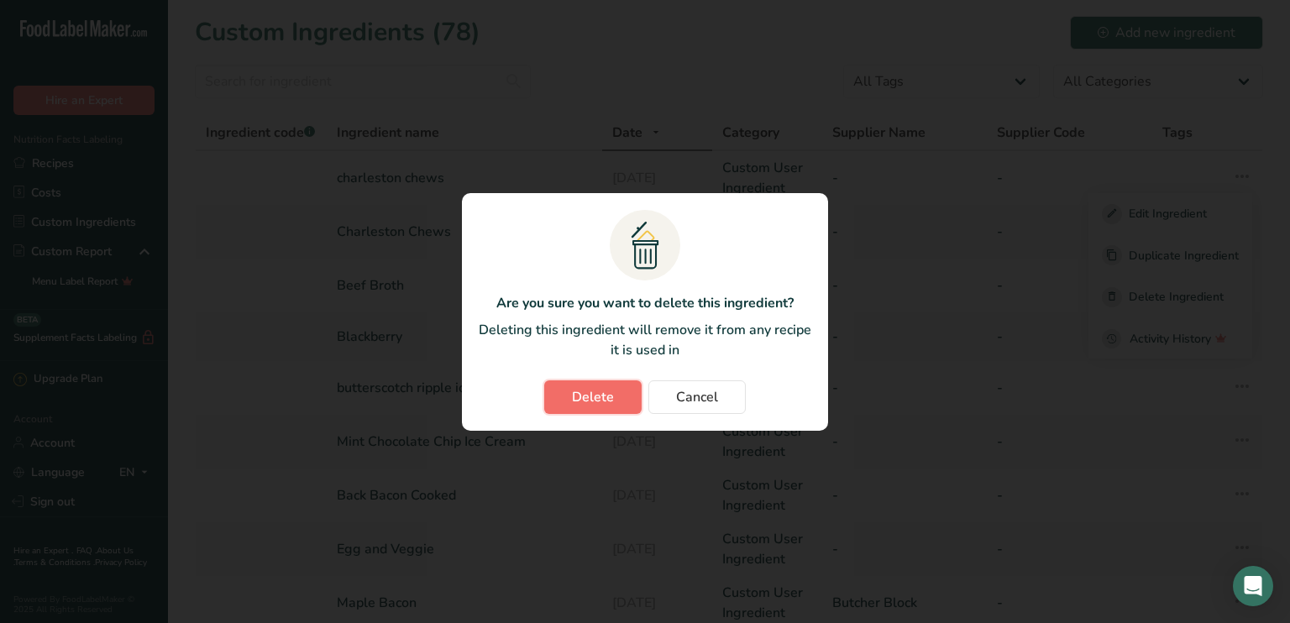
click at [590, 396] on span "Delete" at bounding box center [593, 397] width 42 height 20
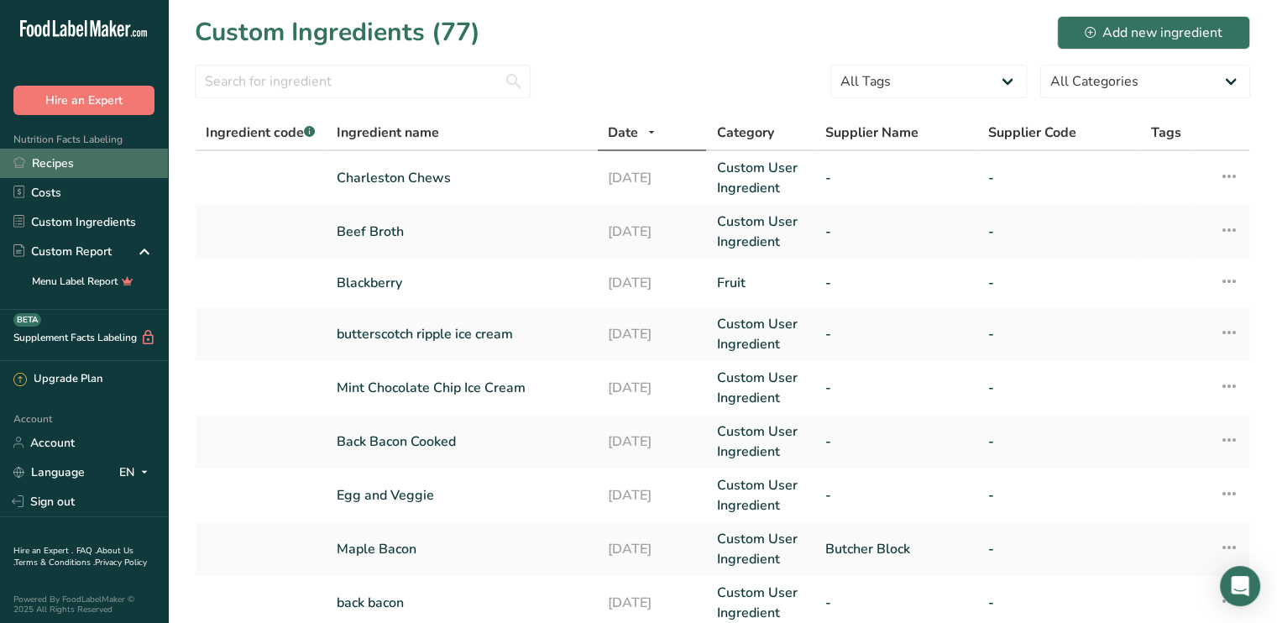
click at [64, 164] on link "Recipes" at bounding box center [84, 163] width 168 height 29
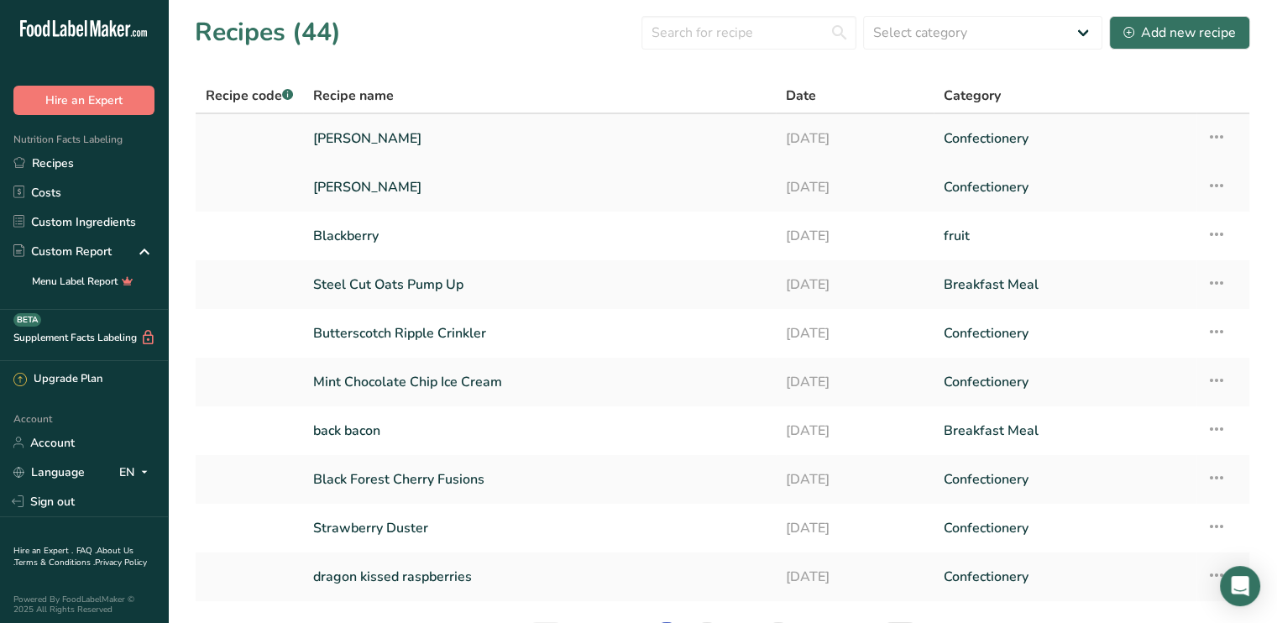
click at [485, 132] on link "[PERSON_NAME]" at bounding box center [539, 138] width 453 height 35
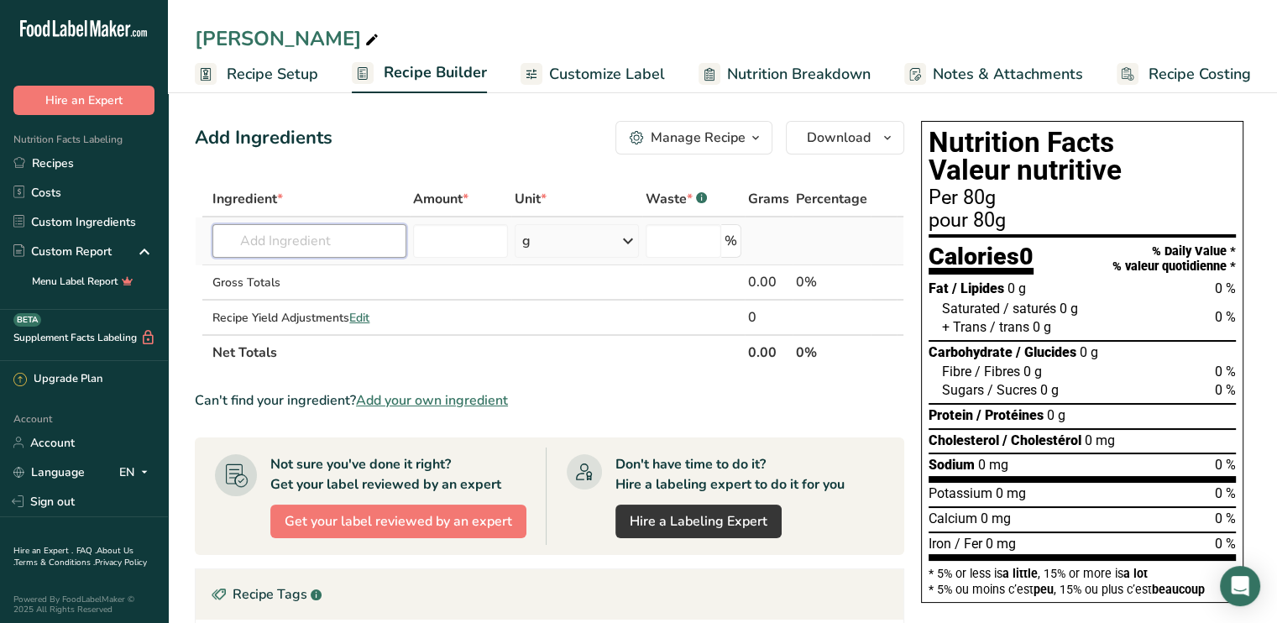
click at [291, 240] on input "text" at bounding box center [308, 241] width 193 height 34
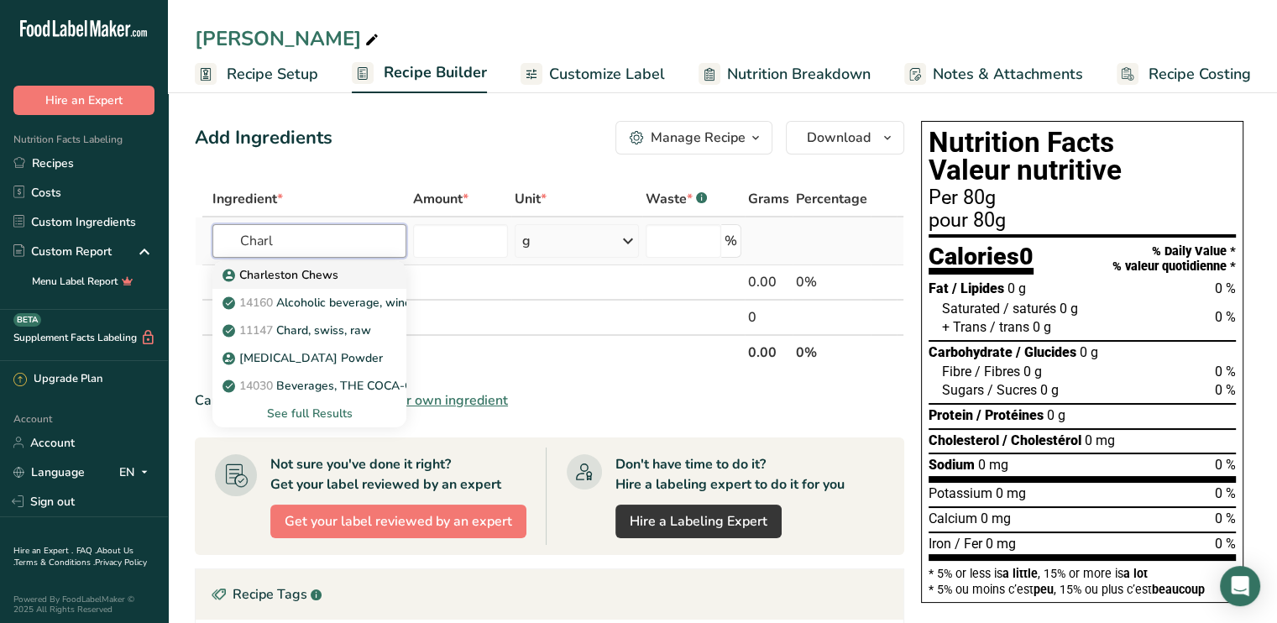
type input "Charl"
click at [272, 268] on p "Charleston Chews" at bounding box center [282, 275] width 113 height 18
type input "Charleston Chews"
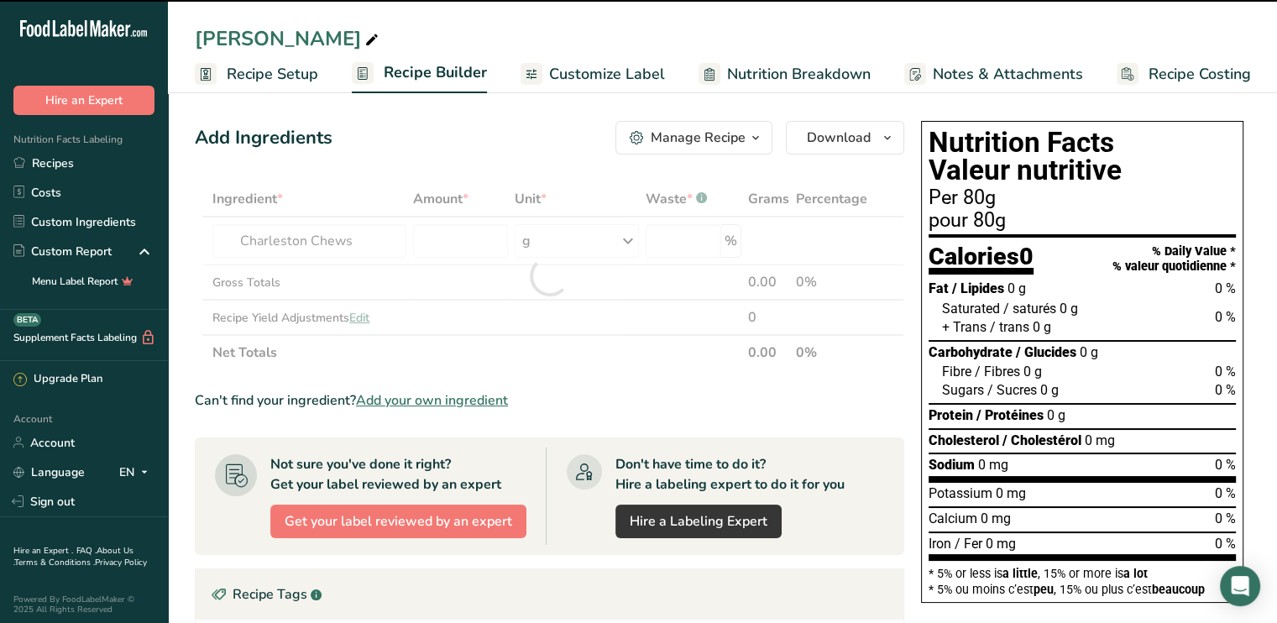
type input "0"
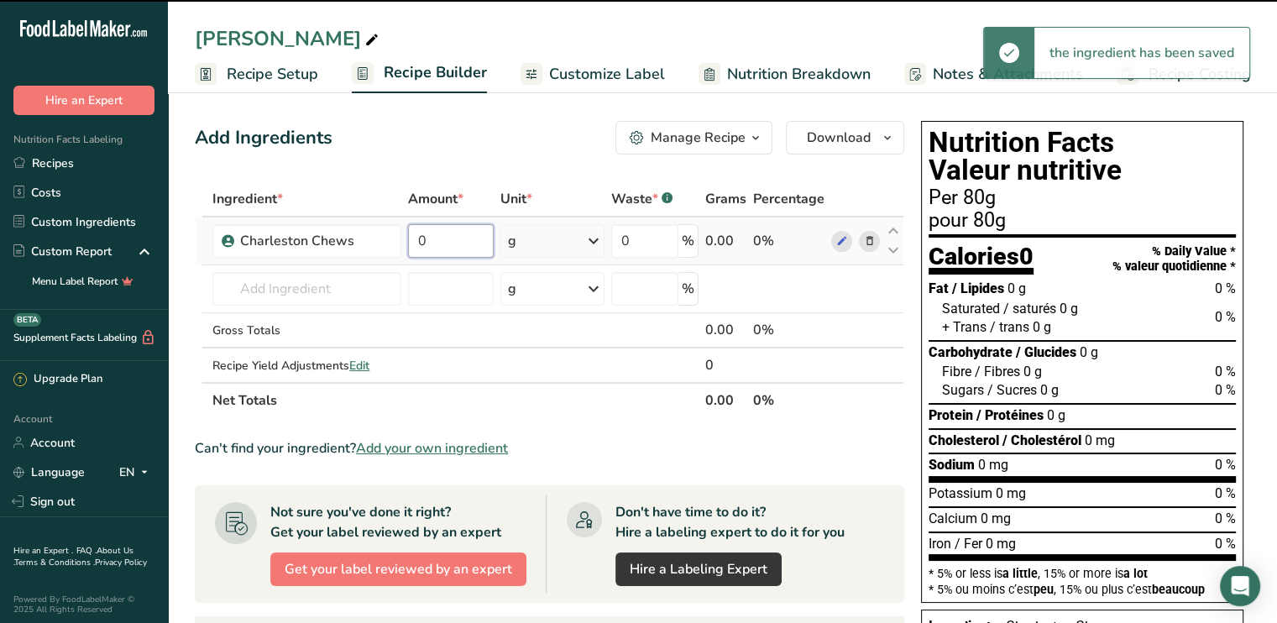
click at [447, 244] on input "0" at bounding box center [451, 241] width 86 height 34
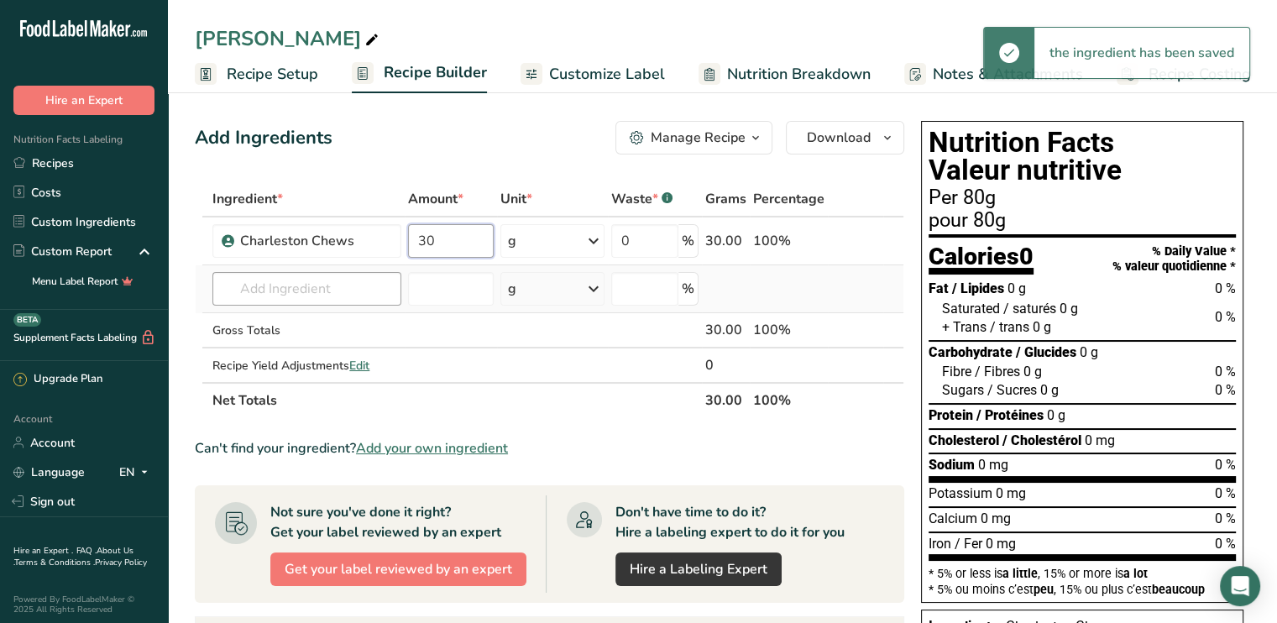
type input "30"
click at [291, 289] on div "Ingredient * Amount * Unit * Waste * .a-a{fill:#347362;}.b-a{fill:#fff;} Grams …" at bounding box center [550, 299] width 710 height 237
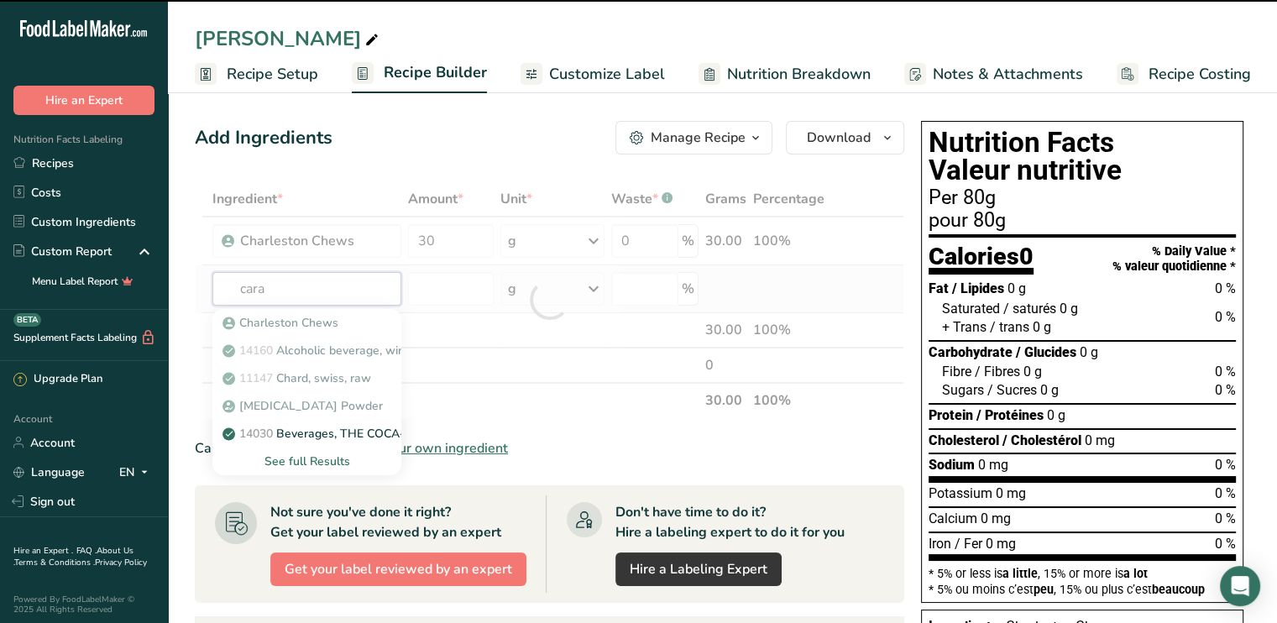
type input "[PERSON_NAME]"
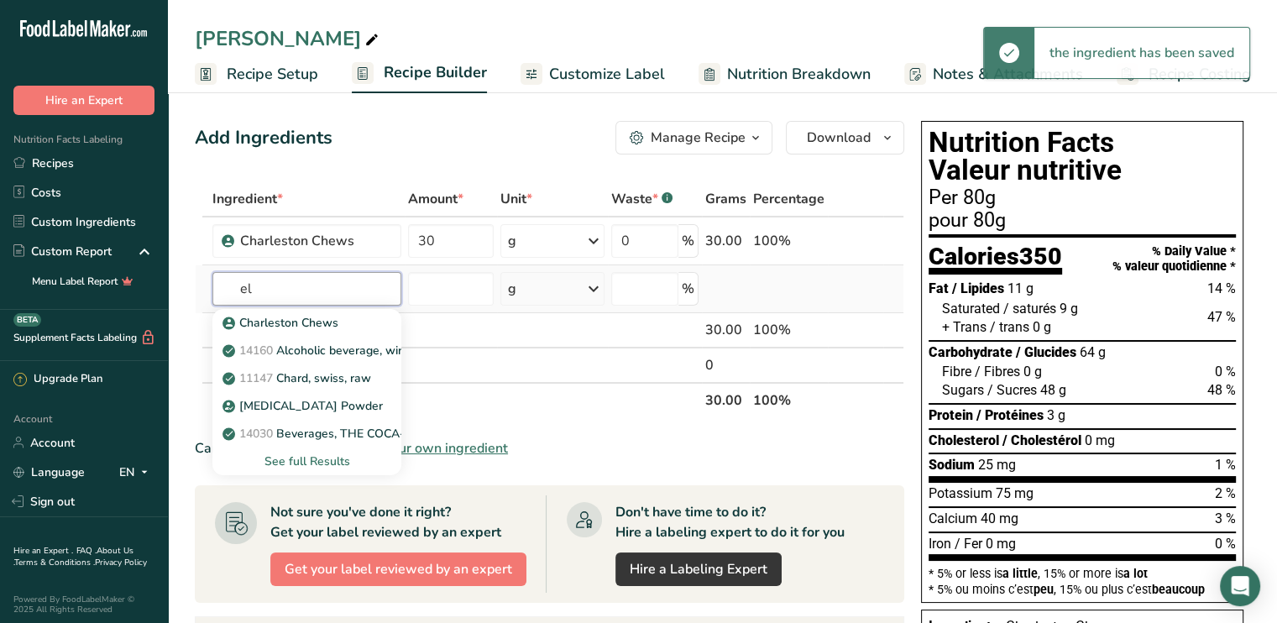
type input "e"
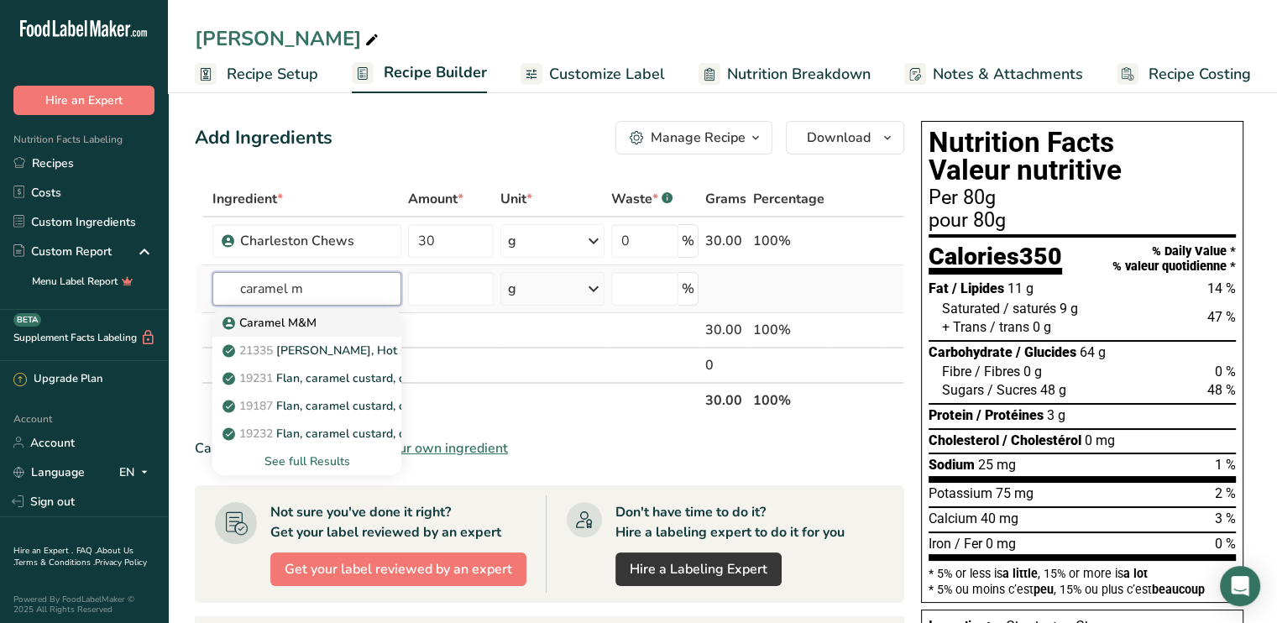
type input "caramel m"
click at [280, 322] on p "Caramel M&M" at bounding box center [271, 323] width 91 height 18
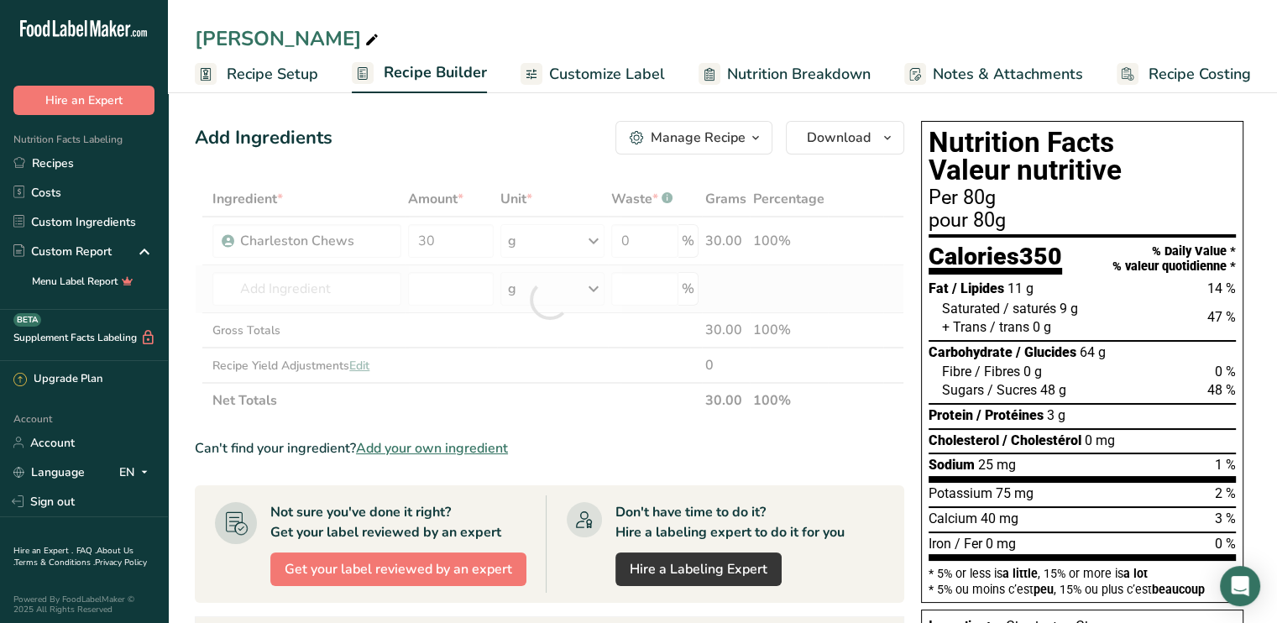
type input "Caramel M&M"
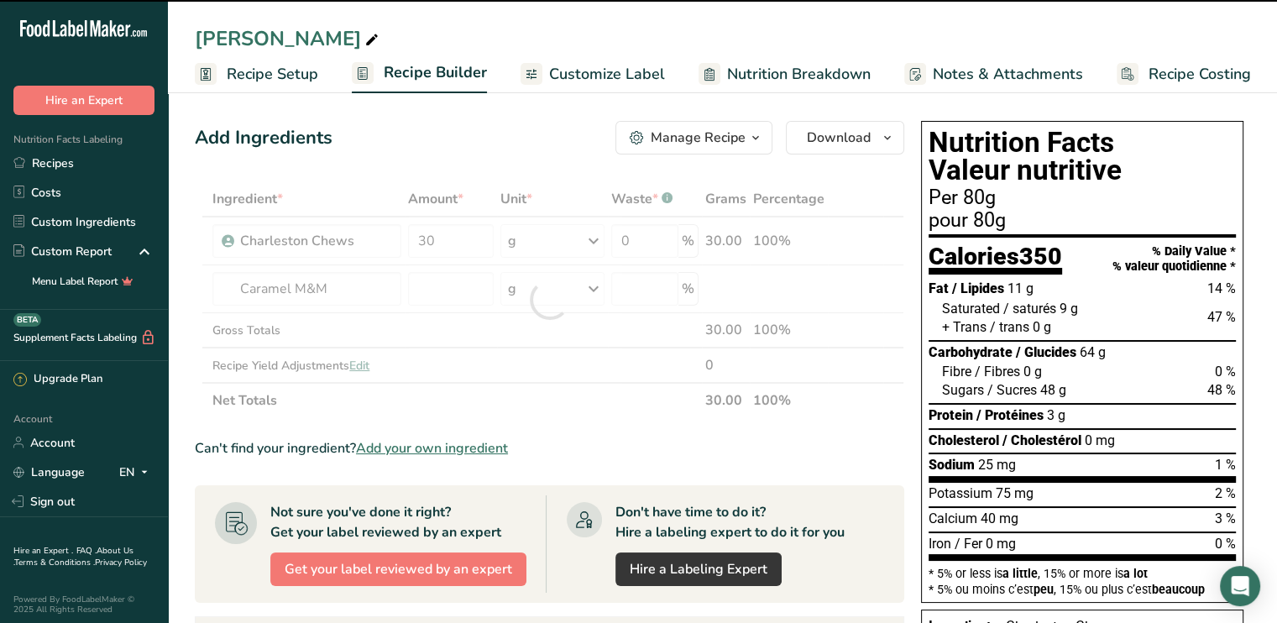
type input "0"
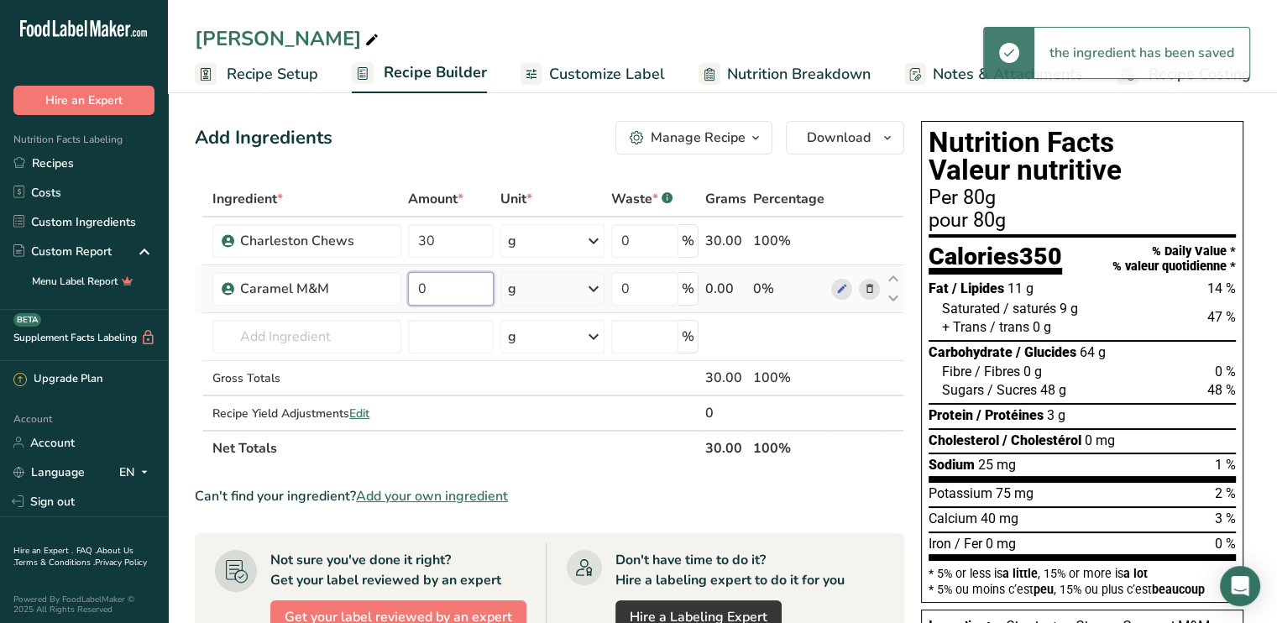
click at [440, 283] on input "0" at bounding box center [451, 289] width 86 height 34
type input "30"
click at [306, 327] on div "Ingredient * Amount * Unit * Waste * .a-a{fill:#347362;}.b-a{fill:#fff;} Grams …" at bounding box center [550, 323] width 710 height 285
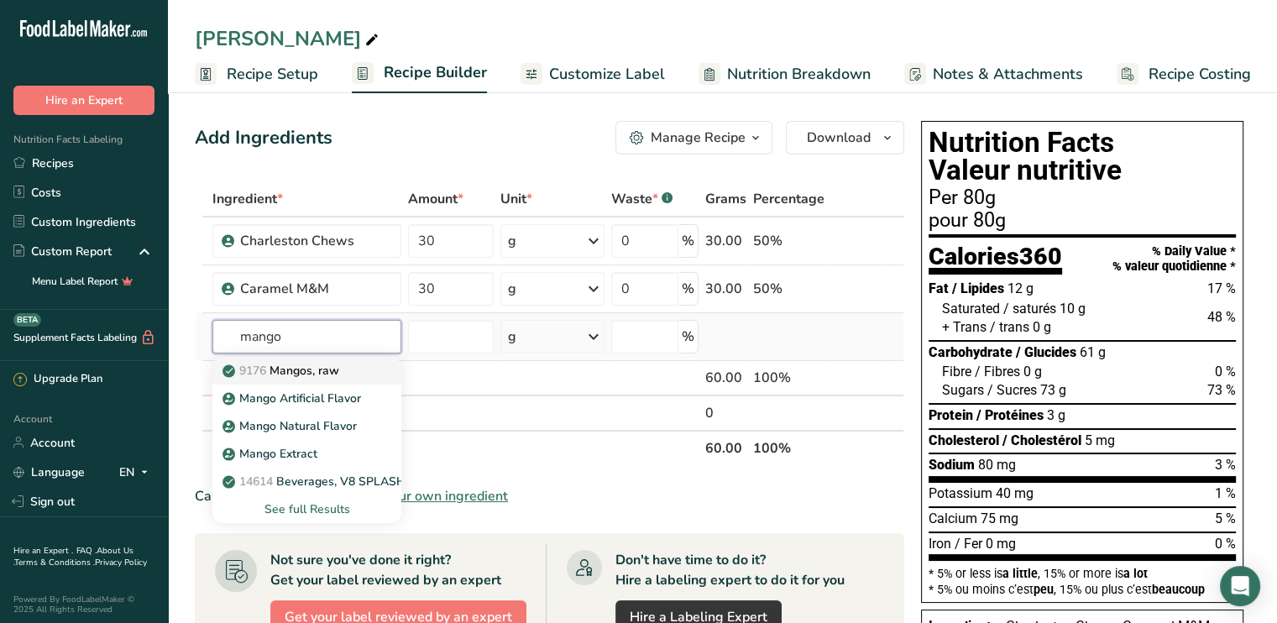
type input "mango"
click at [280, 377] on p "9176 Mangos, raw" at bounding box center [282, 371] width 113 height 18
type input "Mangos, raw"
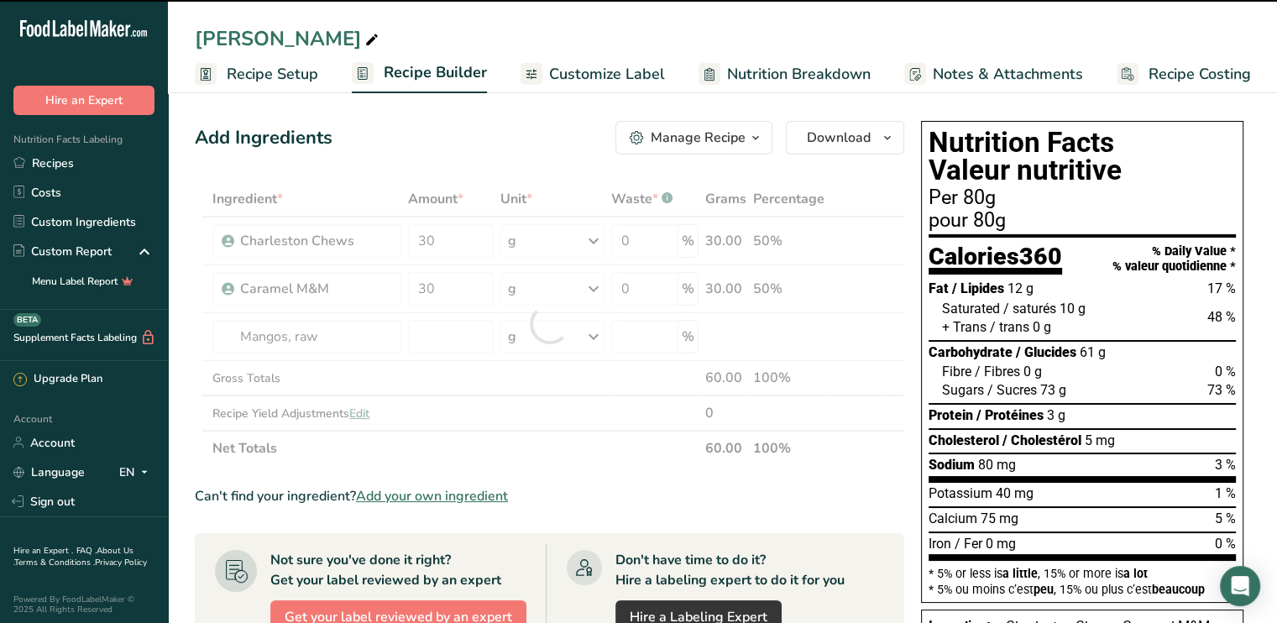
type input "0"
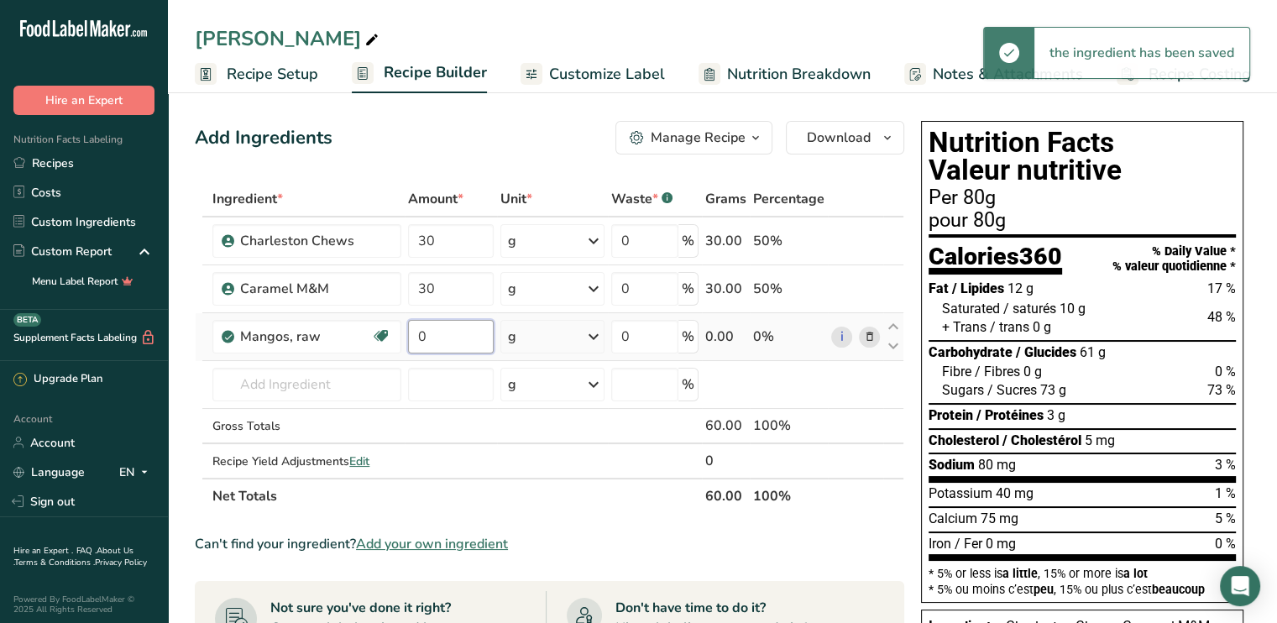
click at [406, 339] on td "0" at bounding box center [451, 337] width 92 height 48
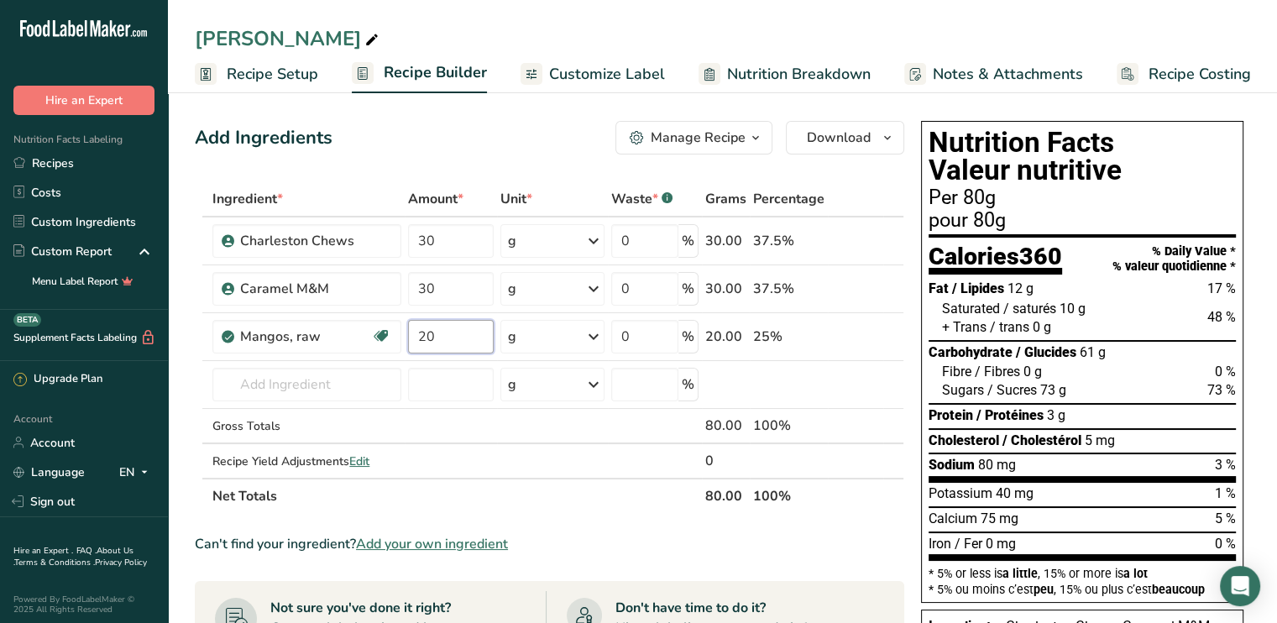
type input "20"
click at [844, 548] on div "Can't find your ingredient? Add your own ingredient" at bounding box center [550, 544] width 710 height 20
click at [855, 139] on span "Download" at bounding box center [839, 138] width 64 height 20
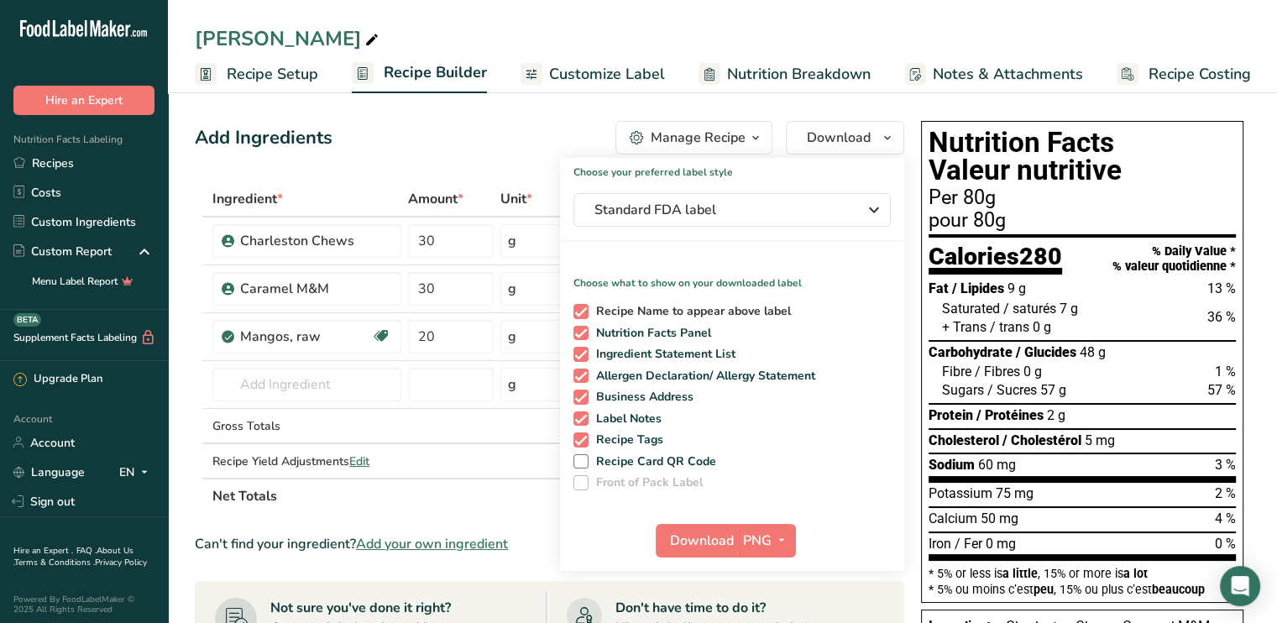
click at [575, 307] on span at bounding box center [581, 311] width 15 height 15
click at [575, 307] on input "Recipe Name to appear above label" at bounding box center [579, 311] width 11 height 11
checkbox input "false"
click at [575, 355] on span at bounding box center [581, 354] width 15 height 15
click at [575, 355] on input "Ingredient Statement List" at bounding box center [579, 354] width 11 height 11
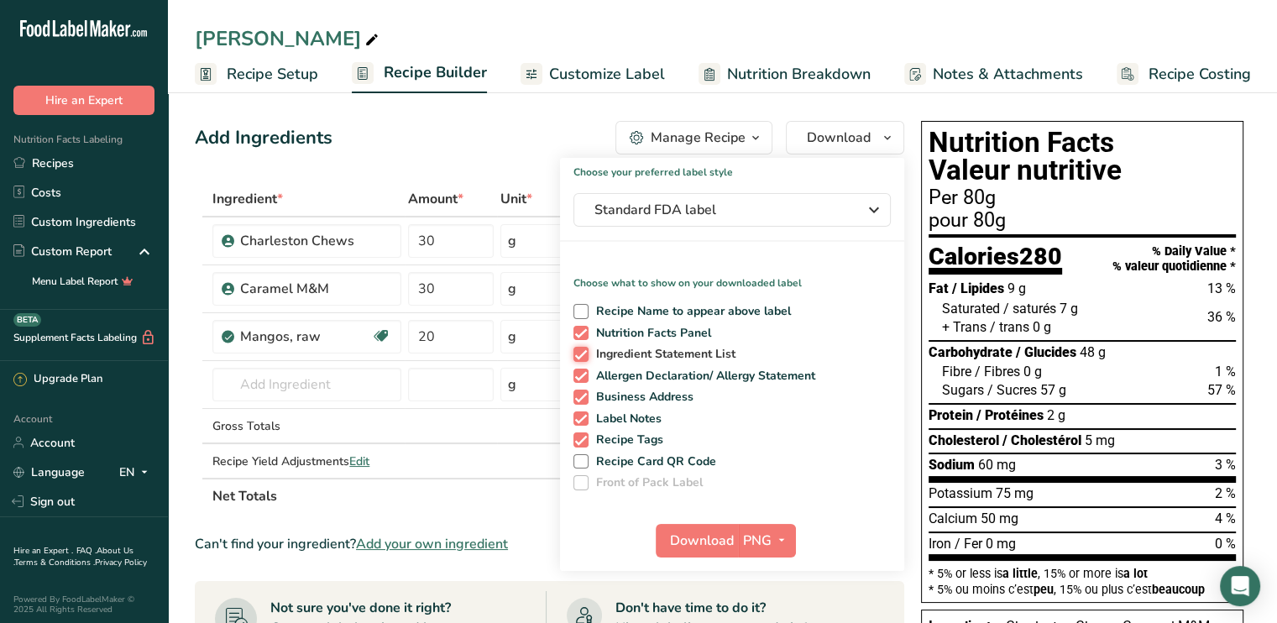
checkbox input "false"
click at [575, 374] on span at bounding box center [581, 376] width 15 height 15
click at [575, 374] on input "Allergen Declaration/ Allergy Statement" at bounding box center [579, 375] width 11 height 11
checkbox input "false"
click at [580, 399] on span at bounding box center [581, 397] width 15 height 15
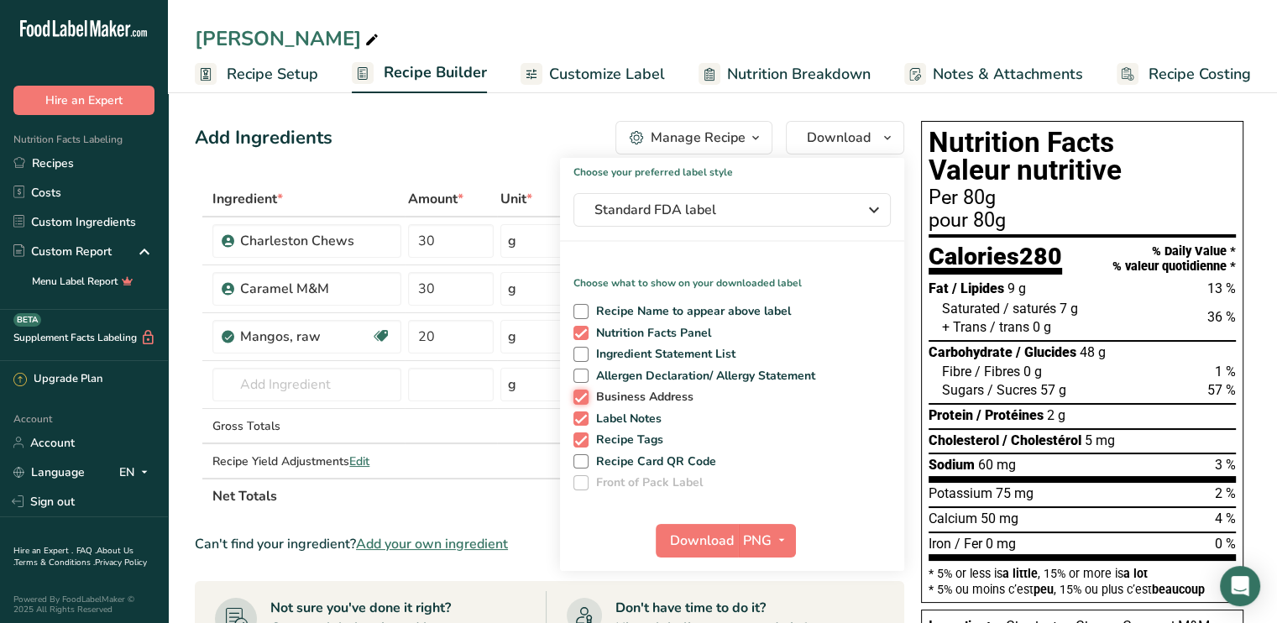
click at [580, 399] on input "Business Address" at bounding box center [579, 396] width 11 height 11
checkbox input "false"
click at [581, 415] on span at bounding box center [581, 419] width 15 height 15
click at [581, 415] on input "Label Notes" at bounding box center [579, 418] width 11 height 11
checkbox input "false"
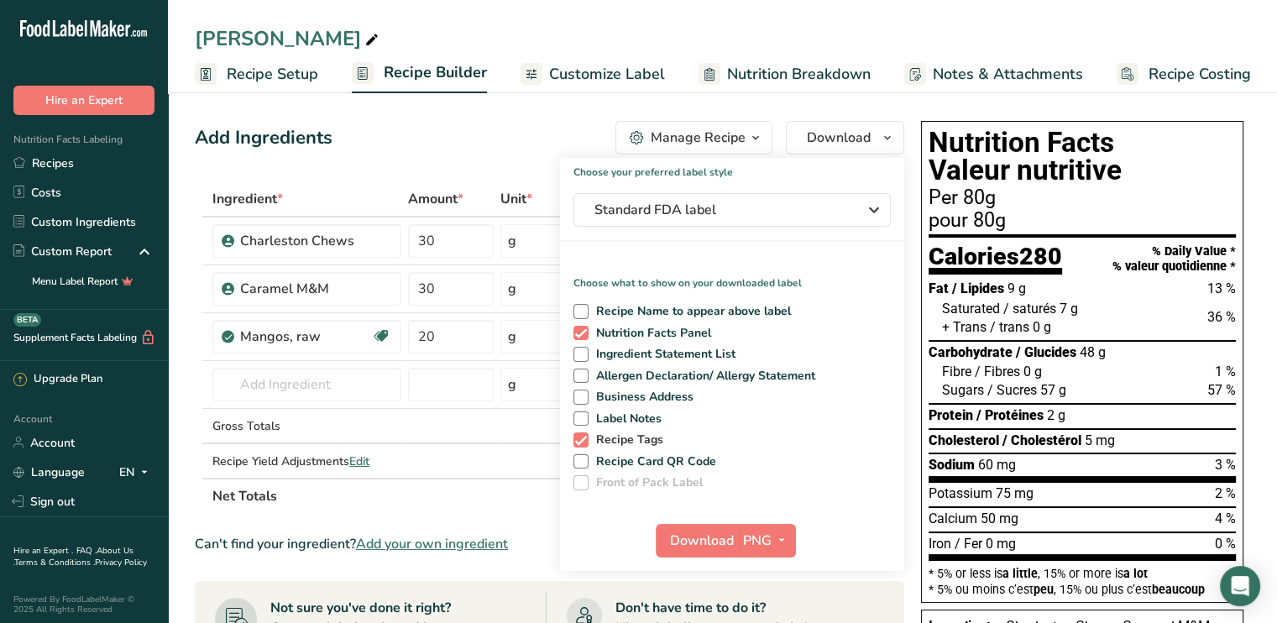
click at [580, 439] on span at bounding box center [581, 440] width 15 height 15
click at [580, 439] on input "Recipe Tags" at bounding box center [579, 439] width 11 height 11
checkbox input "false"
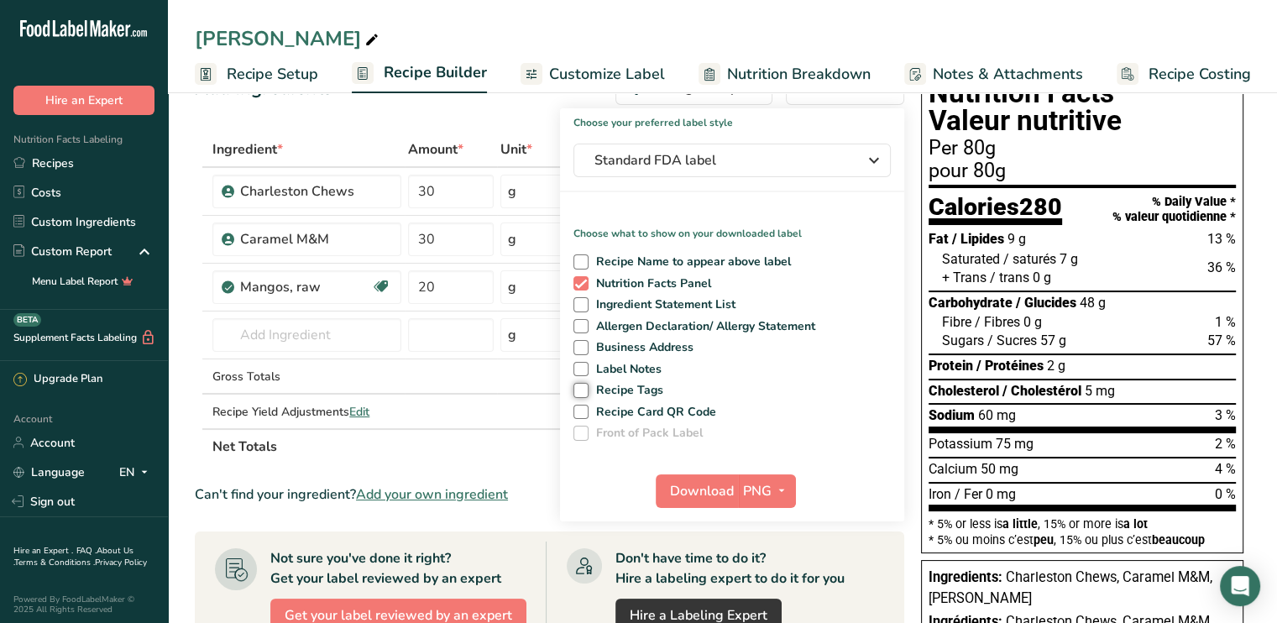
scroll to position [168, 0]
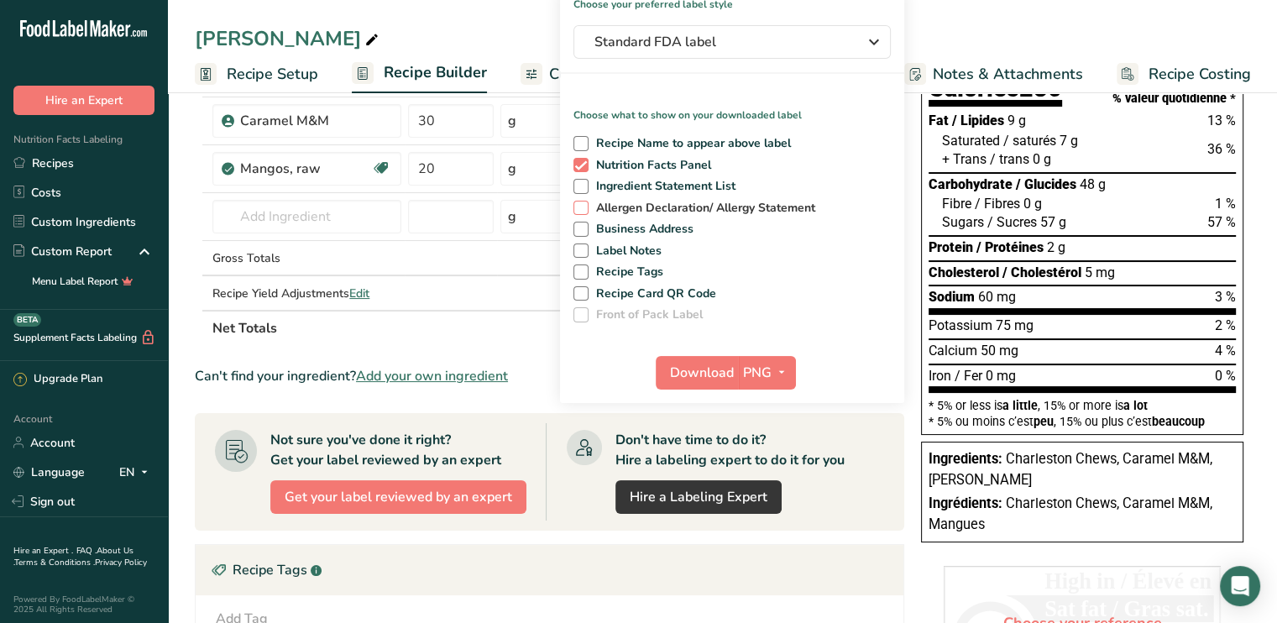
click at [584, 210] on span at bounding box center [581, 208] width 15 height 15
click at [584, 210] on input "Allergen Declaration/ Allergy Statement" at bounding box center [579, 207] width 11 height 11
click at [584, 210] on span at bounding box center [581, 208] width 15 height 15
click at [584, 210] on input "Allergen Declaration/ Allergy Statement" at bounding box center [579, 207] width 11 height 11
checkbox input "false"
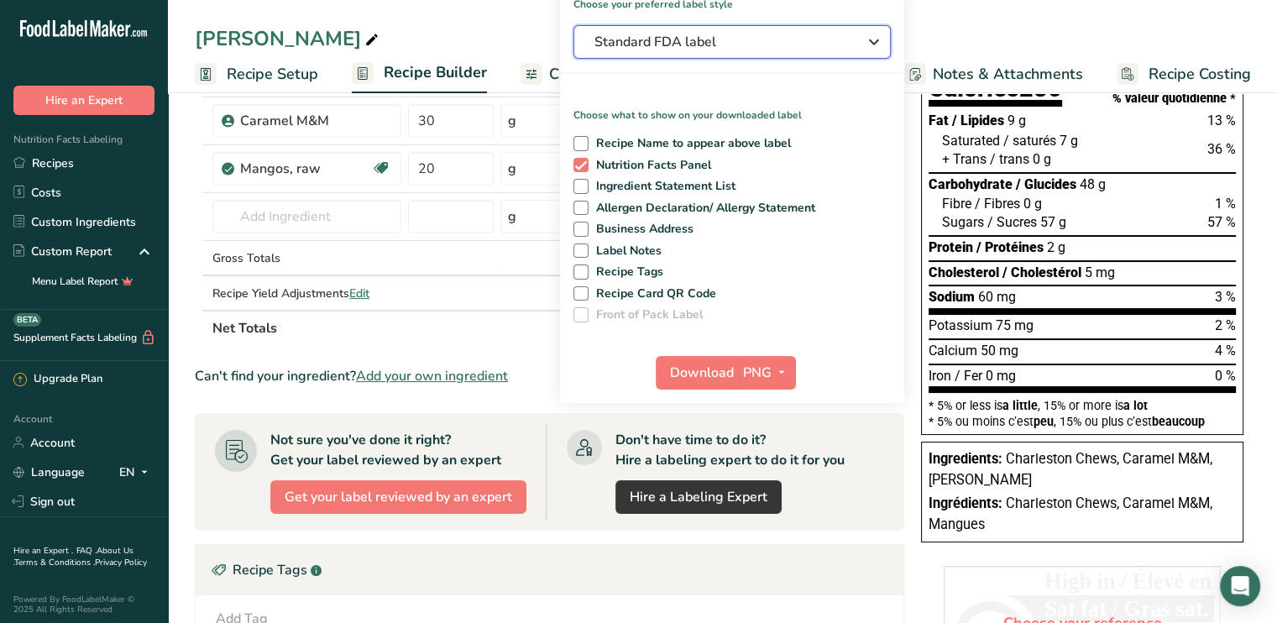
click at [664, 42] on span "Standard FDA label" at bounding box center [721, 42] width 252 height 20
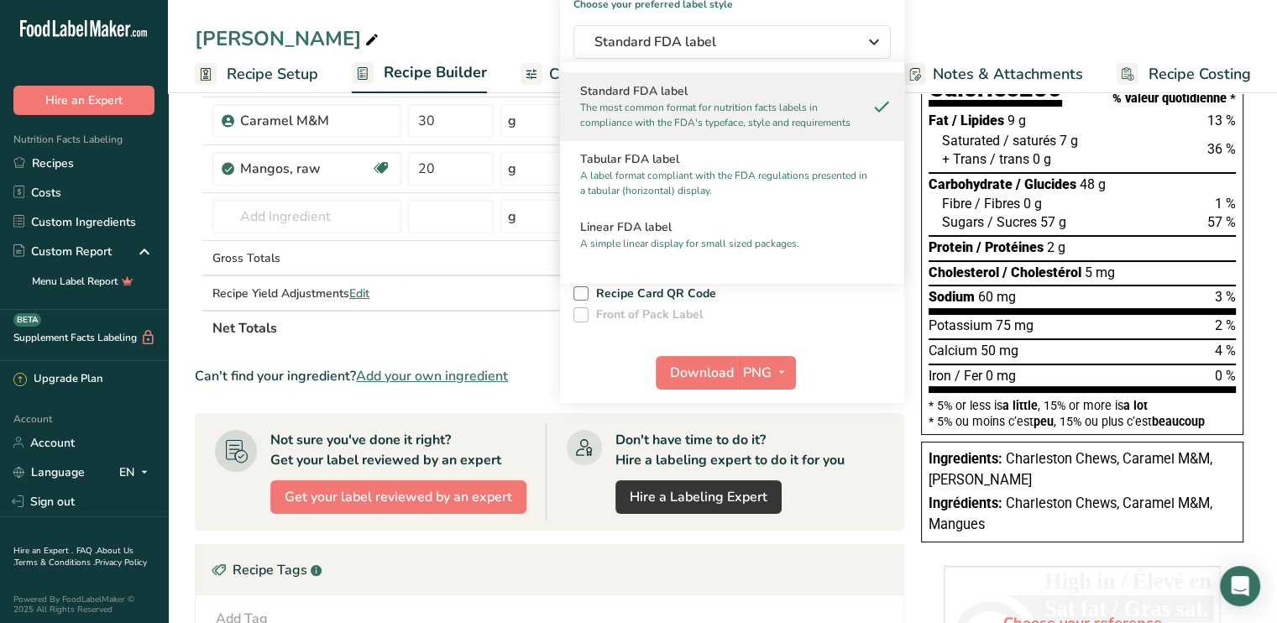
click at [710, 98] on h2 "Standard FDA label" at bounding box center [732, 91] width 304 height 18
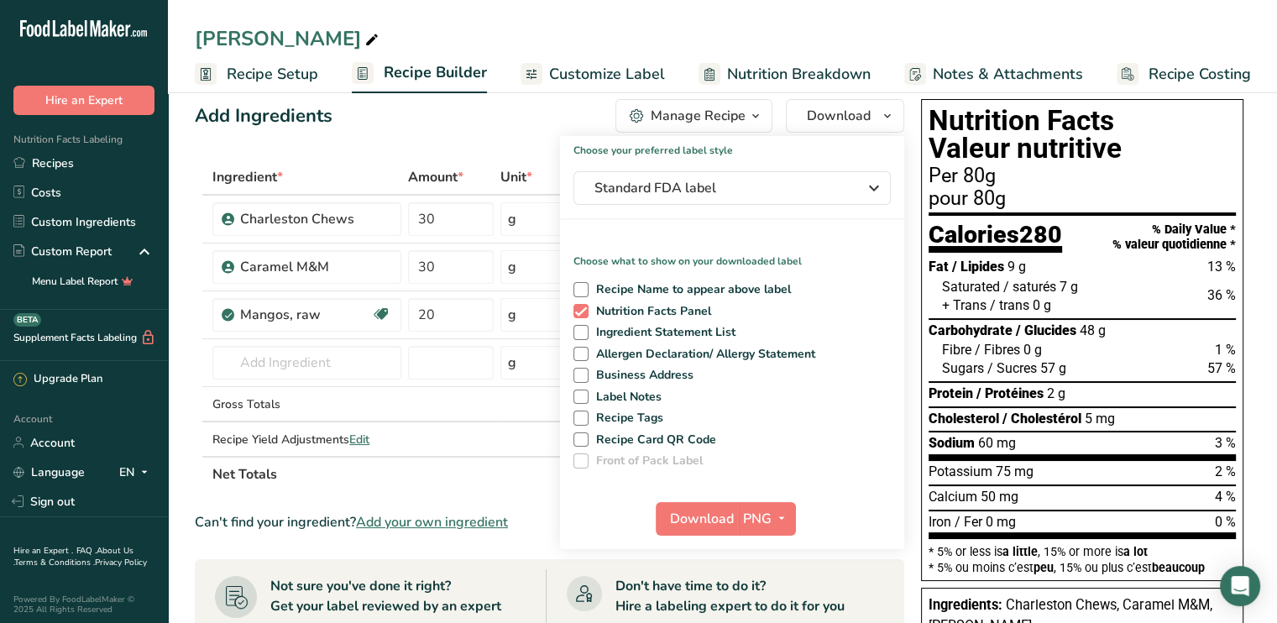
scroll to position [0, 0]
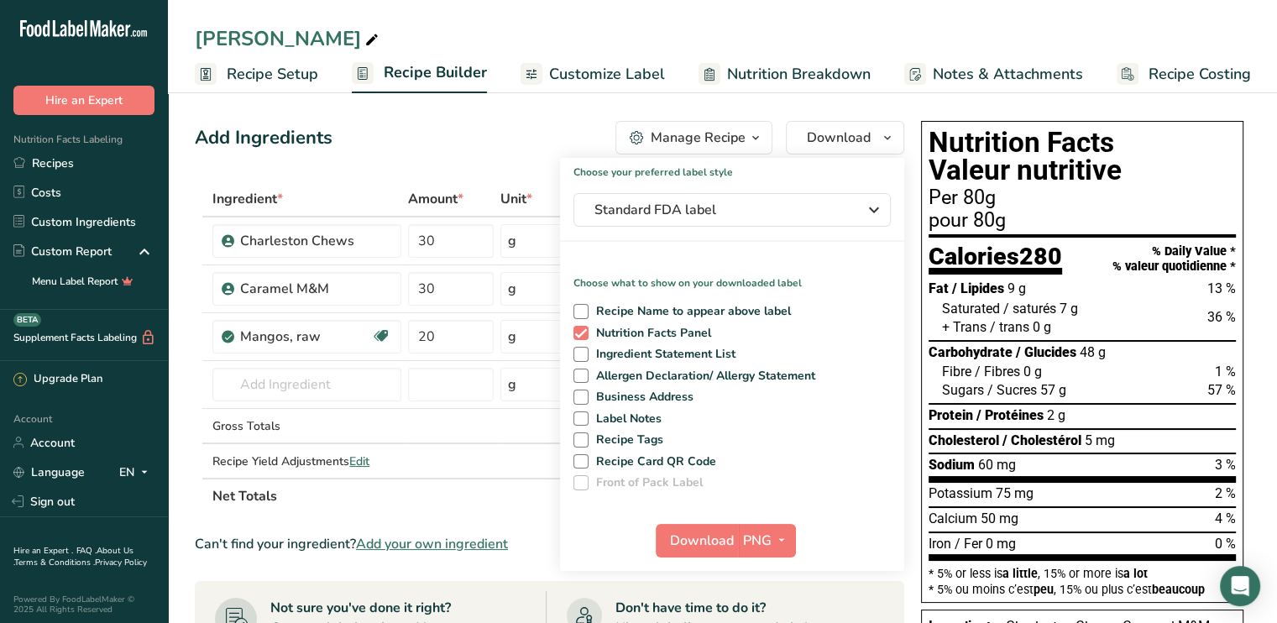
click at [594, 73] on span "Customize Label" at bounding box center [607, 74] width 116 height 23
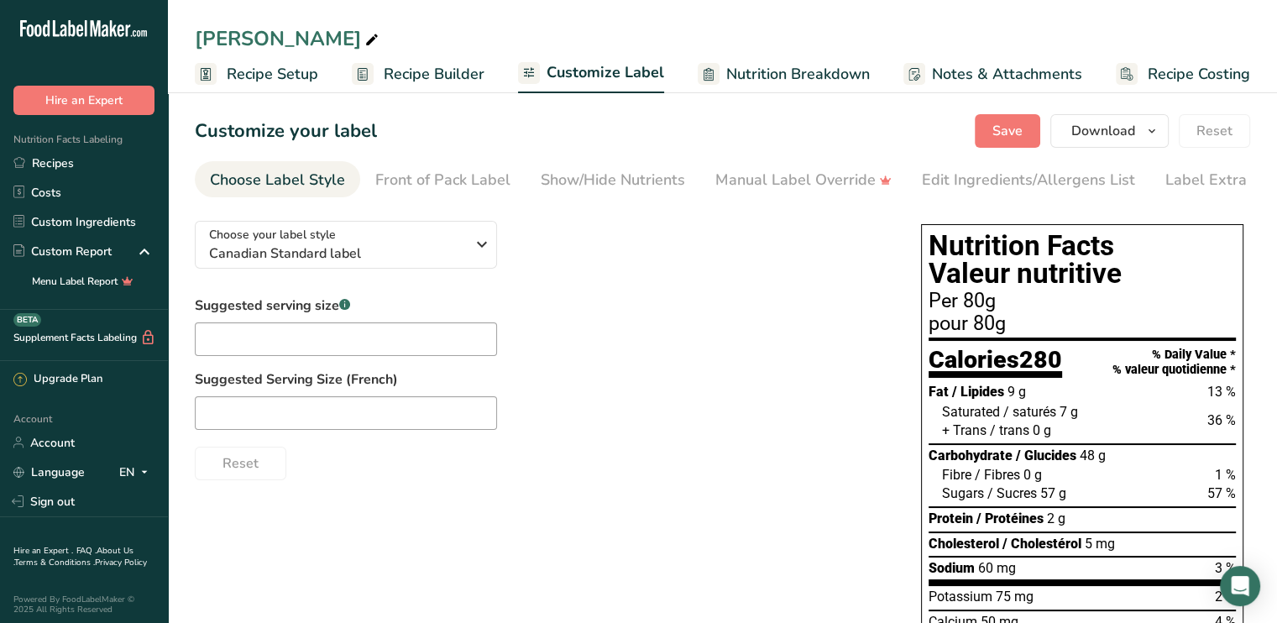
click at [877, 433] on div "Suggested serving size .a-a{fill:#347362;}.b-a{fill:#fff;} Suggested Serving Si…" at bounding box center [541, 388] width 693 height 185
click at [749, 343] on div "Suggested serving size .a-a{fill:#347362;}.b-a{fill:#fff;} Suggested Serving Si…" at bounding box center [541, 388] width 693 height 185
click at [1100, 133] on span "Download" at bounding box center [1104, 131] width 64 height 20
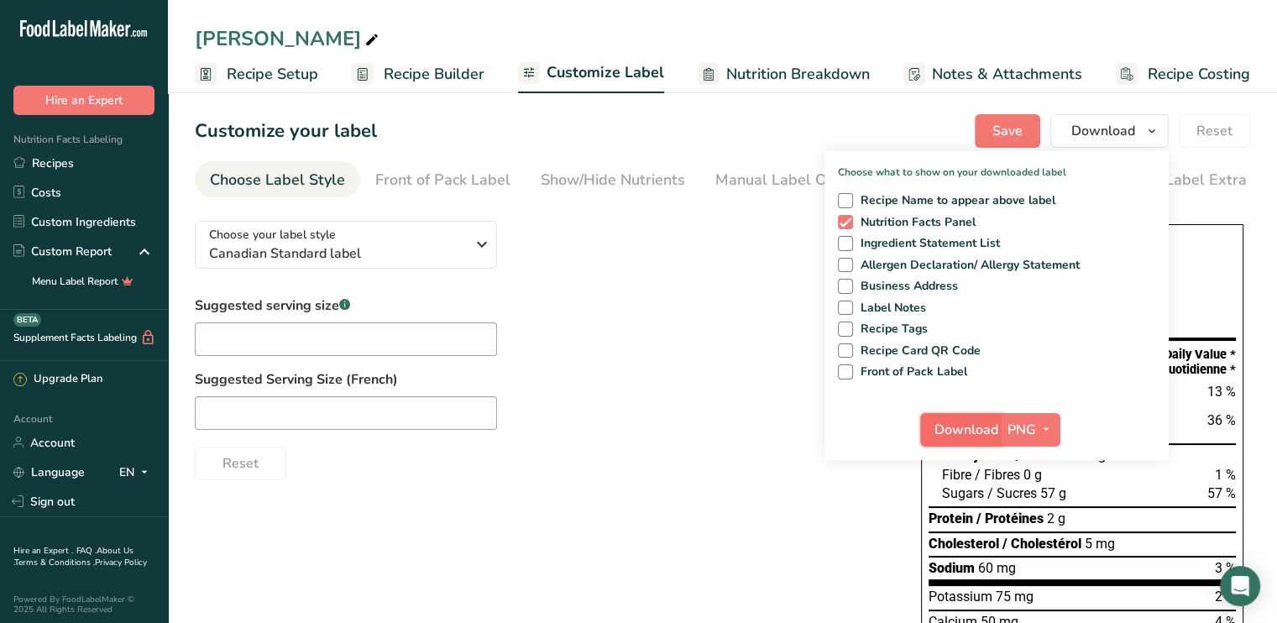
click at [967, 426] on span "Download" at bounding box center [967, 430] width 64 height 20
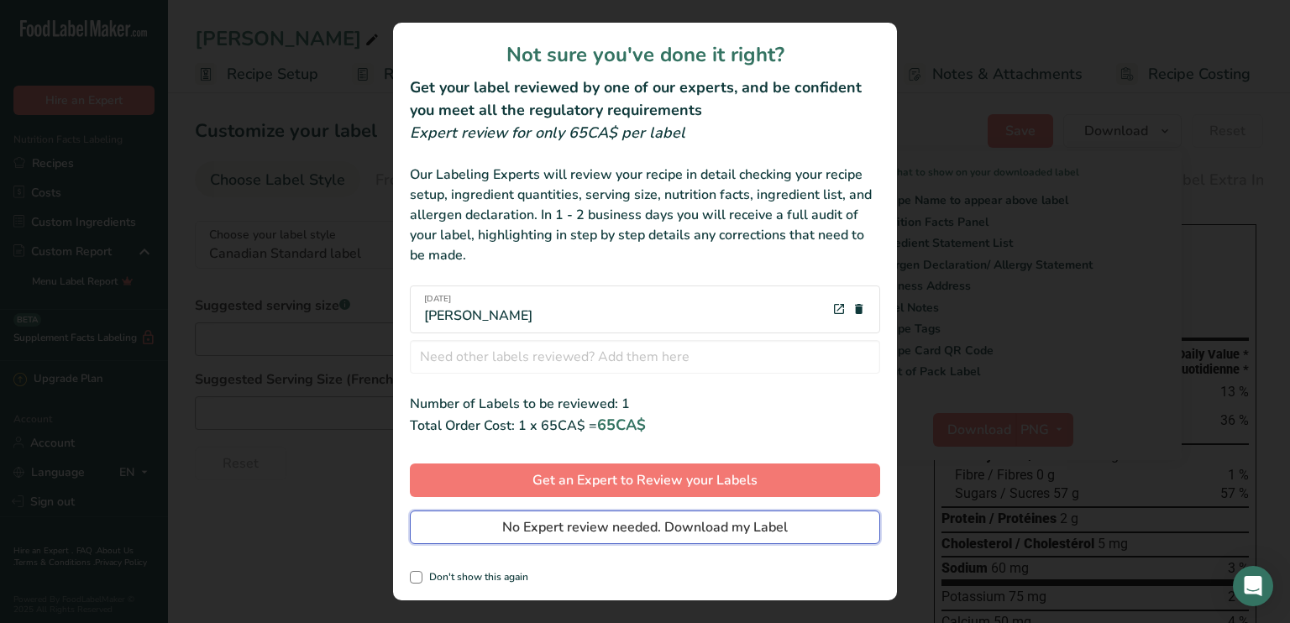
click at [611, 522] on span "No Expert review needed. Download my Label" at bounding box center [645, 527] width 286 height 20
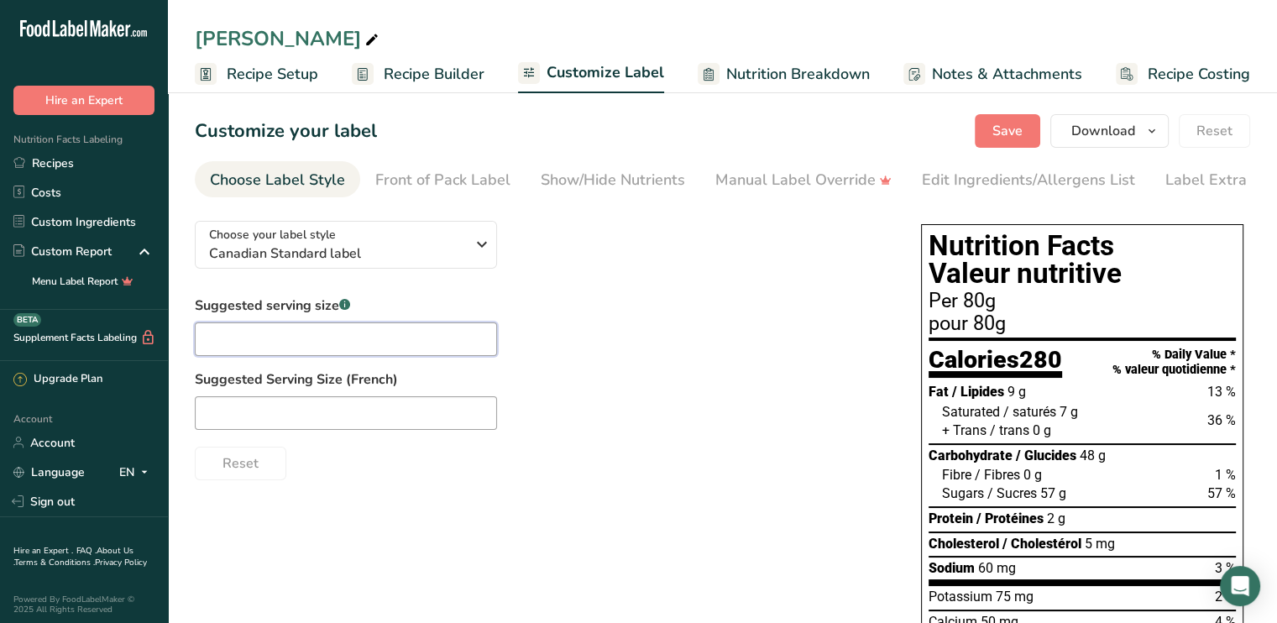
click at [250, 352] on input "text" at bounding box center [346, 339] width 302 height 34
type input "80 g"
click at [270, 401] on input "text" at bounding box center [346, 413] width 302 height 34
type input "80 g"
drag, startPoint x: 239, startPoint y: 419, endPoint x: 151, endPoint y: 419, distance: 88.2
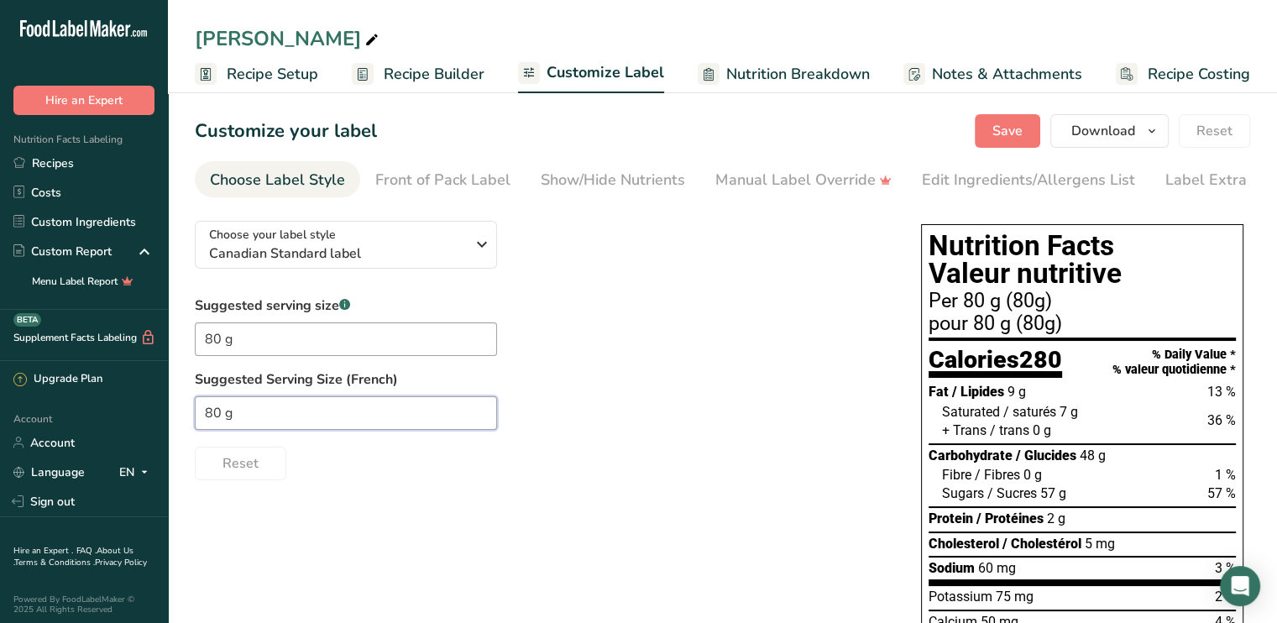
click at [151, 419] on div ".a-20{fill:#fff;} Hire an Expert Nutrition Facts Labeling Recipes Costs Custom …" at bounding box center [638, 428] width 1277 height 857
drag, startPoint x: 232, startPoint y: 349, endPoint x: 108, endPoint y: 351, distance: 123.5
click at [110, 352] on div ".a-20{fill:#fff;} Hire an Expert Nutrition Facts Labeling Recipes Costs Custom …" at bounding box center [638, 428] width 1277 height 857
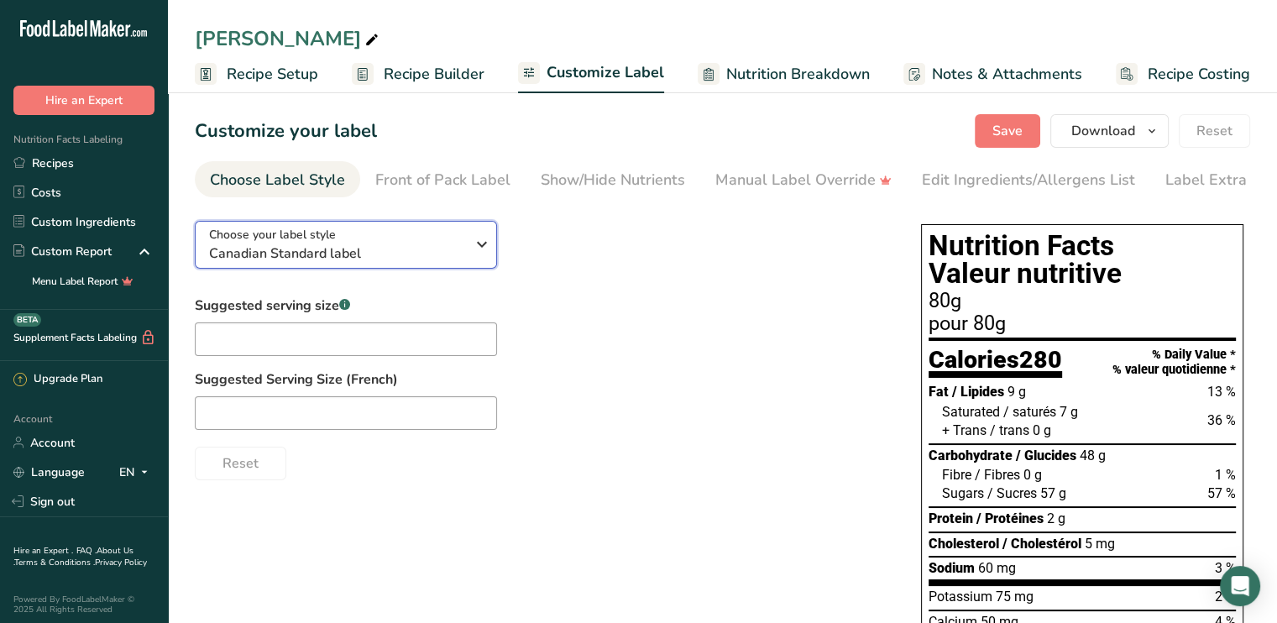
drag, startPoint x: 366, startPoint y: 249, endPoint x: 366, endPoint y: 280, distance: 31.9
click at [366, 251] on span "Canadian Standard label" at bounding box center [337, 254] width 256 height 20
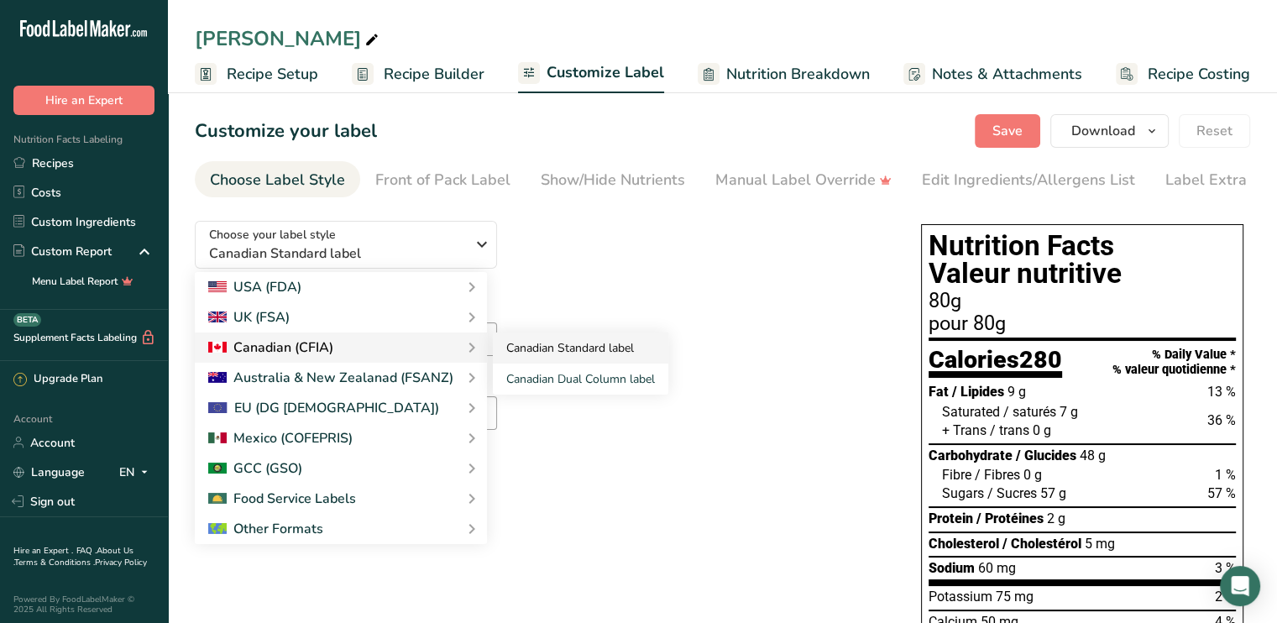
click at [595, 349] on link "Canadian Standard label" at bounding box center [581, 348] width 176 height 31
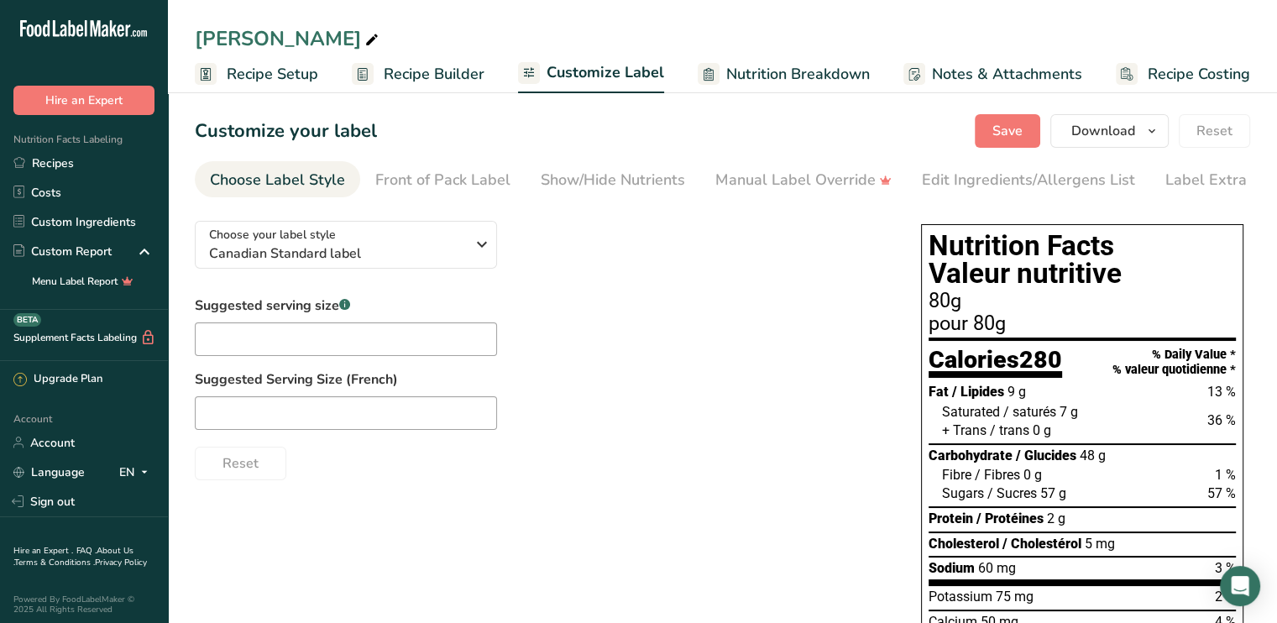
click at [608, 343] on div "Suggested serving size .a-a{fill:#347362;}.b-a{fill:#fff;} Suggested Serving Si…" at bounding box center [541, 388] width 693 height 185
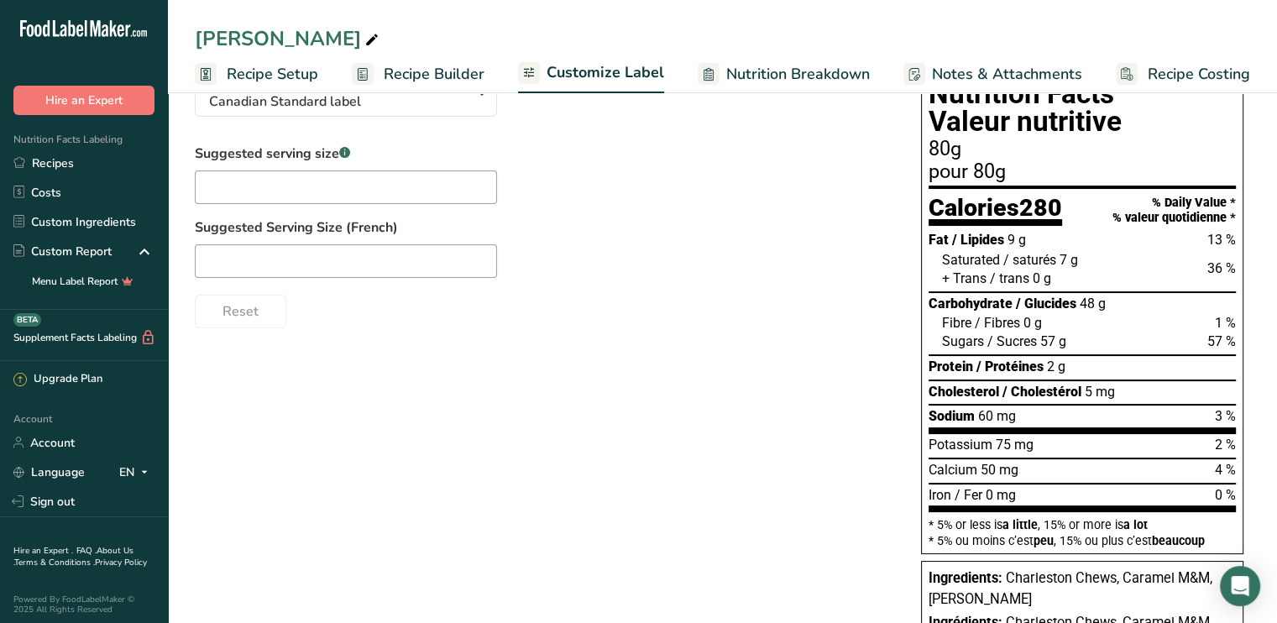
scroll to position [235, 0]
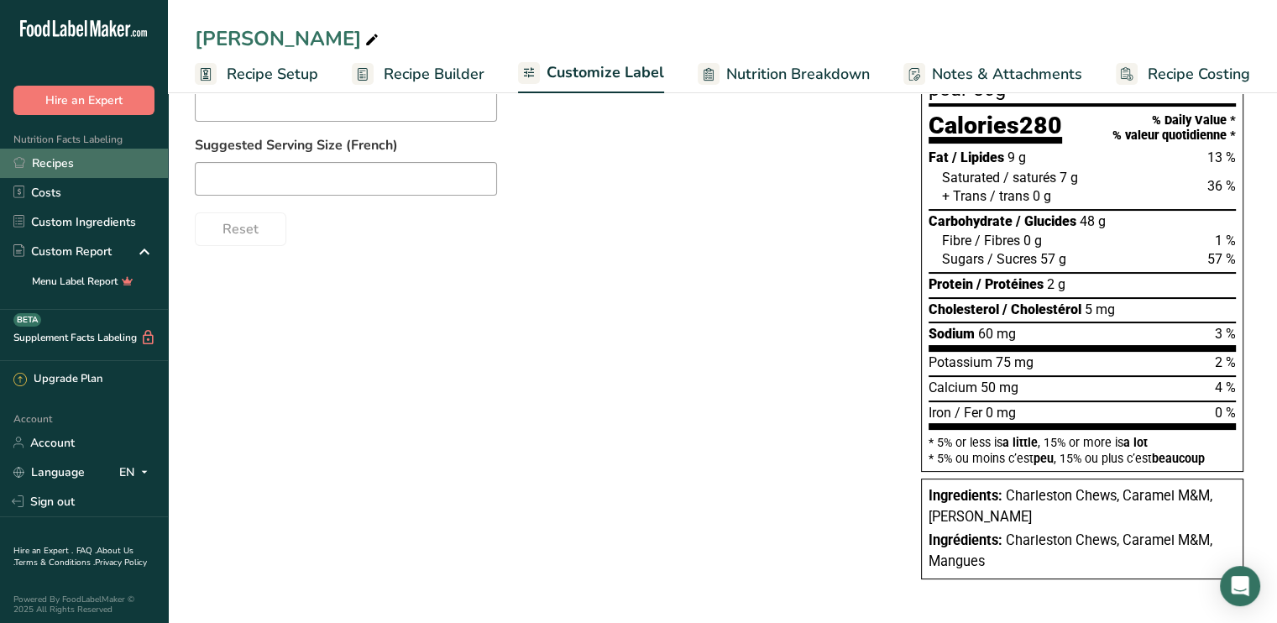
click at [36, 163] on link "Recipes" at bounding box center [84, 163] width 168 height 29
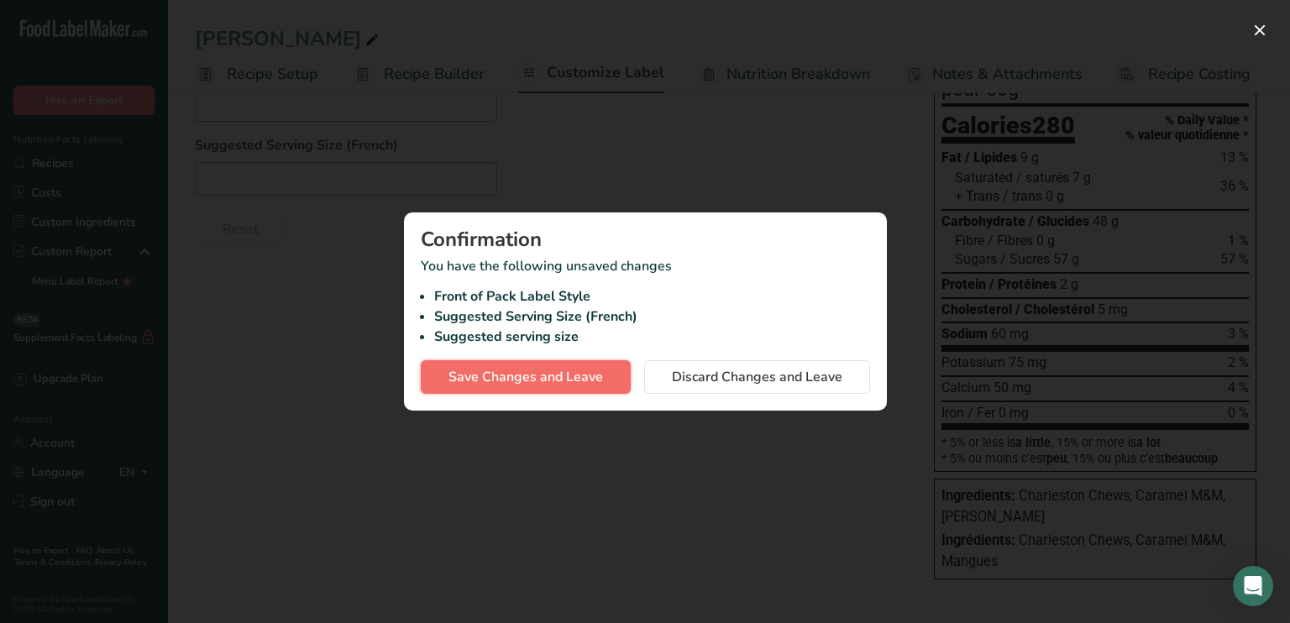
click at [556, 378] on span "Save Changes and Leave" at bounding box center [525, 377] width 155 height 20
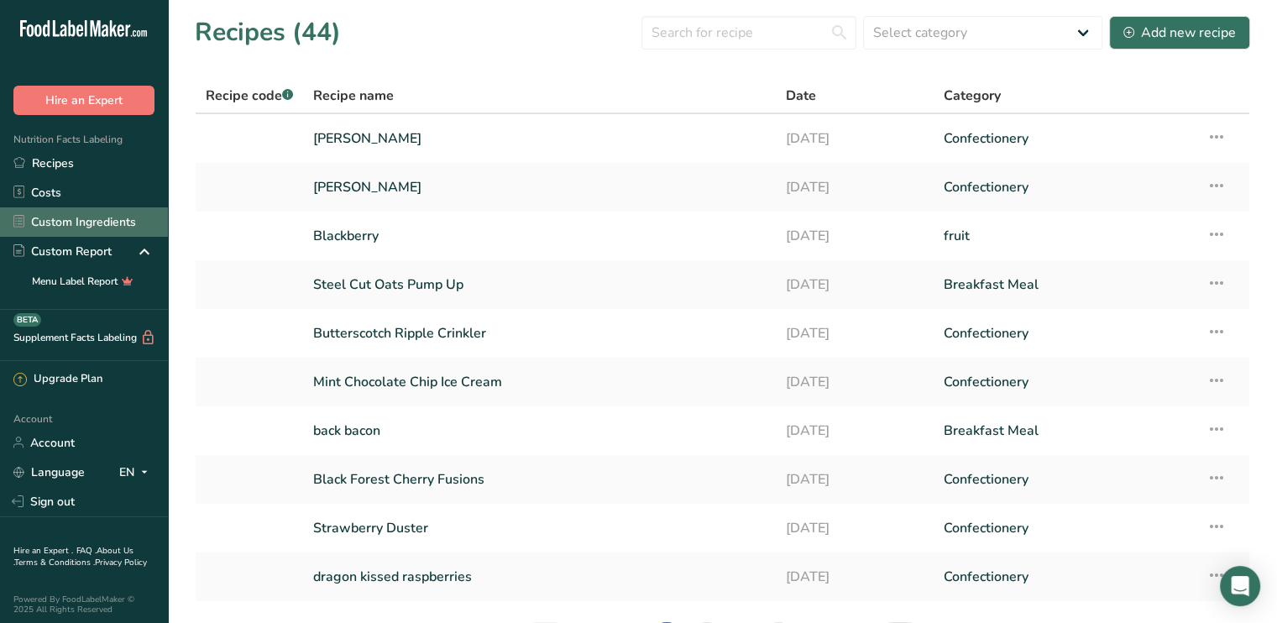
click at [79, 215] on link "Custom Ingredients" at bounding box center [84, 221] width 168 height 29
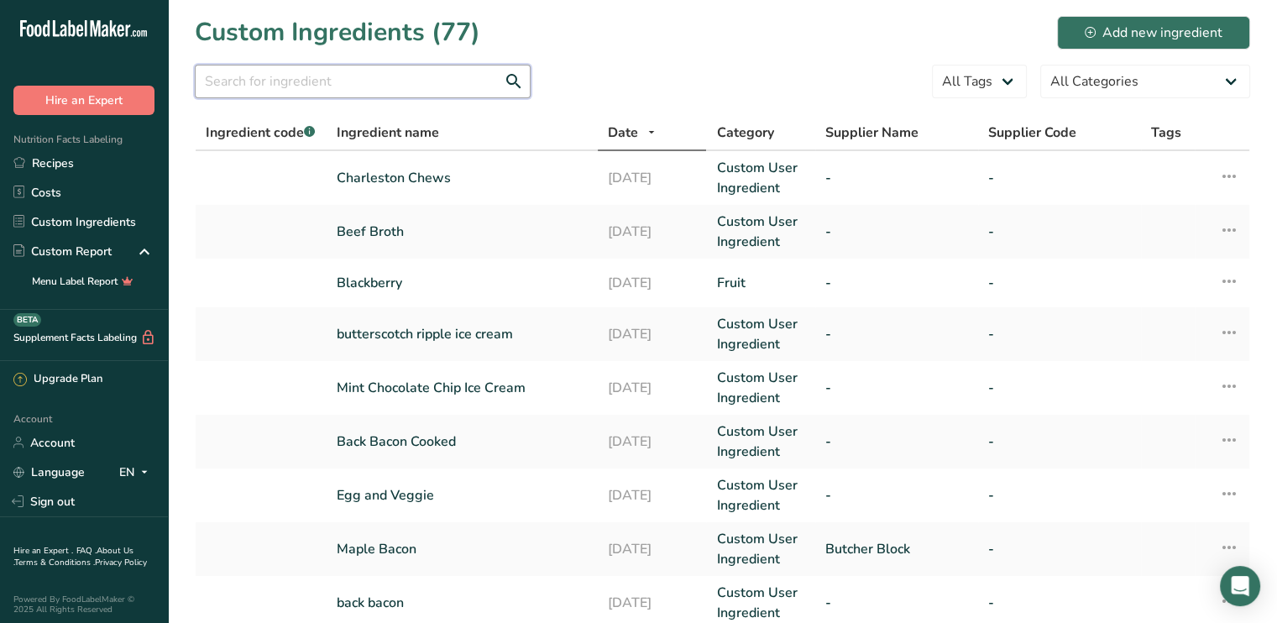
click at [264, 81] on input "text" at bounding box center [363, 82] width 336 height 34
click at [264, 83] on input "text" at bounding box center [363, 82] width 336 height 34
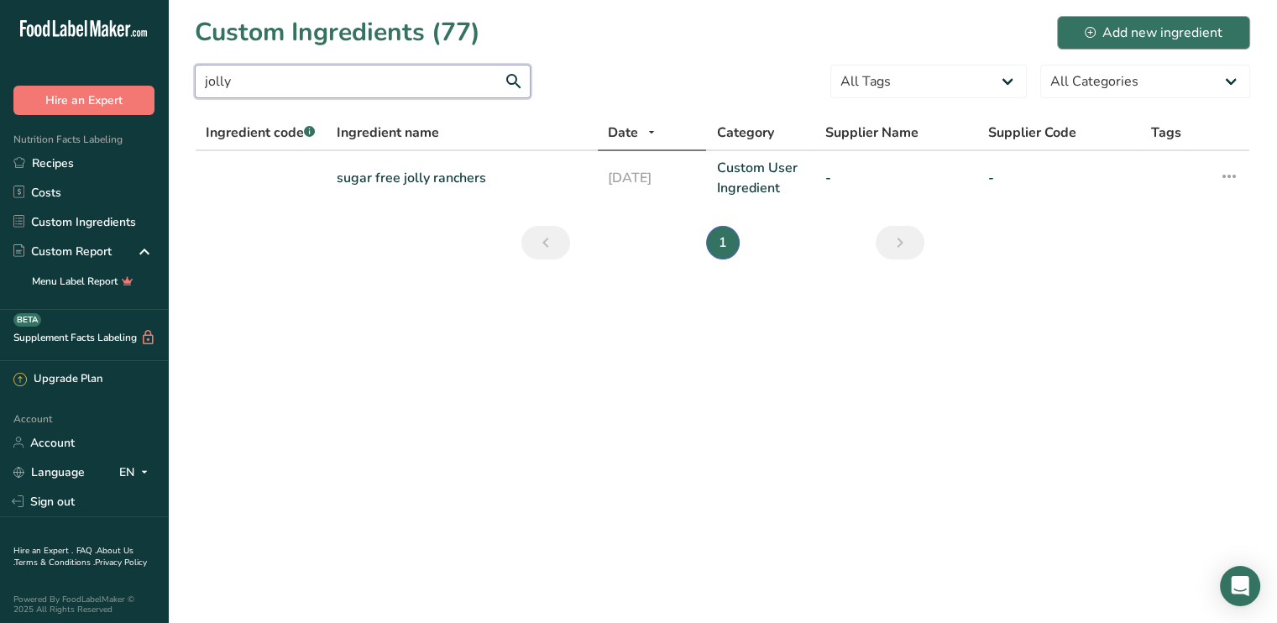
type input "jolly"
click at [1134, 25] on div "Add new ingredient" at bounding box center [1154, 33] width 138 height 20
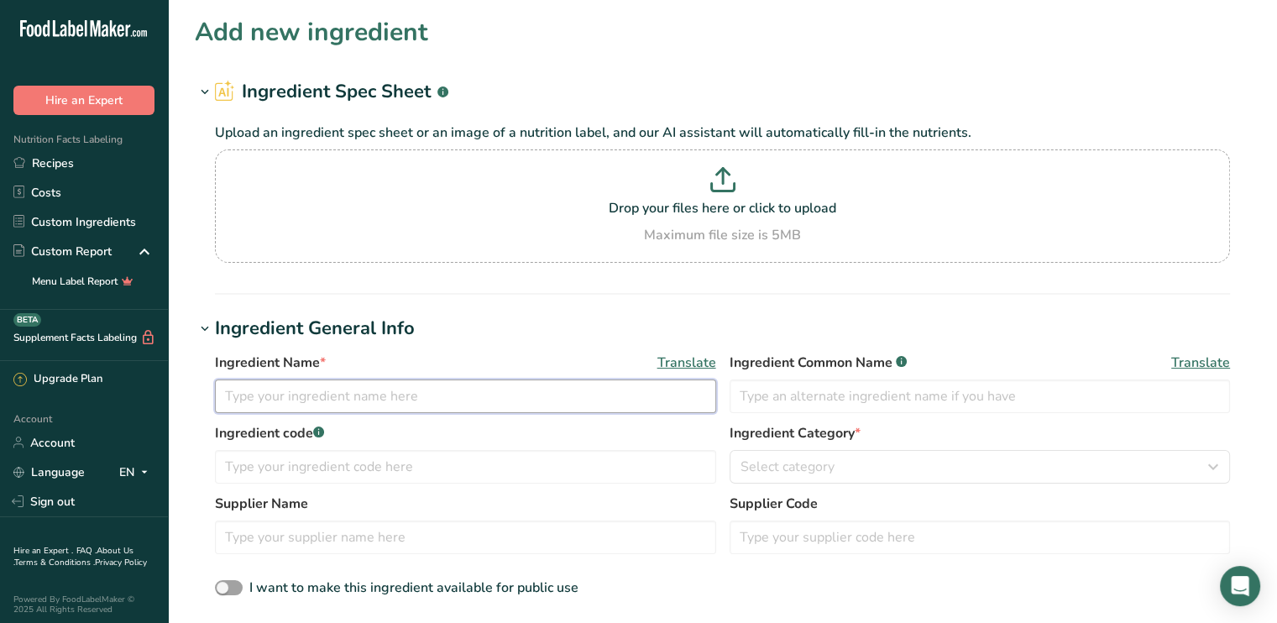
click at [281, 394] on input "text" at bounding box center [465, 397] width 501 height 34
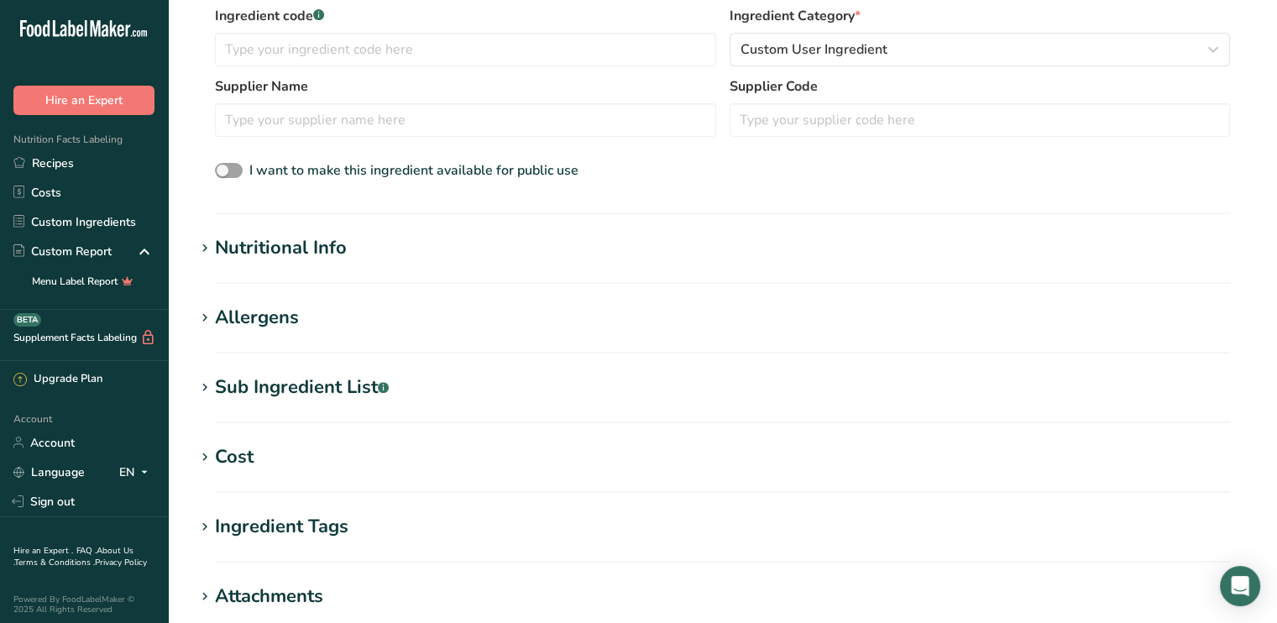
scroll to position [420, 0]
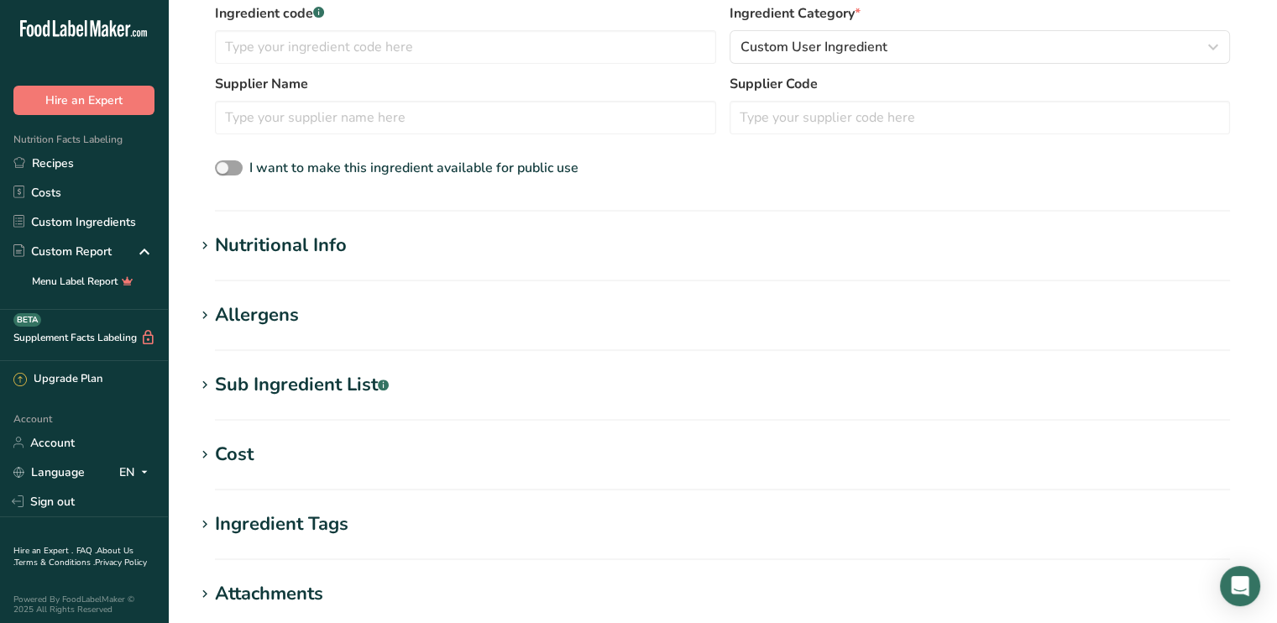
type input "Jolly Ranchers"
drag, startPoint x: 290, startPoint y: 234, endPoint x: 301, endPoint y: 234, distance: 10.9
click at [294, 233] on div "Nutritional Info" at bounding box center [281, 246] width 132 height 28
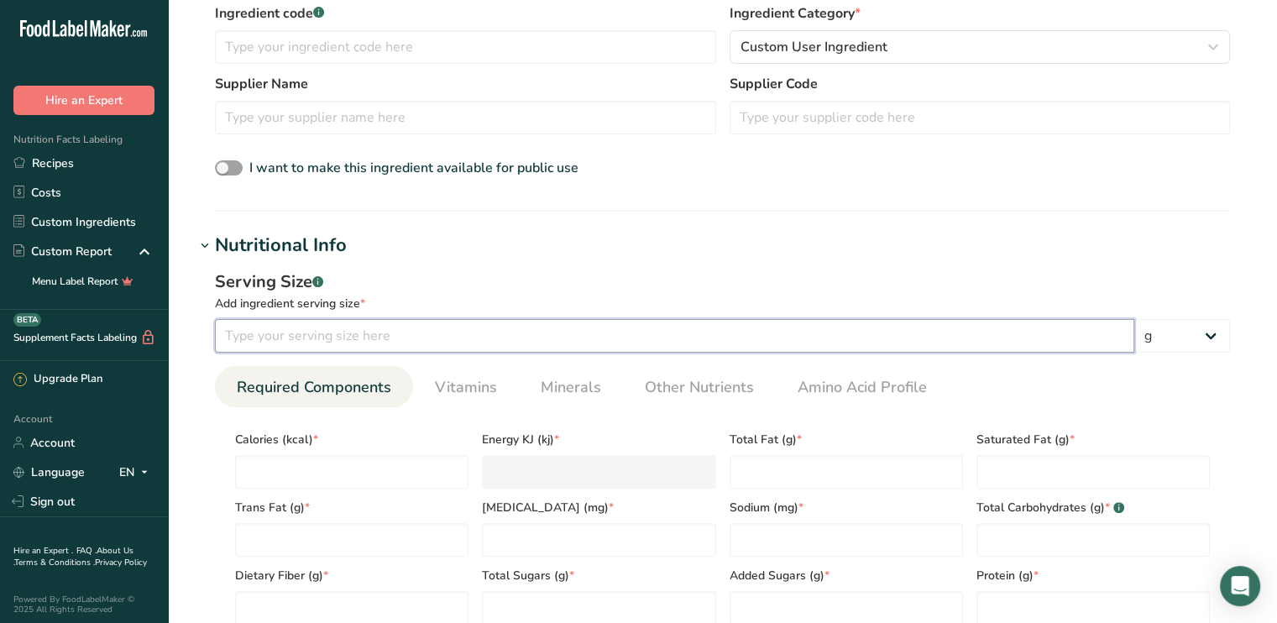
click at [265, 338] on input "number" at bounding box center [675, 336] width 920 height 34
type input "18"
click at [286, 476] on input "number" at bounding box center [351, 472] width 233 height 34
type input "7"
type KJ "29.3"
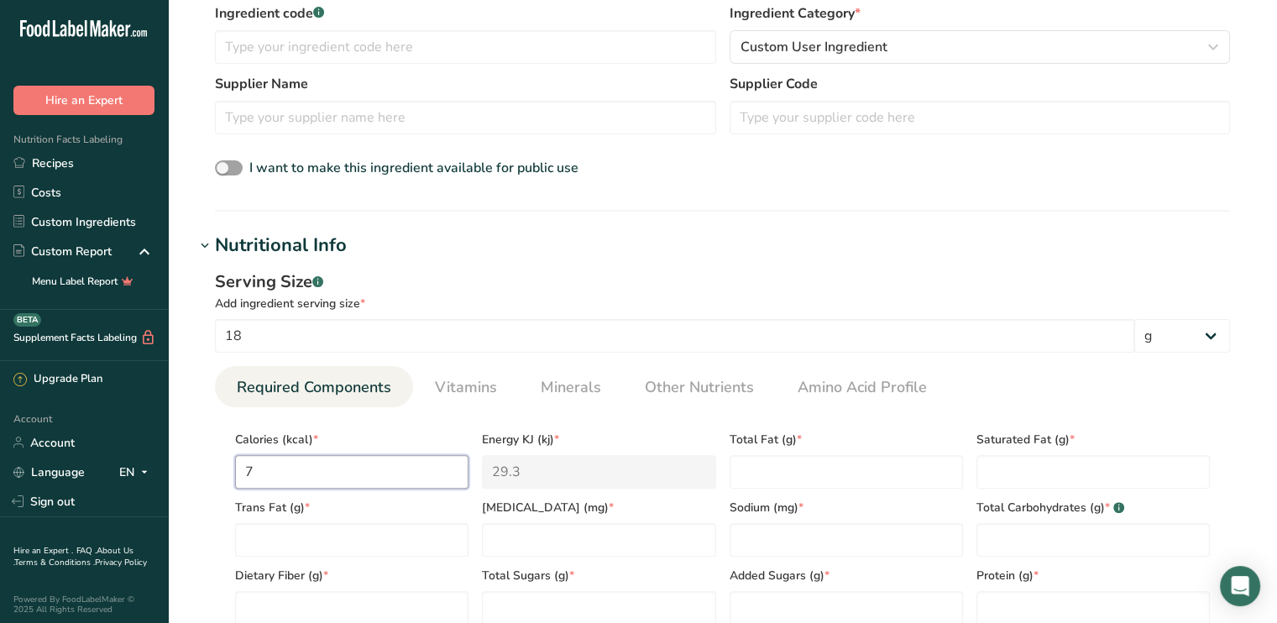
type input "70"
type KJ "292.9"
type input "70"
type Fat "0"
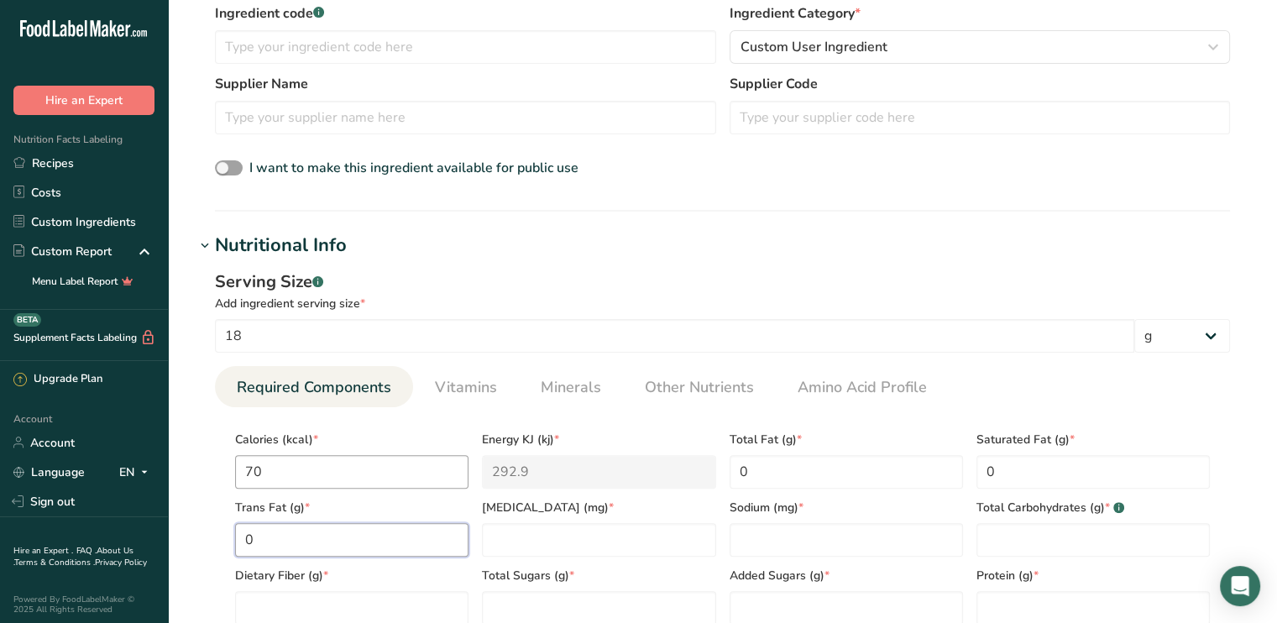
type Fat "0"
type input "0"
type input "10"
type Carbohydrates "17"
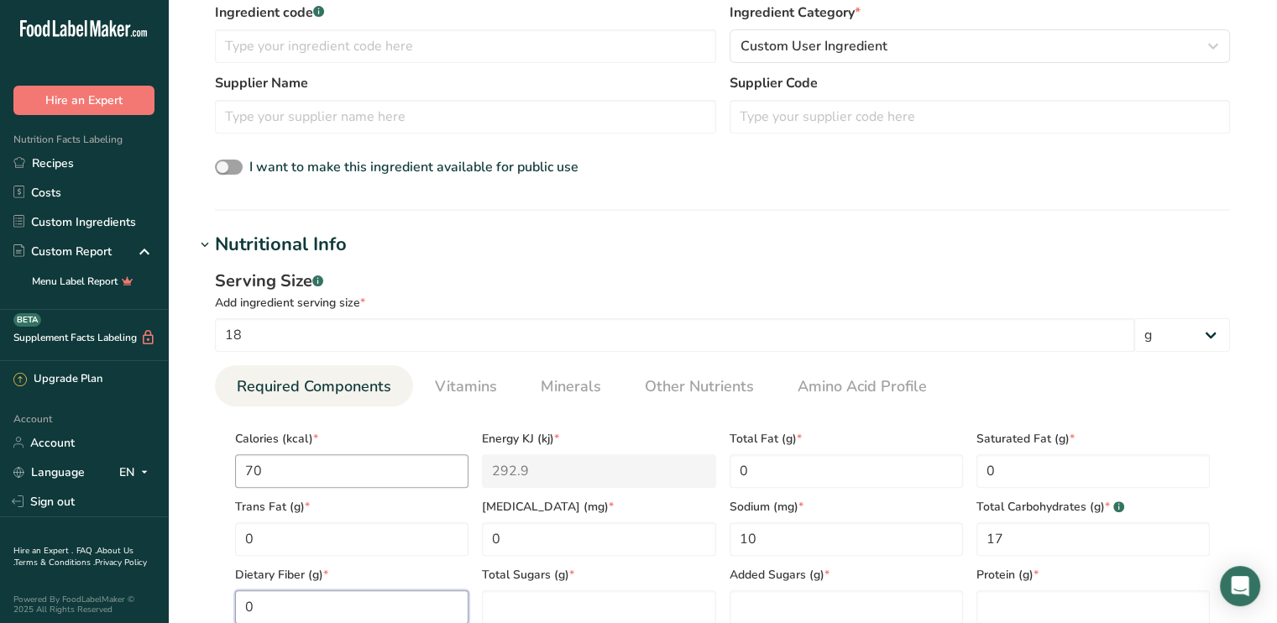
type Fiber "0"
type Sugars "11"
type Sugars "0"
type input "0"
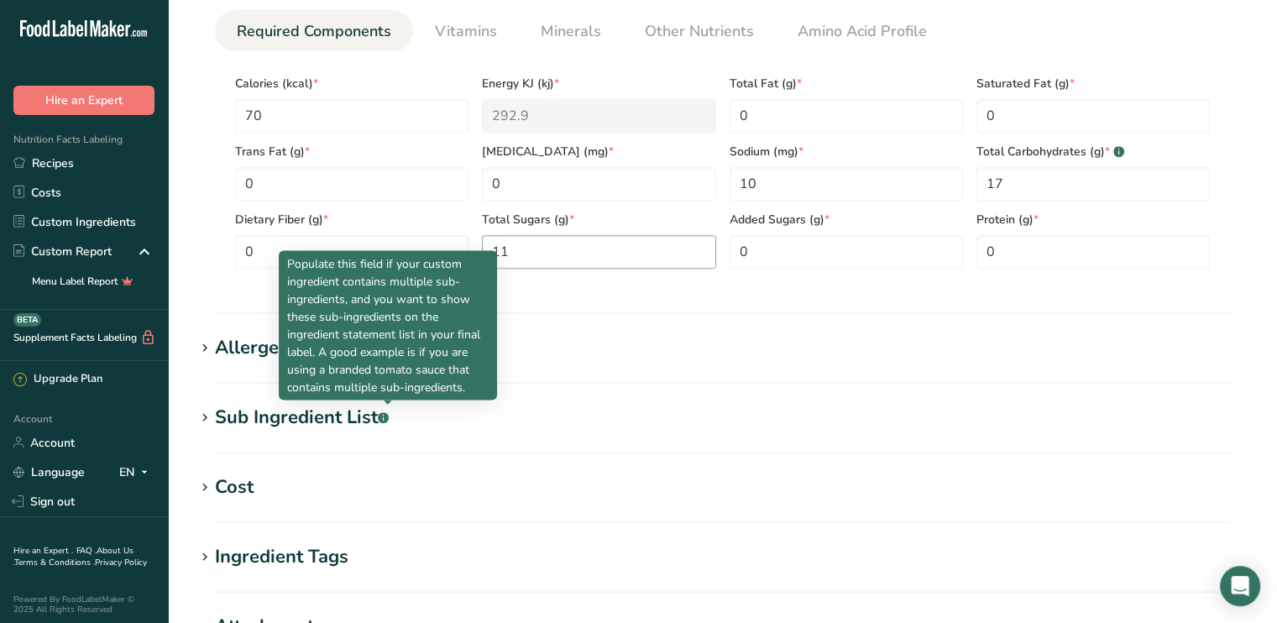
scroll to position [546, 0]
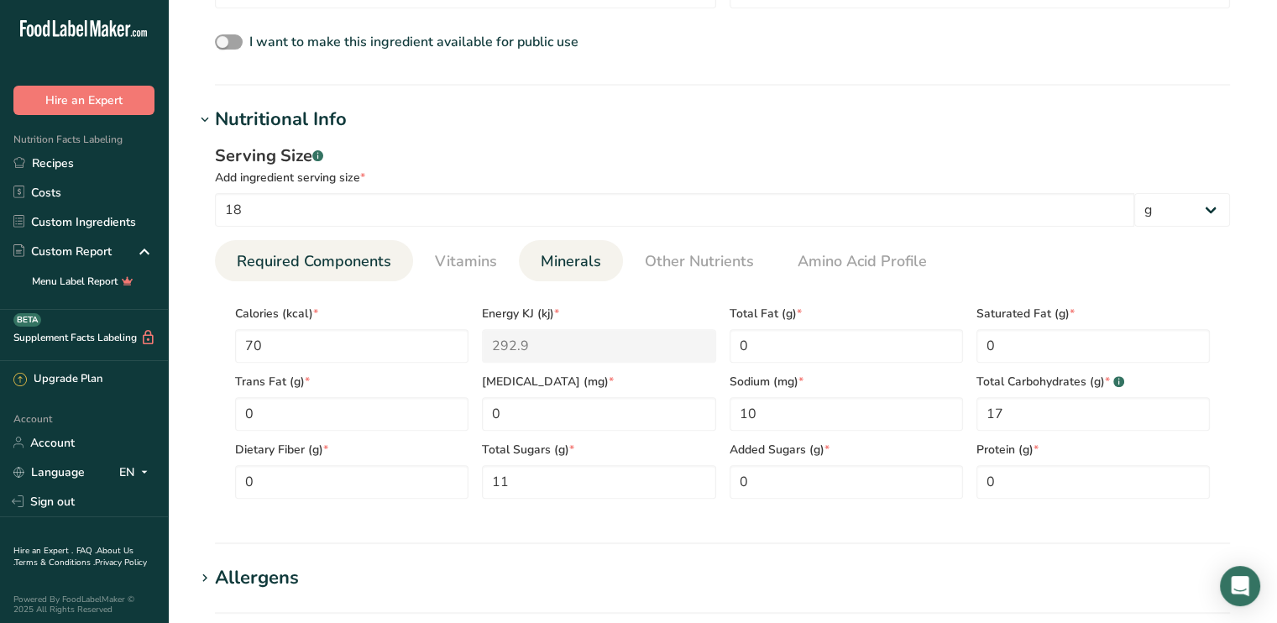
click at [558, 258] on span "Minerals" at bounding box center [571, 261] width 60 height 23
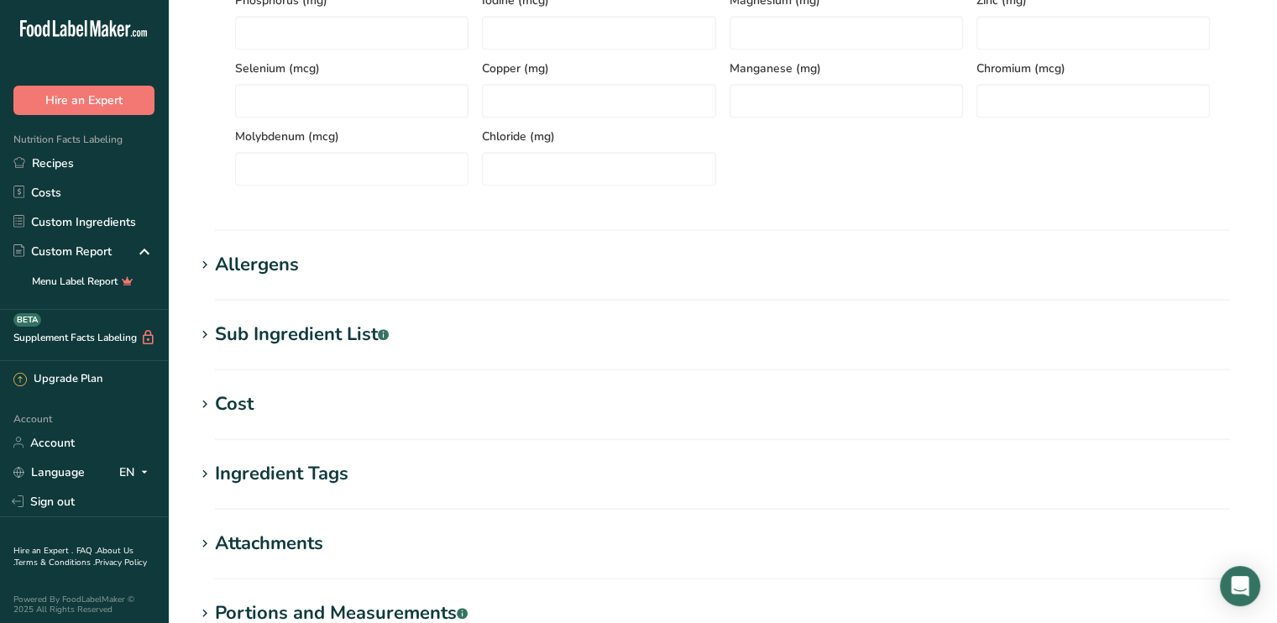
scroll to position [1134, 0]
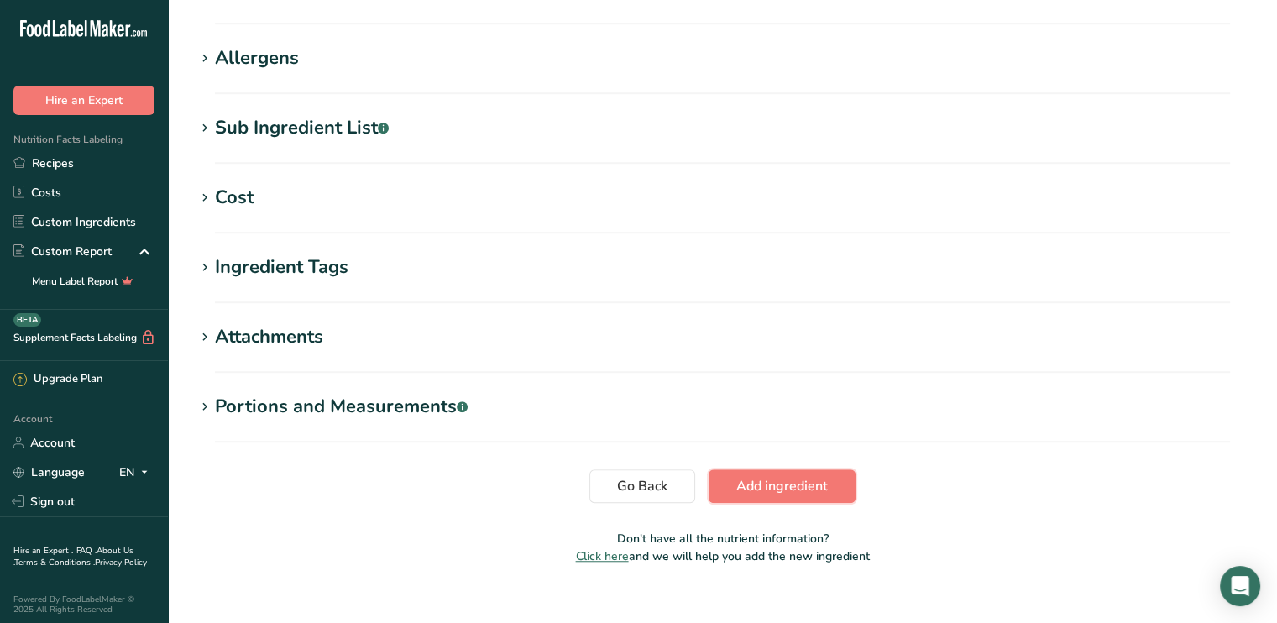
drag, startPoint x: 787, startPoint y: 480, endPoint x: 796, endPoint y: 476, distance: 9.8
click at [788, 480] on span "Add ingredient" at bounding box center [783, 486] width 92 height 20
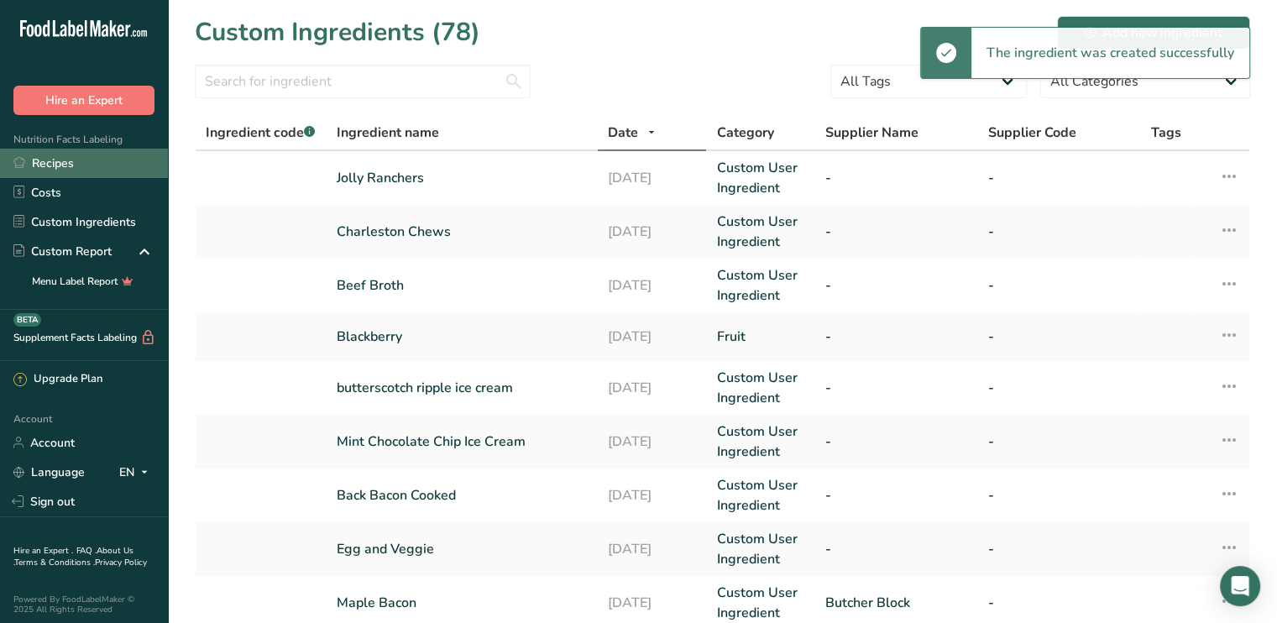
click at [67, 162] on link "Recipes" at bounding box center [84, 163] width 168 height 29
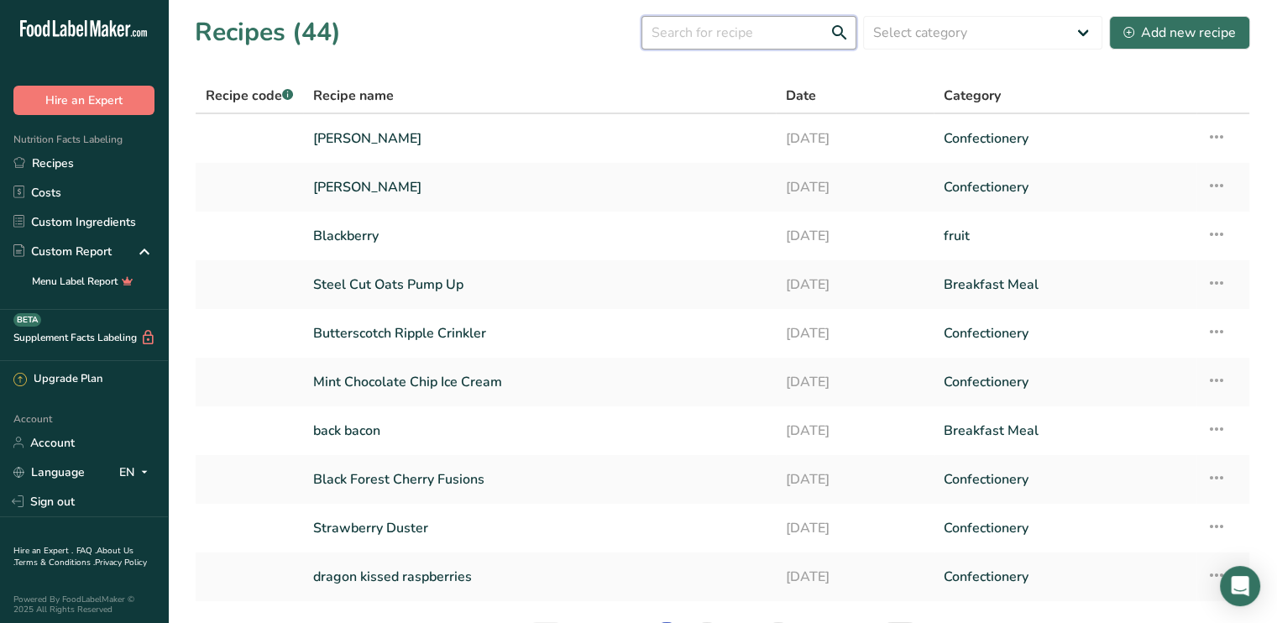
click at [716, 36] on input "text" at bounding box center [749, 33] width 215 height 34
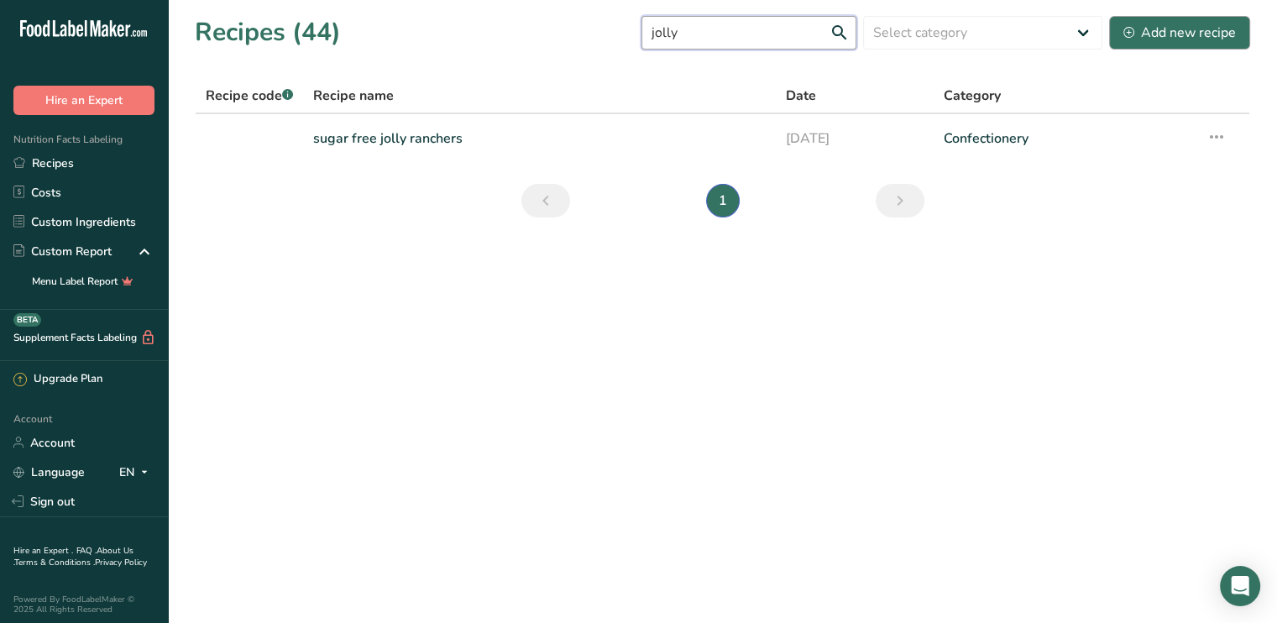
type input "jolly"
click at [1184, 33] on div "Add new recipe" at bounding box center [1180, 33] width 113 height 20
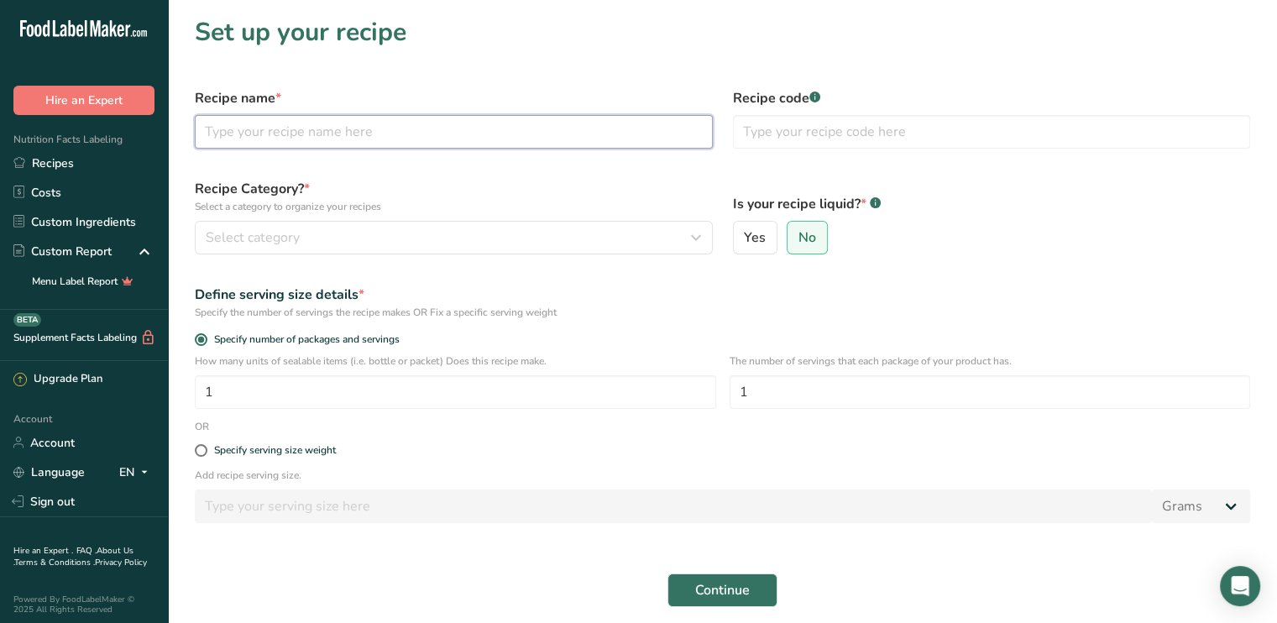
click at [259, 127] on input "text" at bounding box center [454, 132] width 518 height 34
type input "j"
type input "Jolly Giants"
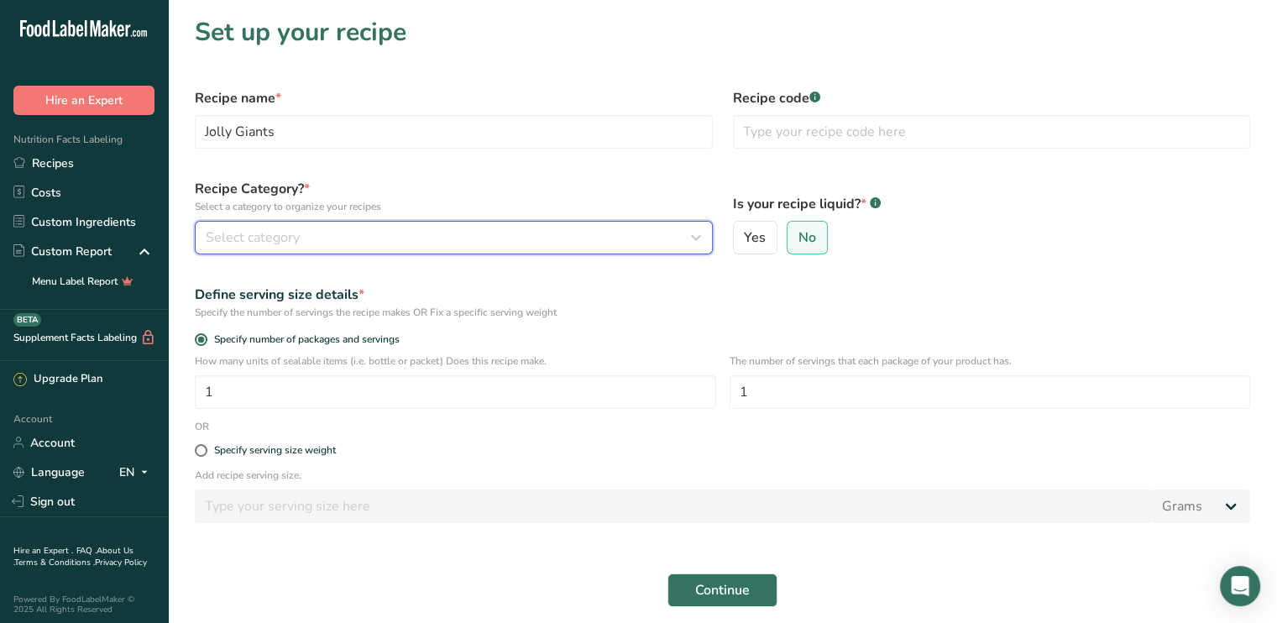
click at [335, 233] on div "Select category" at bounding box center [449, 238] width 486 height 20
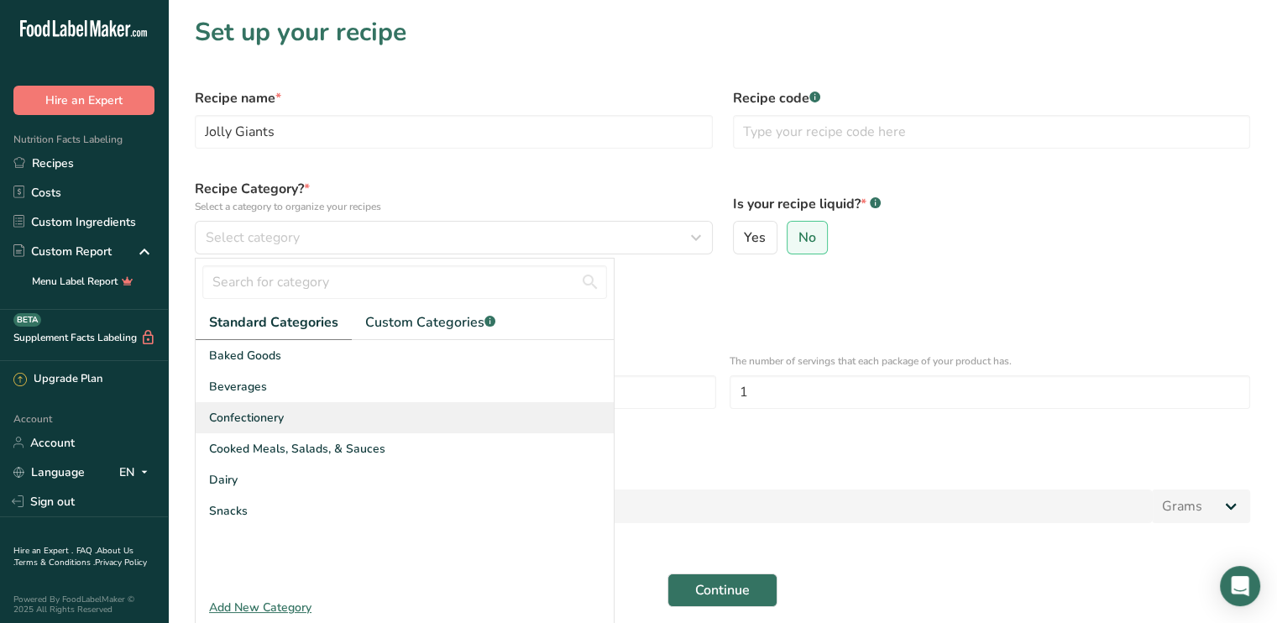
click at [253, 406] on div "Confectionery" at bounding box center [405, 417] width 418 height 31
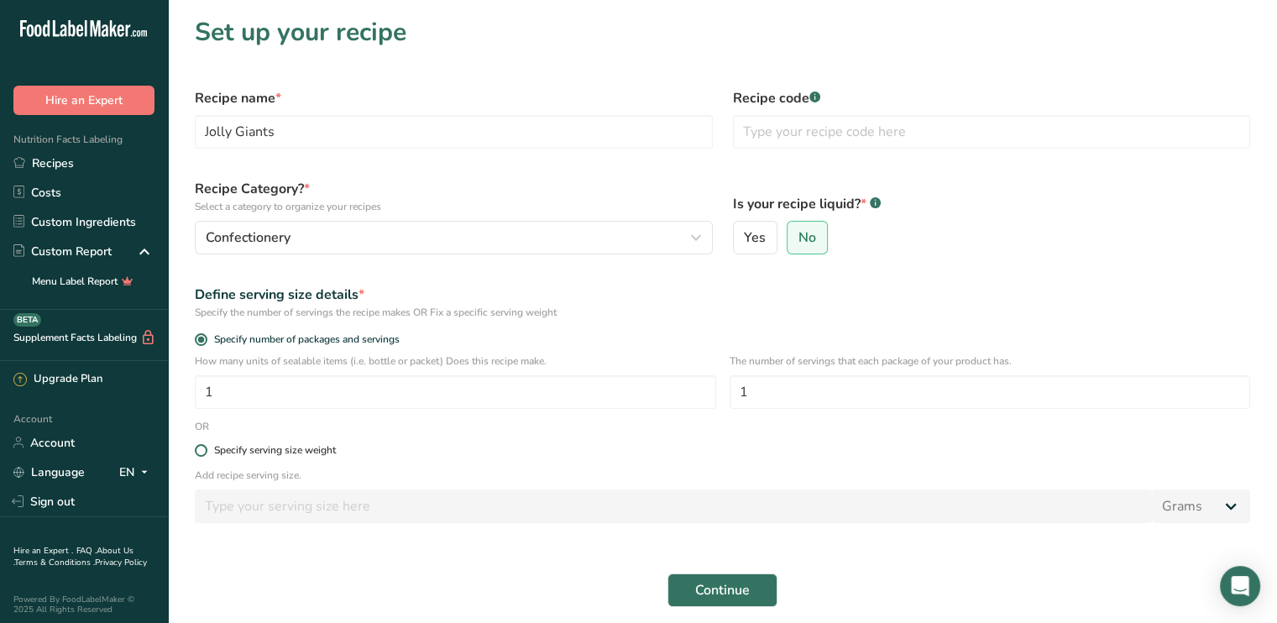
click at [197, 451] on span at bounding box center [201, 450] width 13 height 13
click at [197, 451] on input "Specify serving size weight" at bounding box center [200, 450] width 11 height 11
radio input "true"
radio input "false"
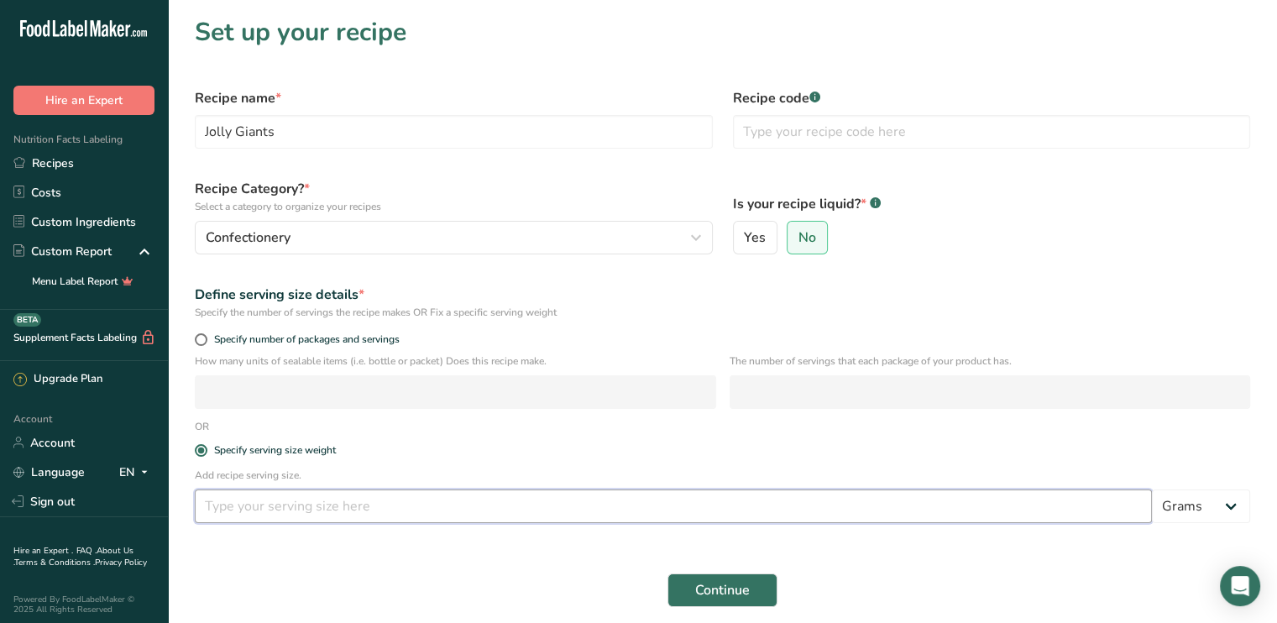
click at [215, 512] on input "number" at bounding box center [673, 507] width 957 height 34
type input "50"
click at [747, 587] on span "Continue" at bounding box center [722, 590] width 55 height 20
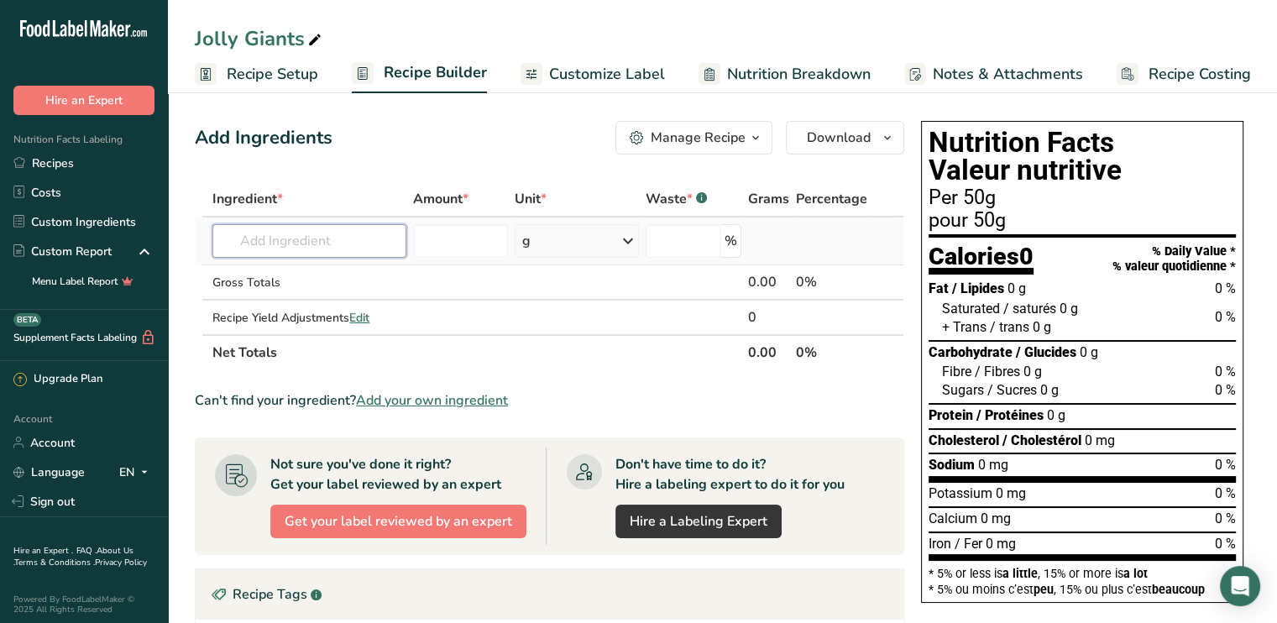
click at [262, 230] on input "text" at bounding box center [308, 241] width 193 height 34
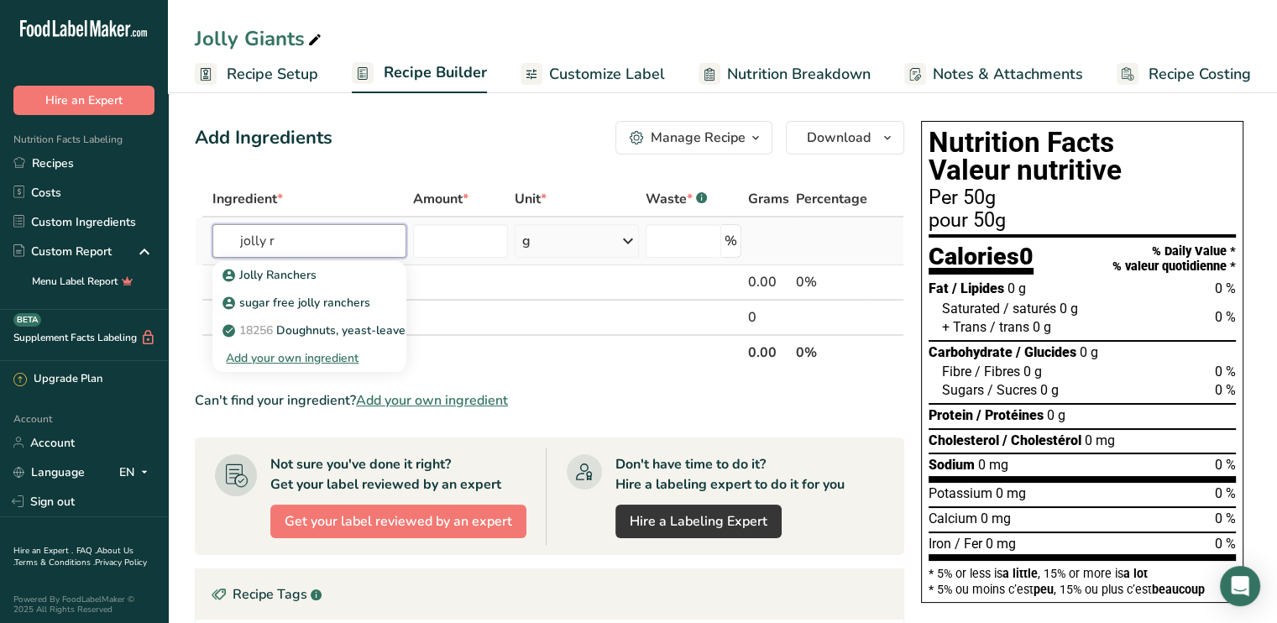
type input "jolly r"
click at [293, 259] on div "Jolly Ranchers sugar free jolly ranchers 18256 [PERSON_NAME], yeast-leavened, w…" at bounding box center [308, 315] width 193 height 114
click at [276, 281] on p "Jolly Ranchers" at bounding box center [271, 275] width 91 height 18
type input "Jolly Ranchers"
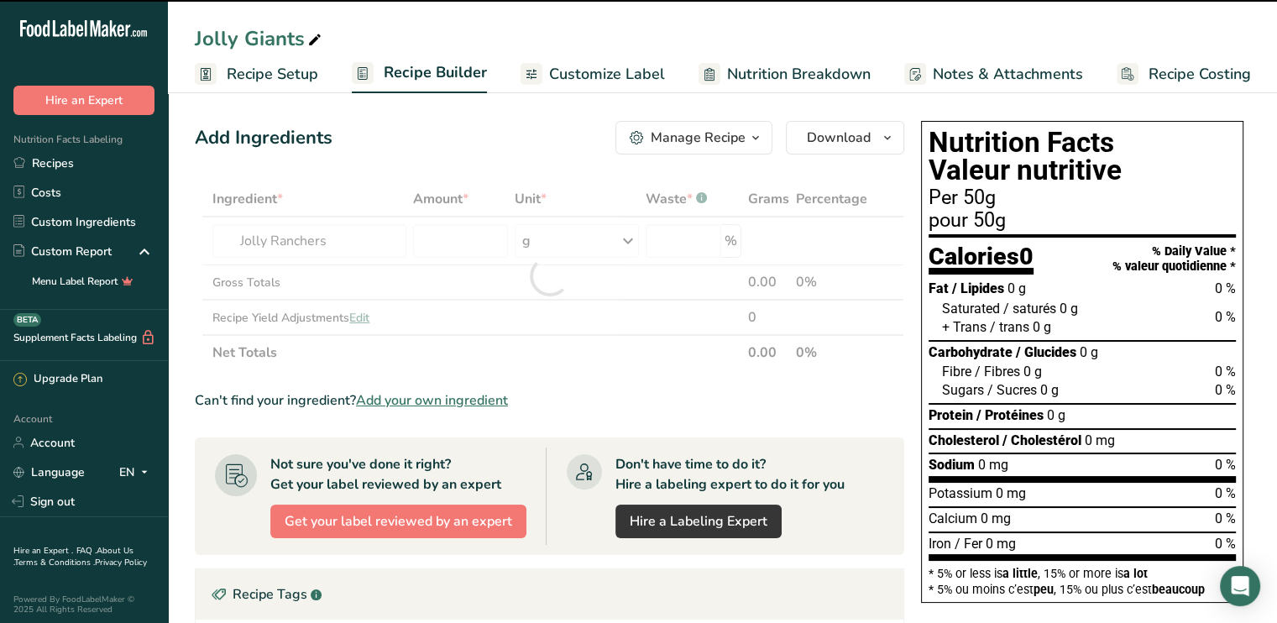
type input "0"
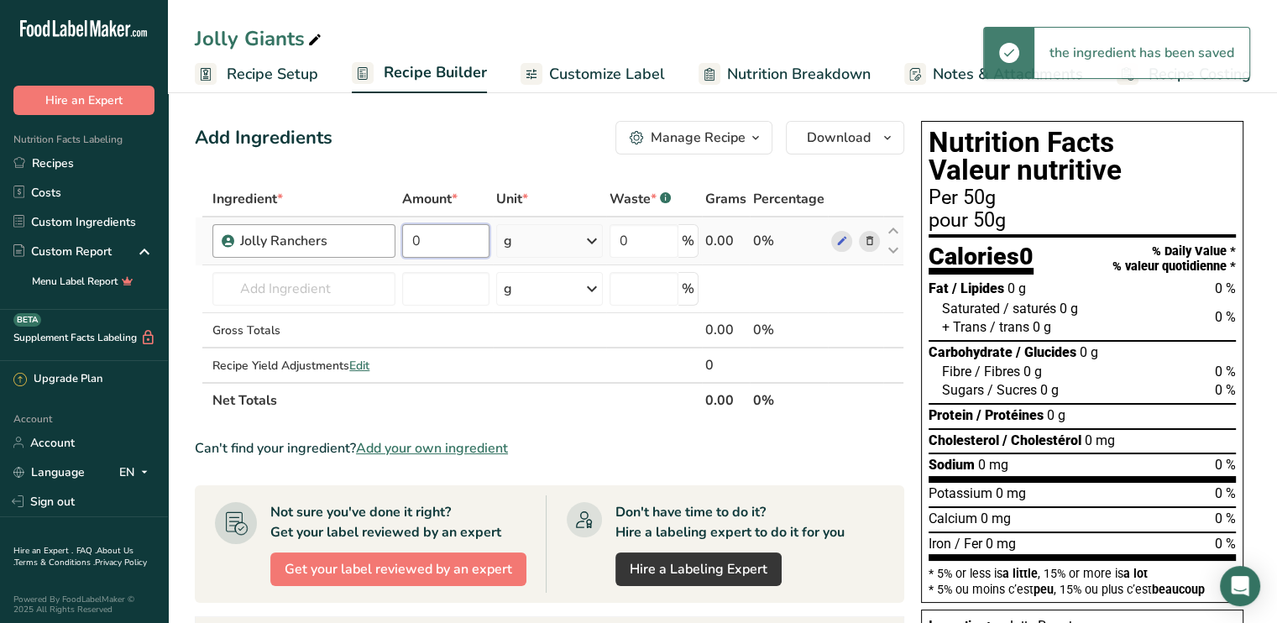
drag, startPoint x: 428, startPoint y: 237, endPoint x: 390, endPoint y: 247, distance: 39.9
click at [390, 247] on tr "Jolly Ranchers 0 g Weight Units g kg mg See more Volume Units l mL fl oz See mo…" at bounding box center [550, 242] width 708 height 48
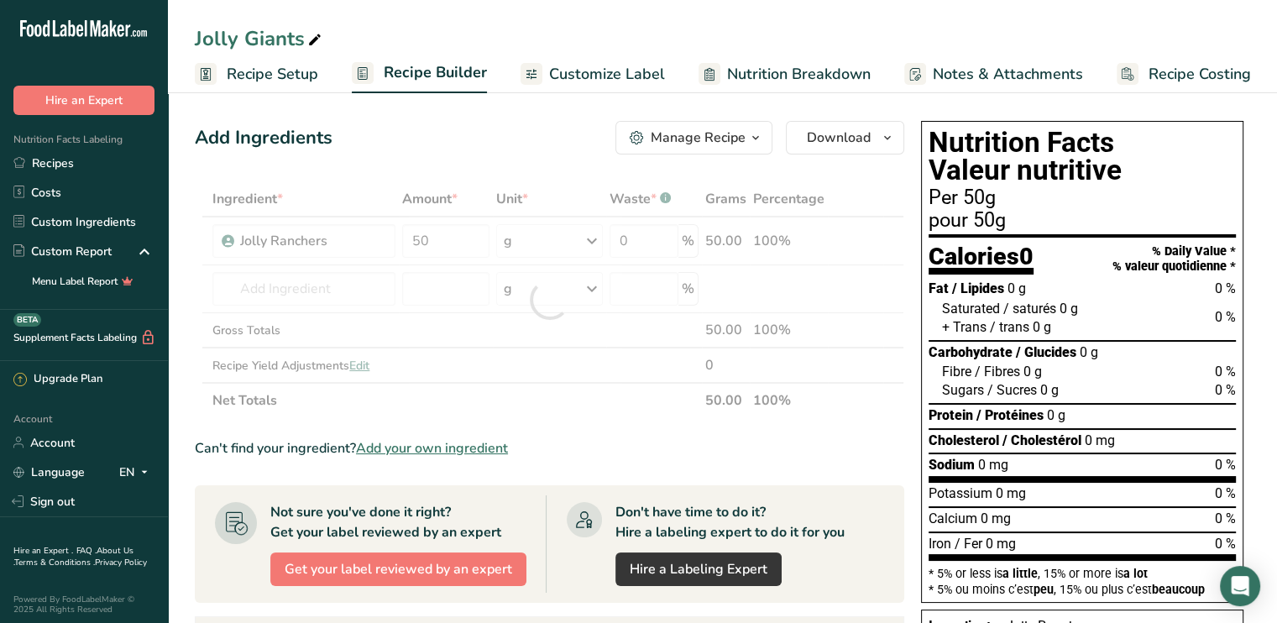
click at [534, 134] on div "Add Ingredients Manage Recipe Delete Recipe Duplicate Recipe Scale Recipe Save …" at bounding box center [550, 138] width 710 height 34
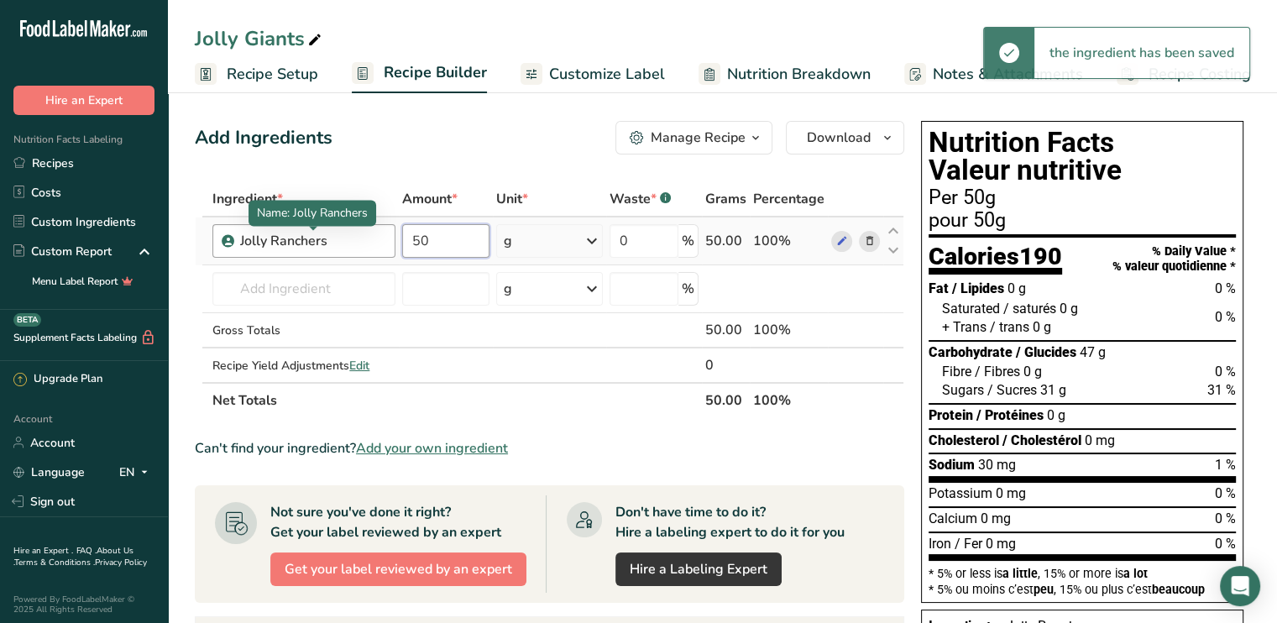
drag, startPoint x: 427, startPoint y: 245, endPoint x: 383, endPoint y: 248, distance: 43.7
click at [383, 248] on tr "Jolly Ranchers 50 g Weight Units g kg mg See more Volume Units l mL fl oz See m…" at bounding box center [550, 242] width 708 height 48
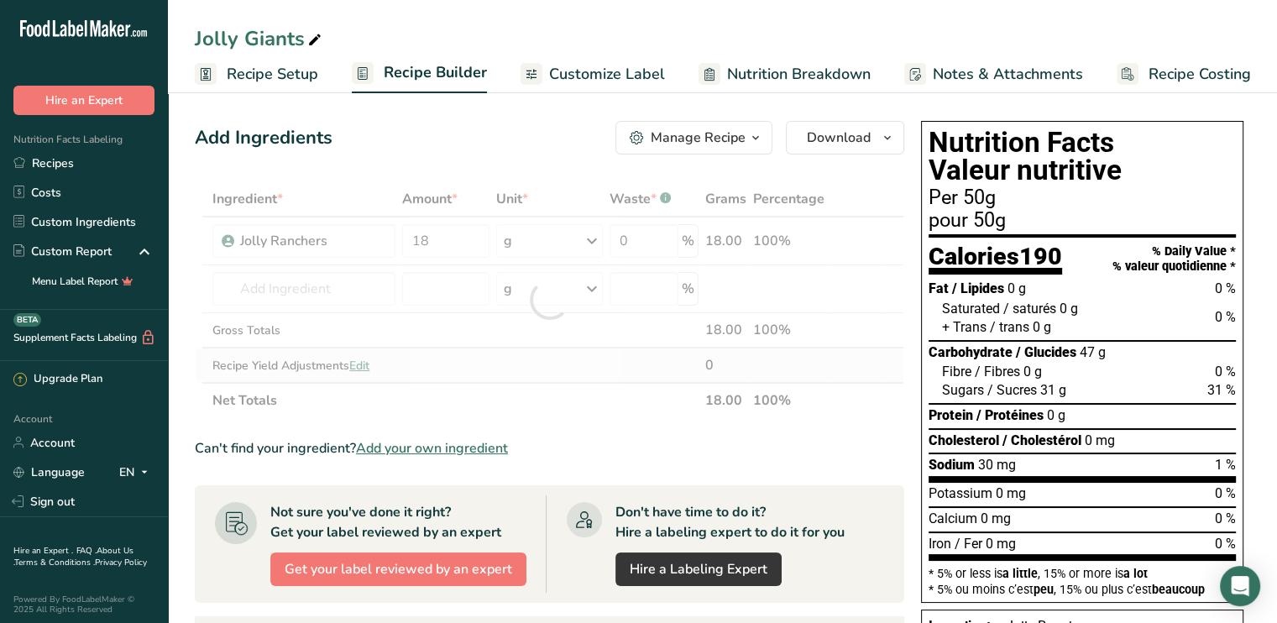
click at [564, 369] on div "Ingredient * Amount * Unit * Waste * .a-a{fill:#347362;}.b-a{fill:#fff;} Grams …" at bounding box center [550, 299] width 710 height 237
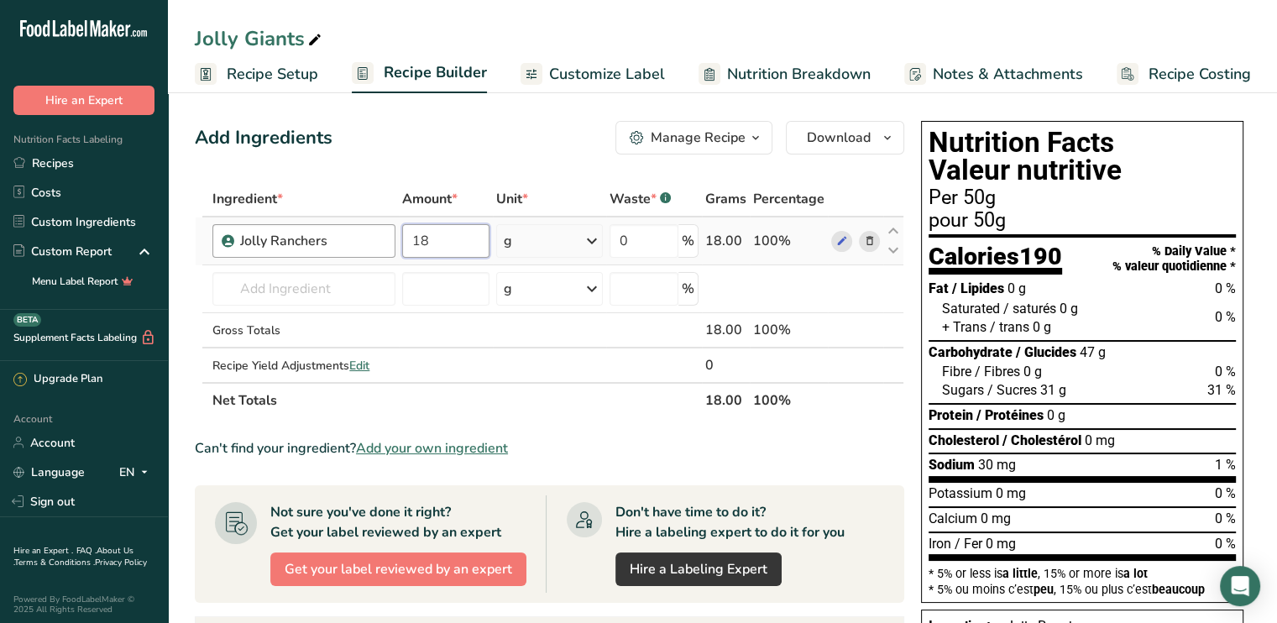
drag, startPoint x: 437, startPoint y: 244, endPoint x: 379, endPoint y: 237, distance: 58.3
click at [383, 244] on tr "Jolly Ranchers 18 g Weight Units g kg mg See more Volume Units l mL fl oz See m…" at bounding box center [550, 242] width 708 height 48
type input "50"
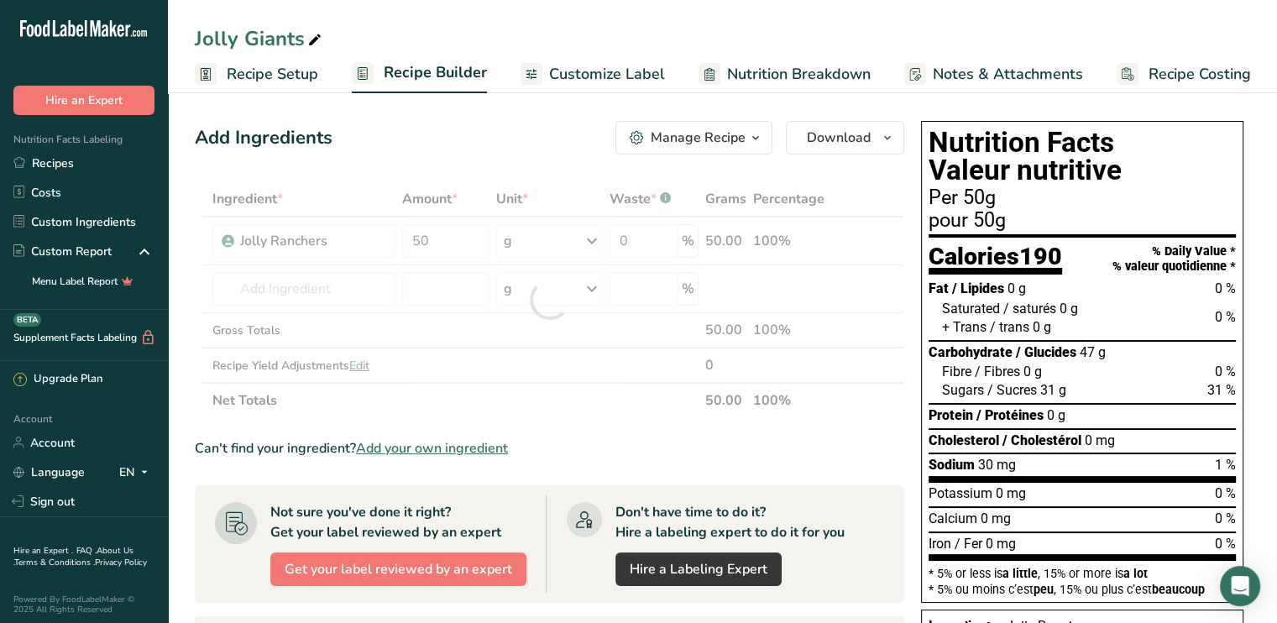
click at [590, 406] on div "Ingredient * Amount * Unit * Waste * .a-a{fill:#347362;}.b-a{fill:#fff;} Grams …" at bounding box center [550, 299] width 710 height 237
